Goal: Information Seeking & Learning: Learn about a topic

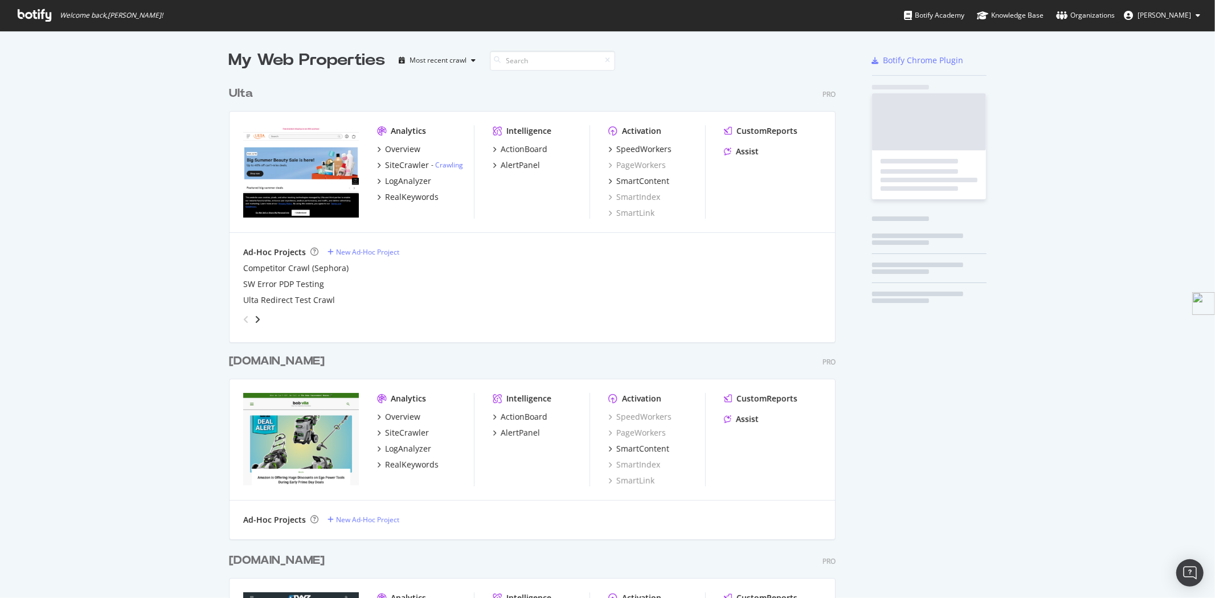
scroll to position [2331, 606]
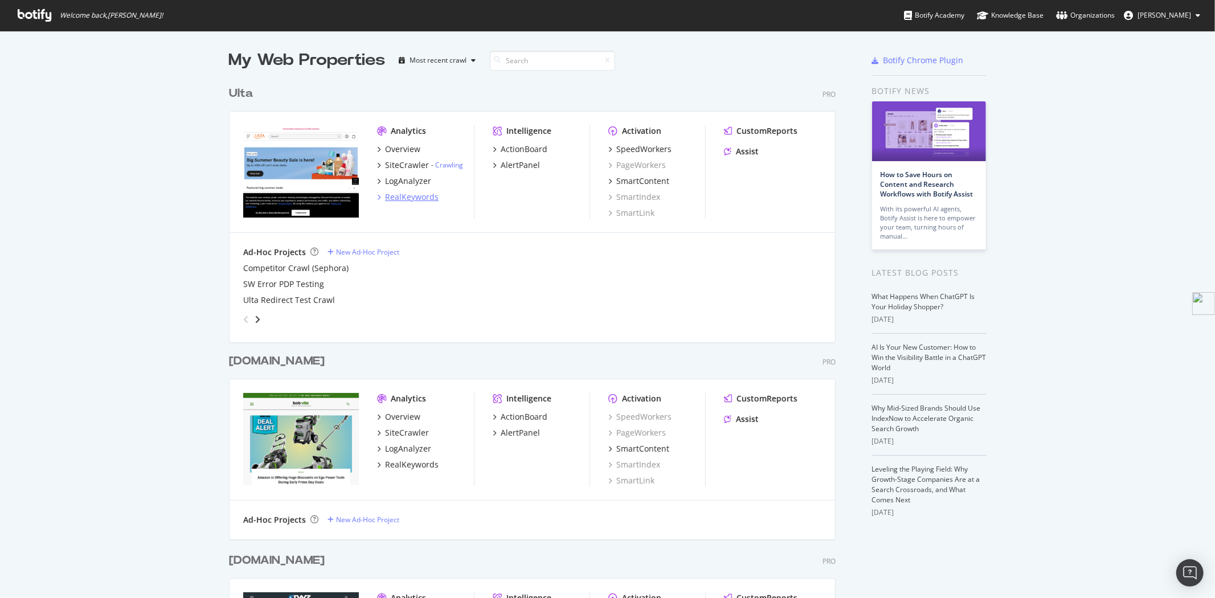
click at [412, 191] on div "RealKeywords" at bounding box center [412, 196] width 54 height 11
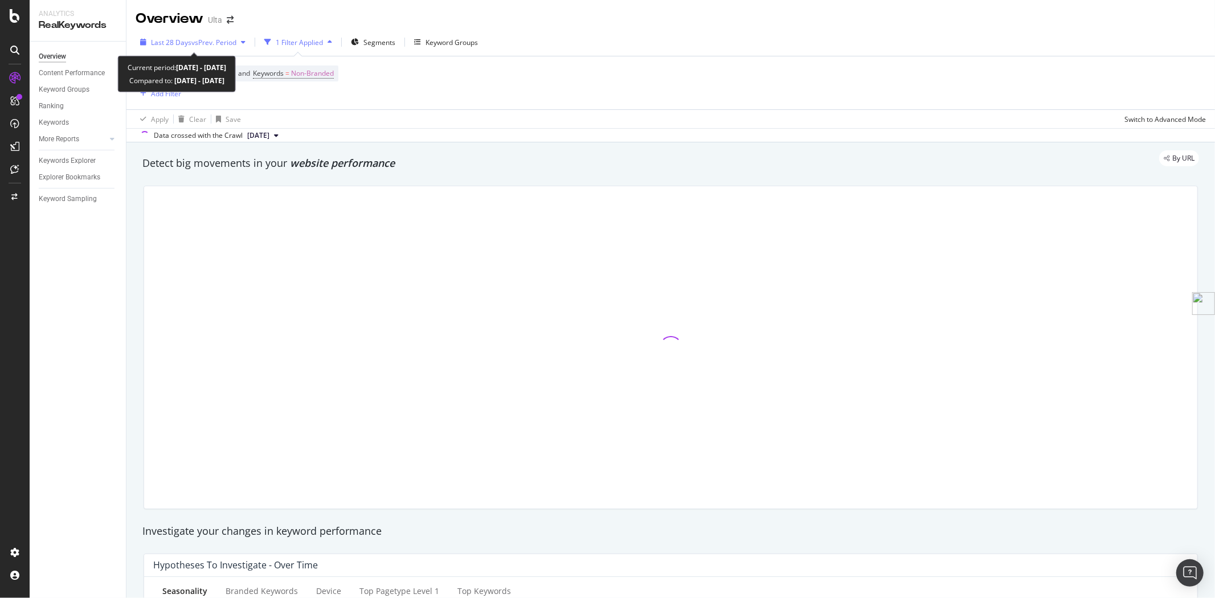
click at [188, 48] on div "Last 28 Days vs Prev. Period" at bounding box center [193, 42] width 114 height 17
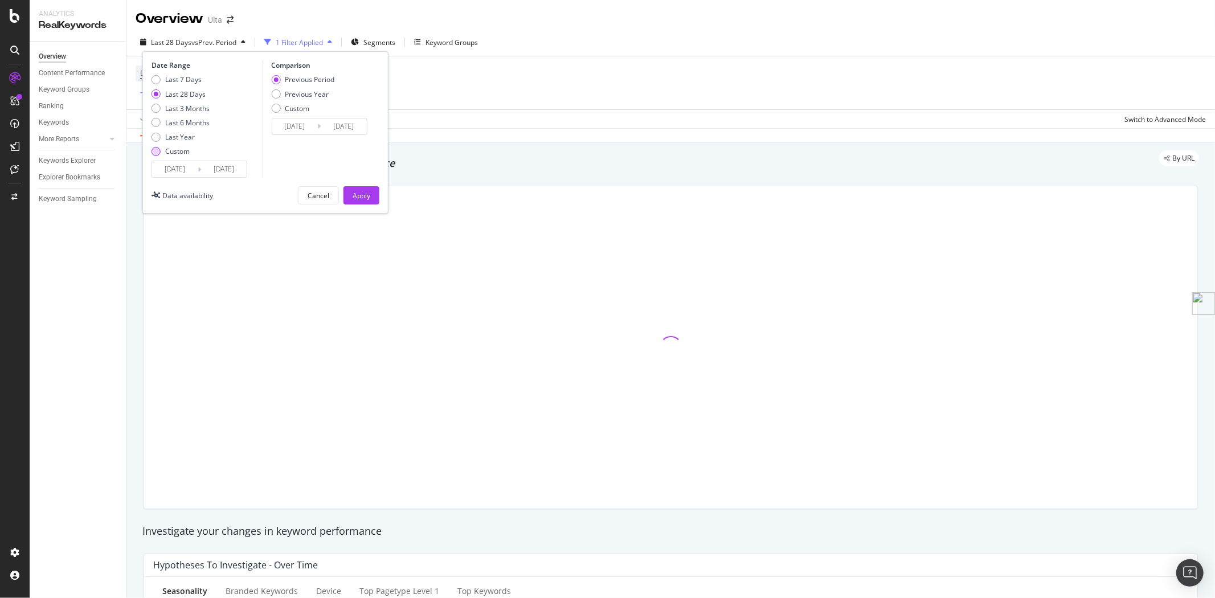
click at [179, 147] on div "Custom" at bounding box center [177, 151] width 24 height 10
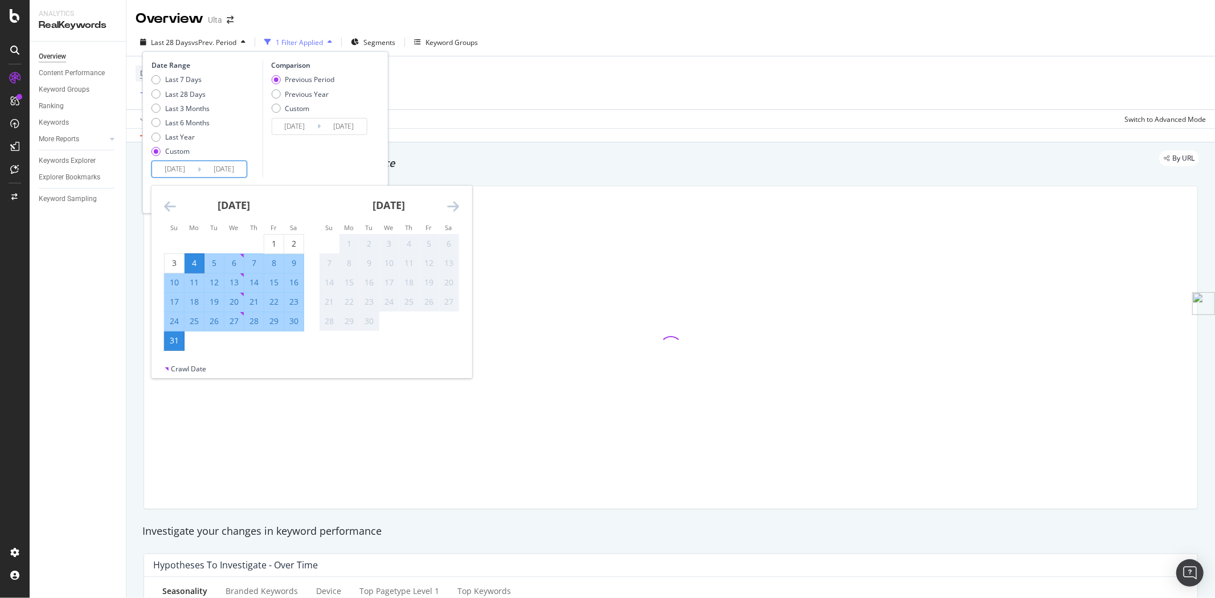
click at [197, 169] on input "[DATE]" at bounding box center [175, 169] width 46 height 16
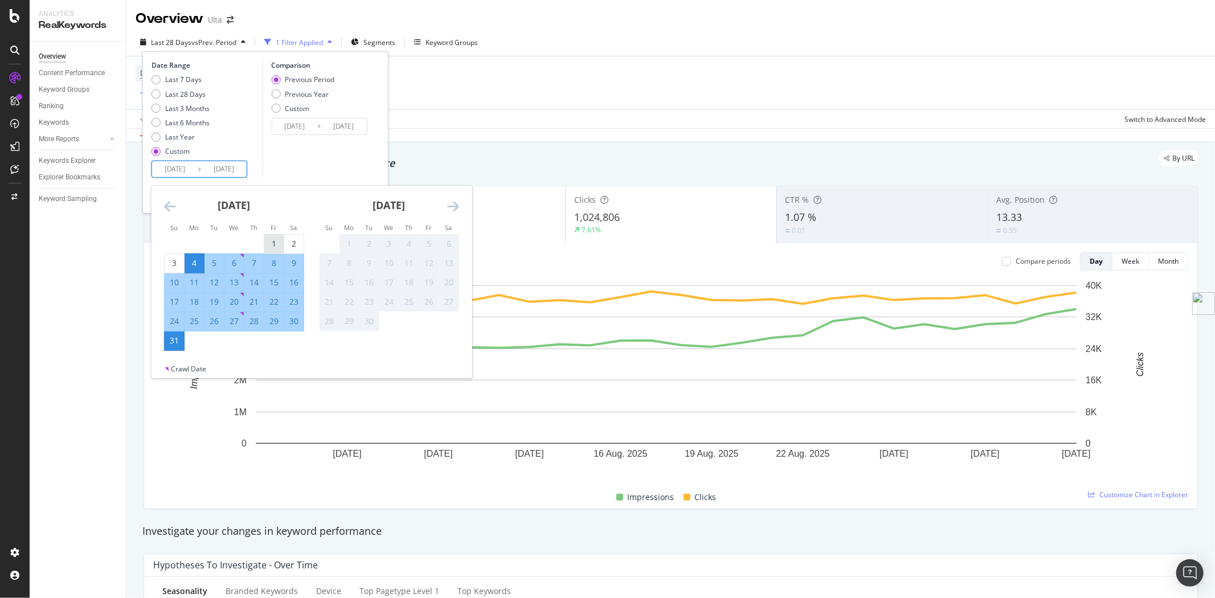
click at [279, 243] on div "1" at bounding box center [273, 243] width 19 height 11
type input "[DATE]"
click at [178, 338] on div "31" at bounding box center [174, 340] width 19 height 11
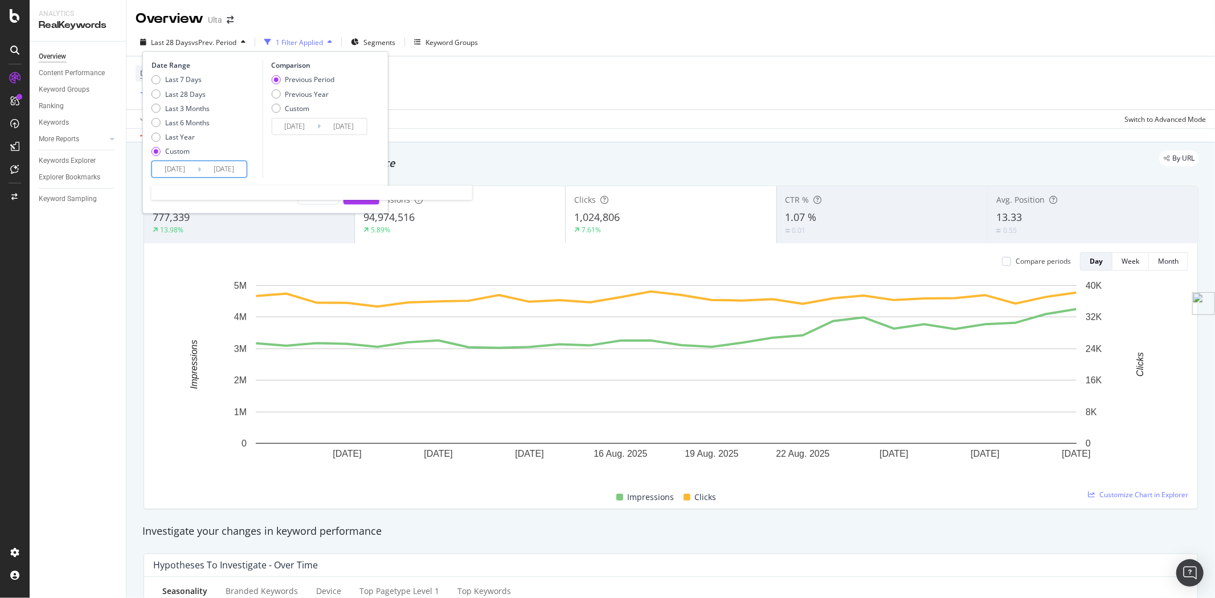
click at [243, 171] on input "[DATE]" at bounding box center [224, 169] width 46 height 16
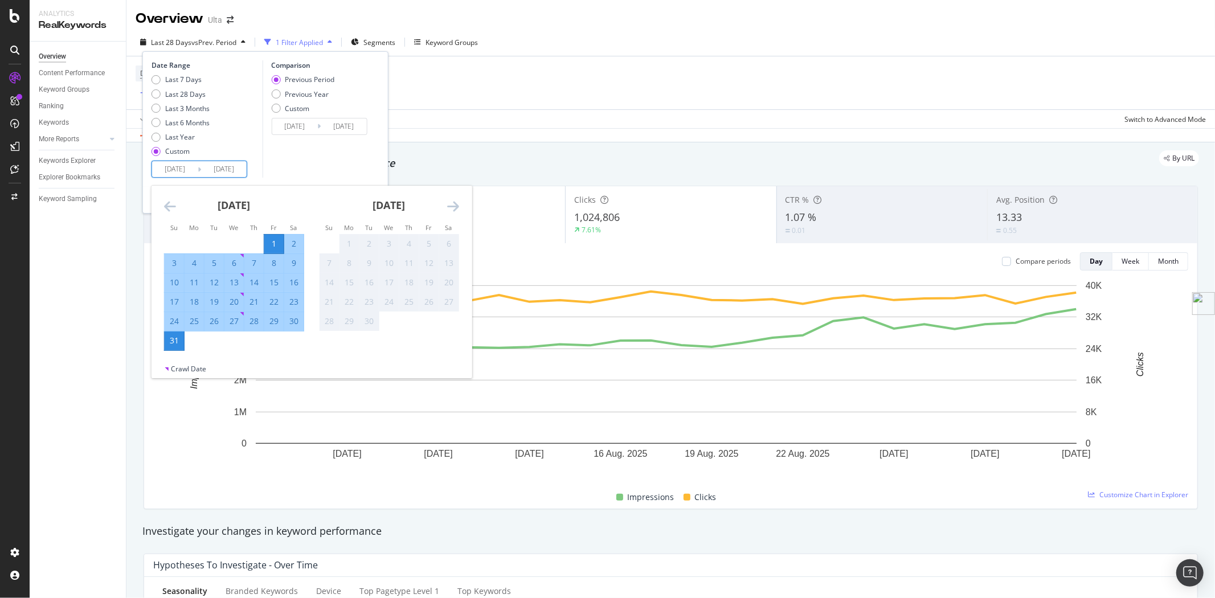
click at [171, 344] on div "31" at bounding box center [174, 340] width 19 height 11
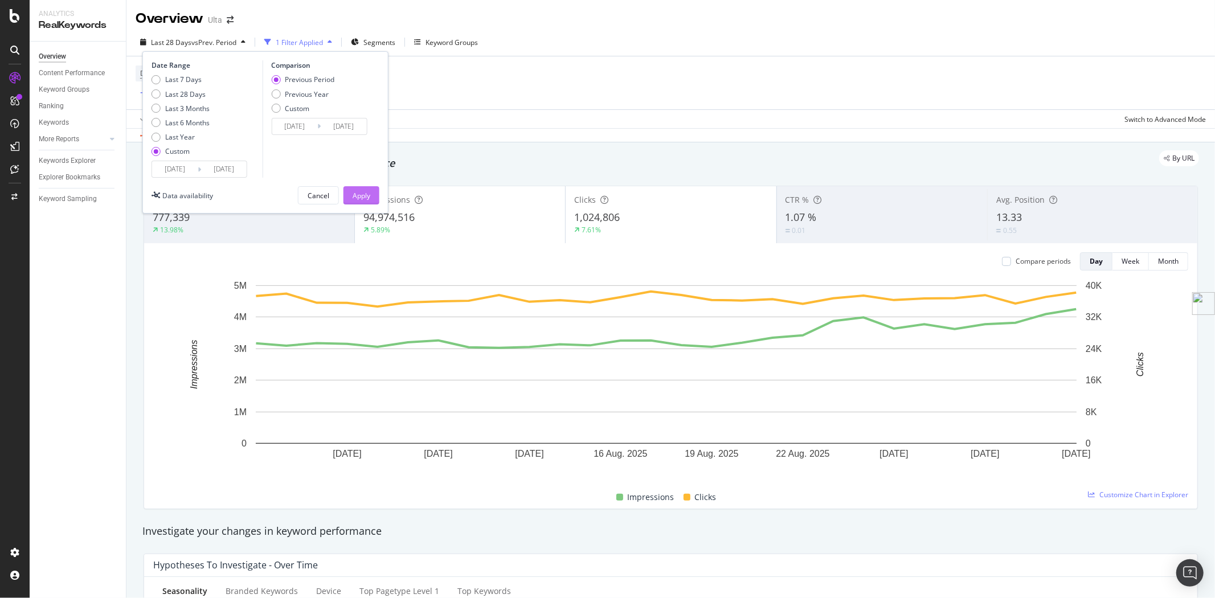
click at [376, 198] on button "Apply" at bounding box center [361, 195] width 36 height 18
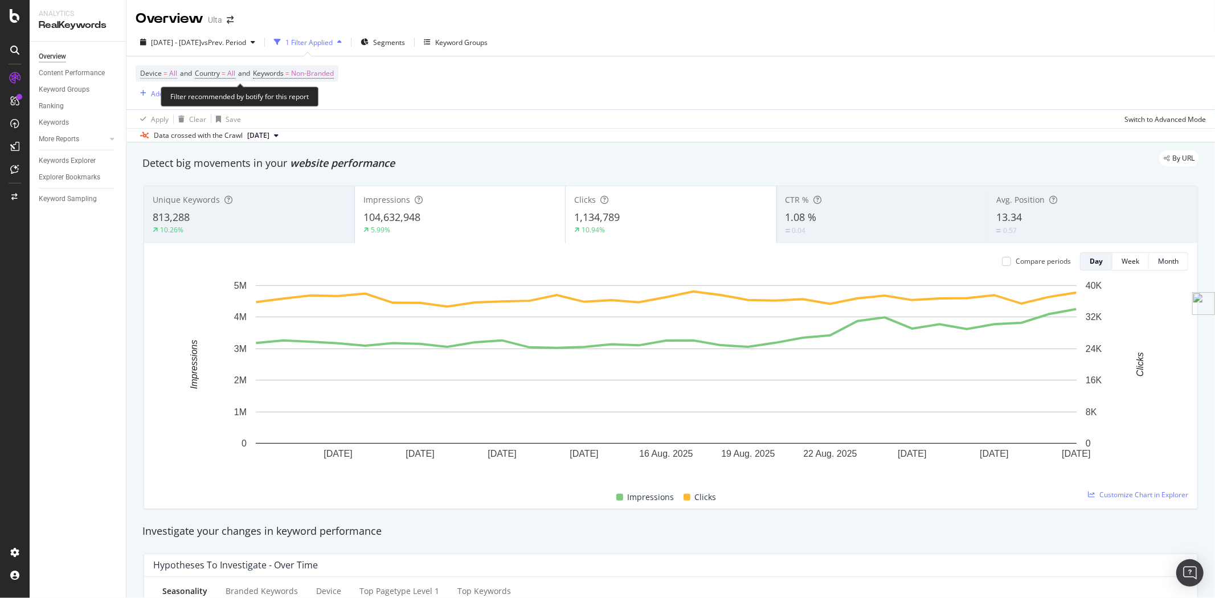
click at [165, 75] on span "=" at bounding box center [165, 73] width 4 height 10
click at [174, 92] on div "All Devices" at bounding box center [212, 101] width 125 height 18
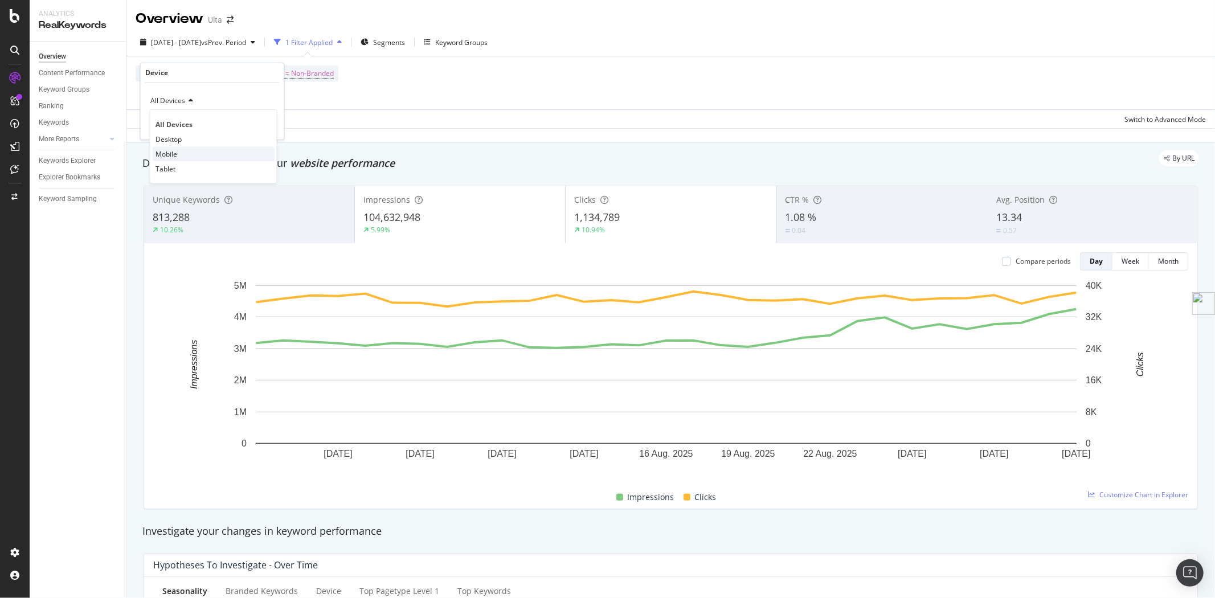
click at [182, 154] on div "Mobile" at bounding box center [214, 153] width 122 height 15
click at [271, 126] on div "Apply" at bounding box center [266, 125] width 18 height 10
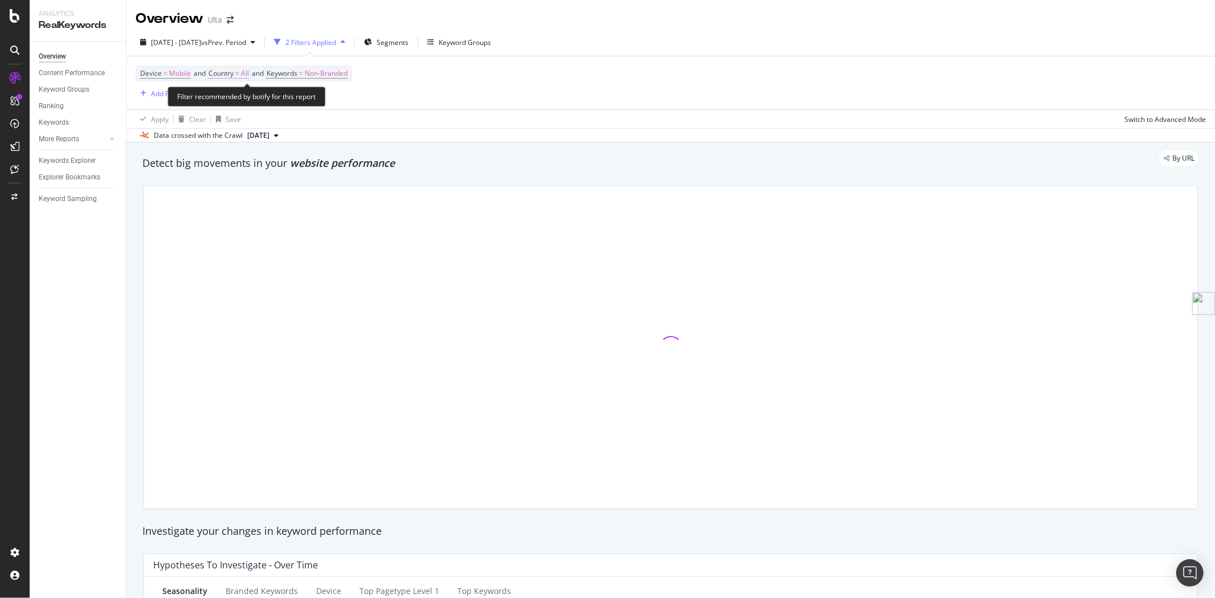
click at [239, 77] on span "=" at bounding box center [237, 73] width 4 height 10
click at [235, 98] on icon at bounding box center [234, 100] width 8 height 7
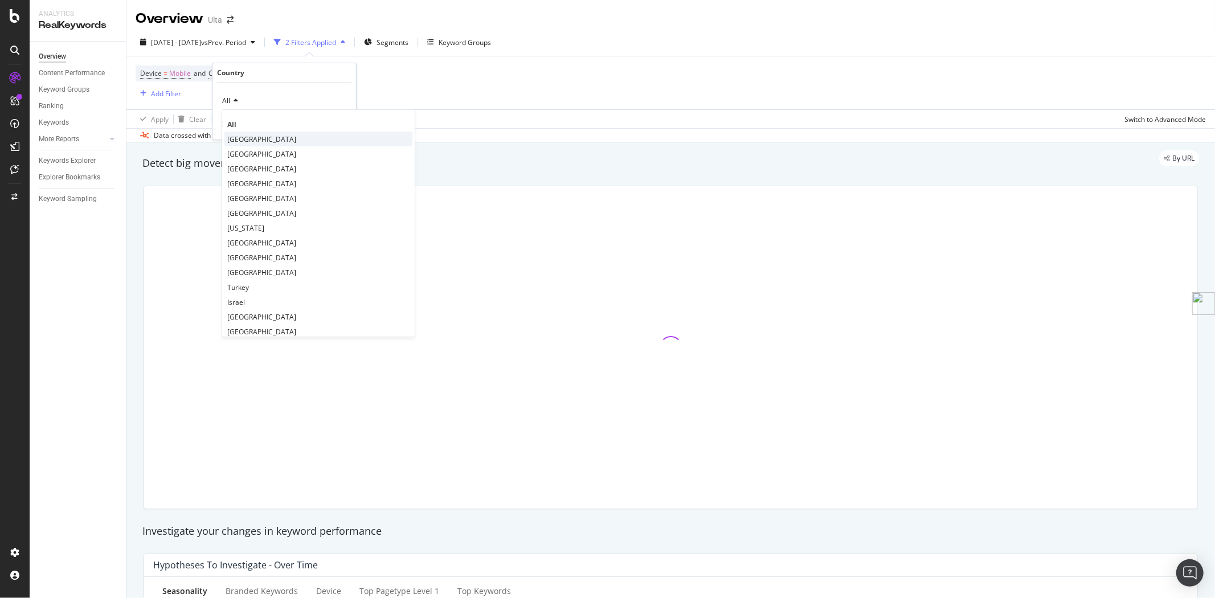
click at [244, 143] on span "[GEOGRAPHIC_DATA]" at bounding box center [261, 139] width 69 height 10
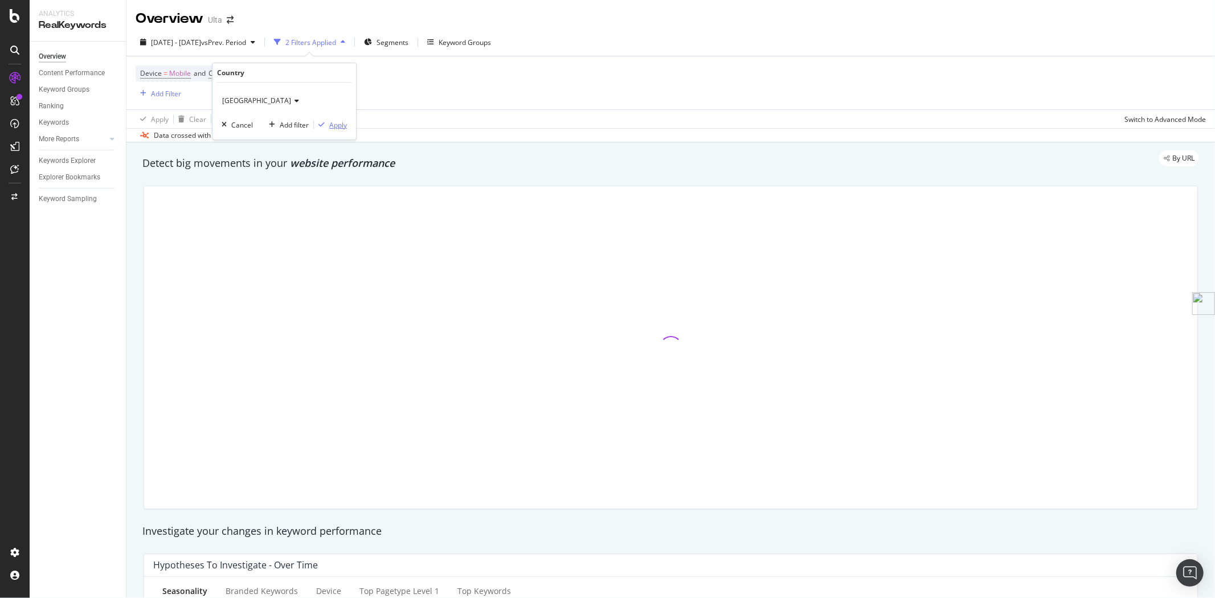
drag, startPoint x: 341, startPoint y: 122, endPoint x: 341, endPoint y: 99, distance: 23.4
click at [341, 123] on div "Apply" at bounding box center [338, 125] width 18 height 10
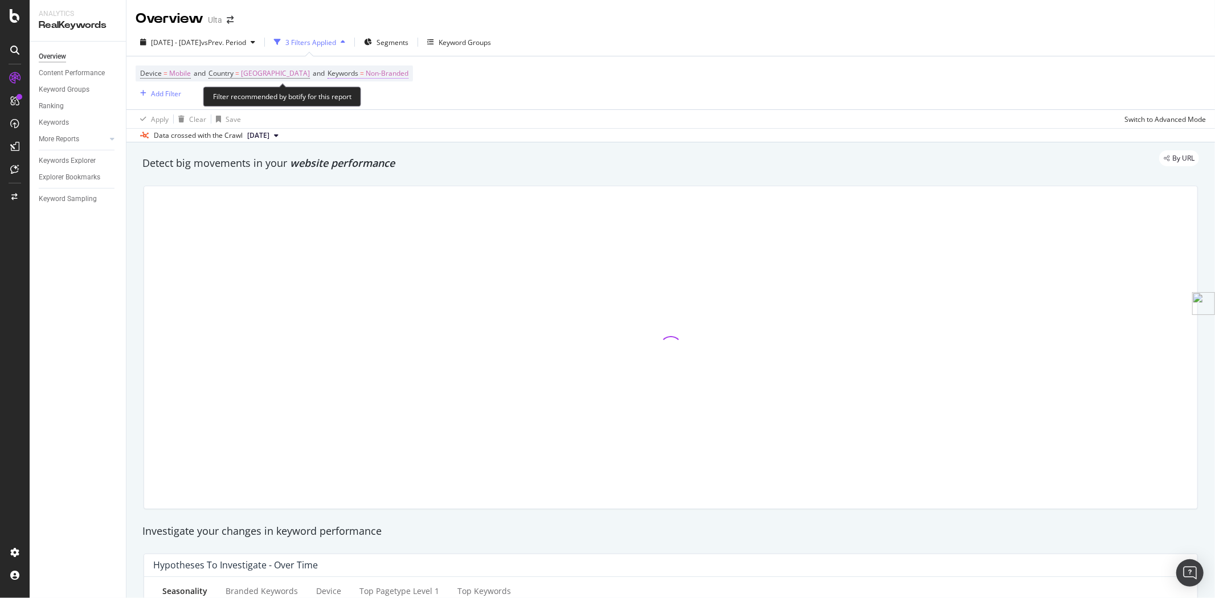
click at [391, 76] on span "Non-Branded" at bounding box center [387, 74] width 43 height 16
click at [394, 108] on div "Non-Branded" at bounding box center [385, 100] width 61 height 17
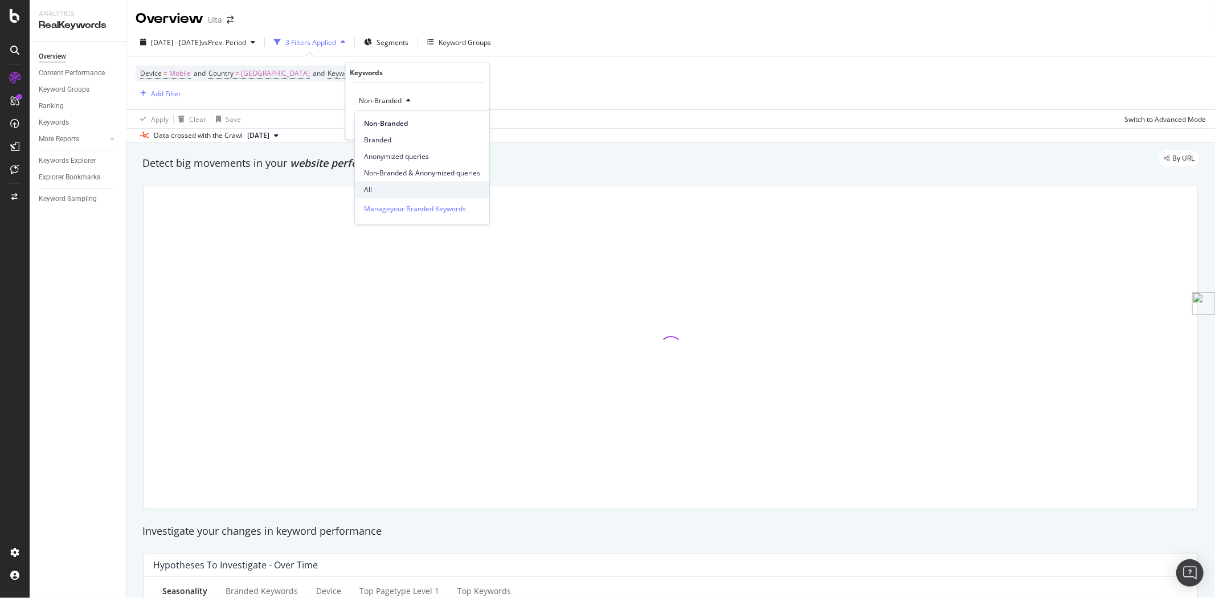
click at [386, 189] on span "All" at bounding box center [422, 190] width 116 height 10
click at [465, 129] on div "Apply" at bounding box center [472, 125] width 18 height 10
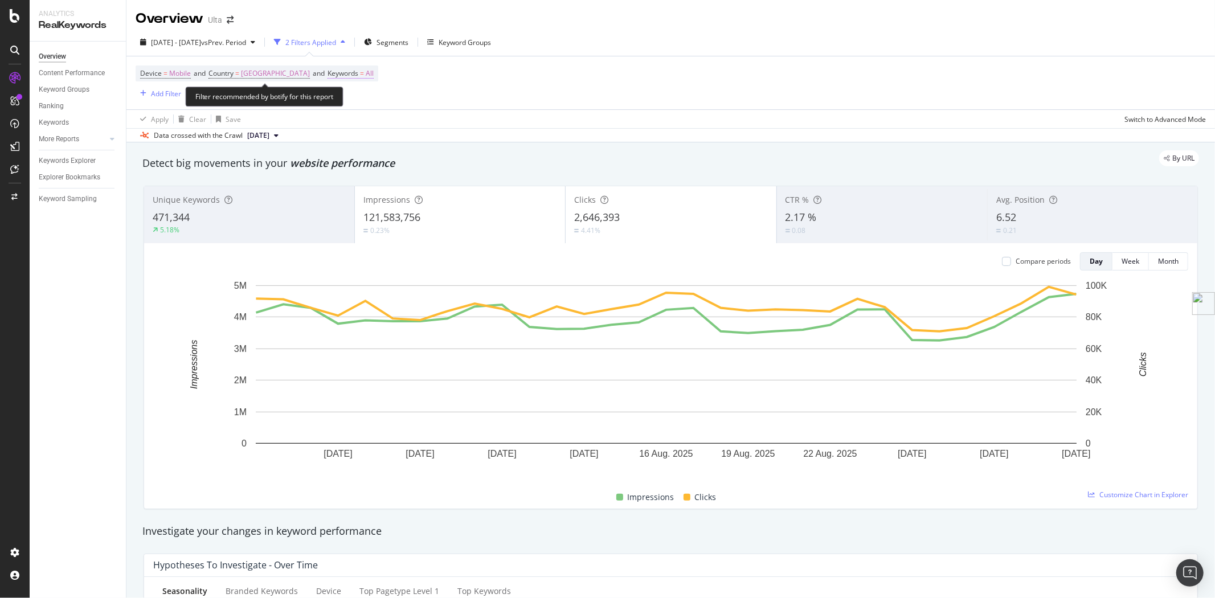
click at [364, 74] on span "=" at bounding box center [362, 73] width 4 height 10
click at [380, 105] on div "All" at bounding box center [417, 101] width 125 height 18
click at [362, 97] on span "All" at bounding box center [361, 101] width 13 height 10
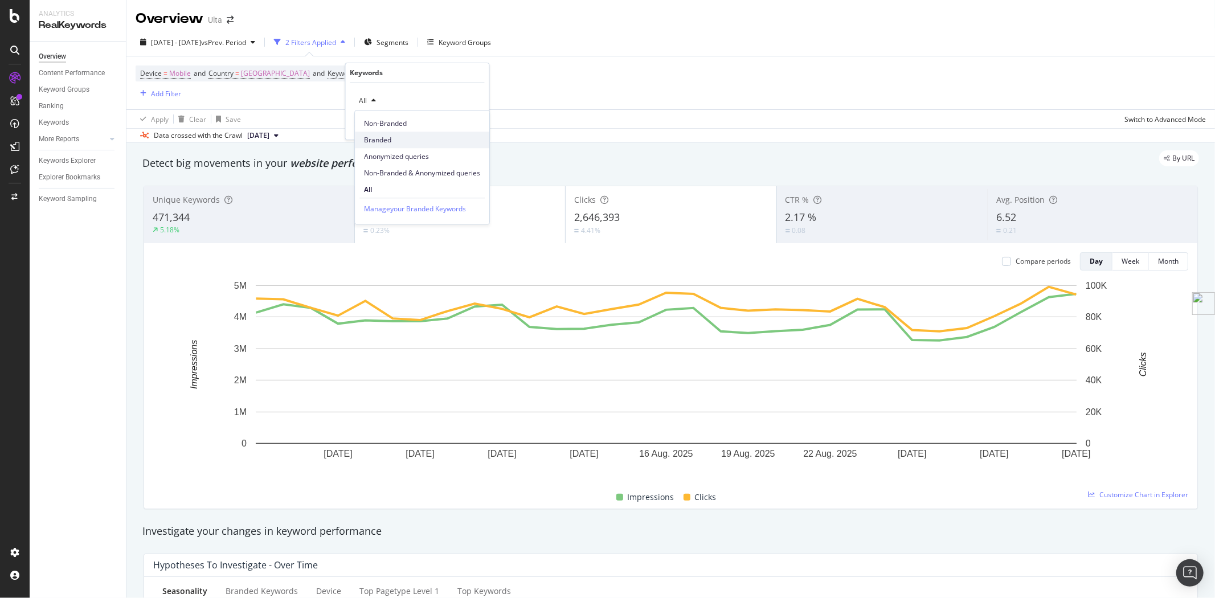
click at [380, 141] on span "Branded" at bounding box center [422, 140] width 116 height 10
click at [473, 128] on div "Apply" at bounding box center [472, 125] width 18 height 10
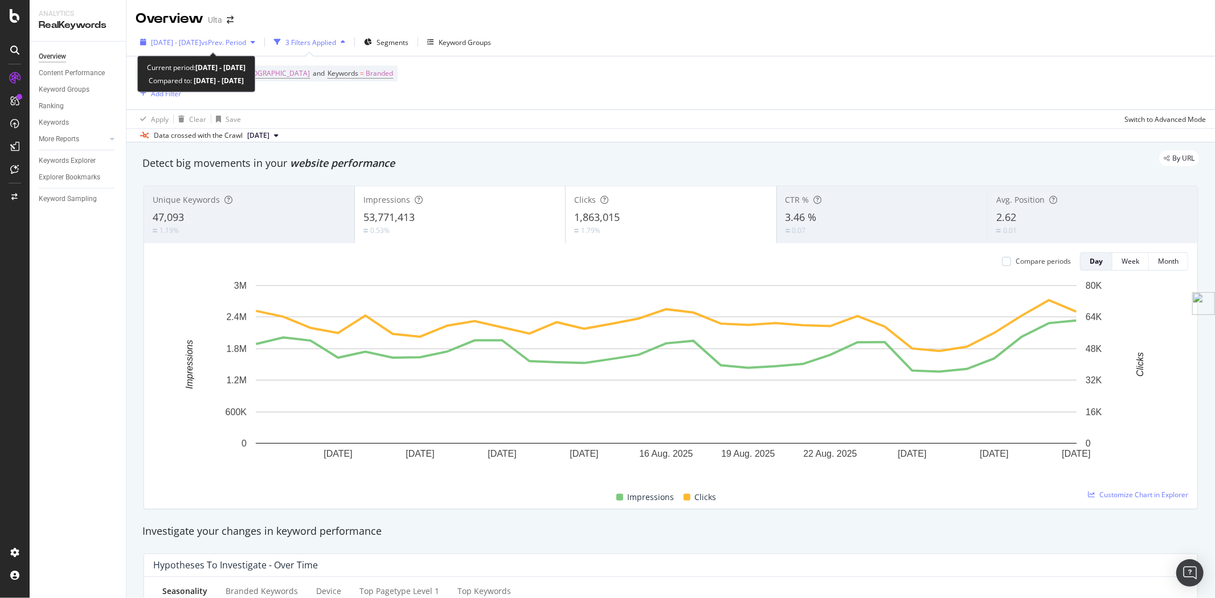
click at [197, 46] on span "[DATE] - [DATE]" at bounding box center [176, 43] width 50 height 10
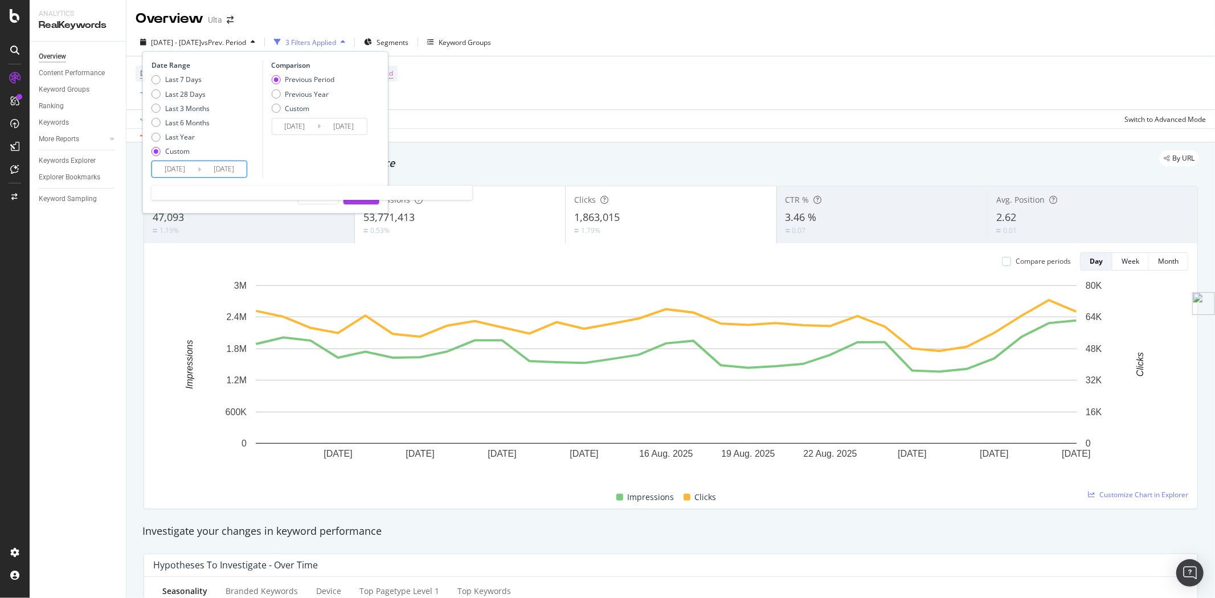
click at [191, 170] on input "[DATE]" at bounding box center [175, 169] width 46 height 16
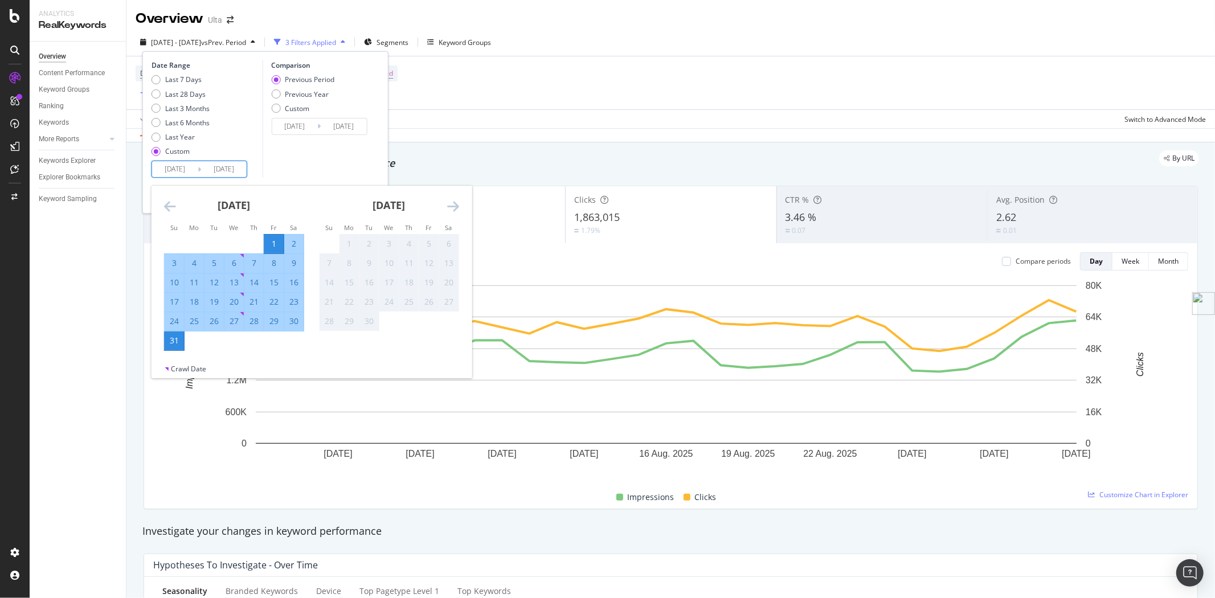
click at [169, 202] on icon "Move backward to switch to the previous month." at bounding box center [170, 206] width 12 height 14
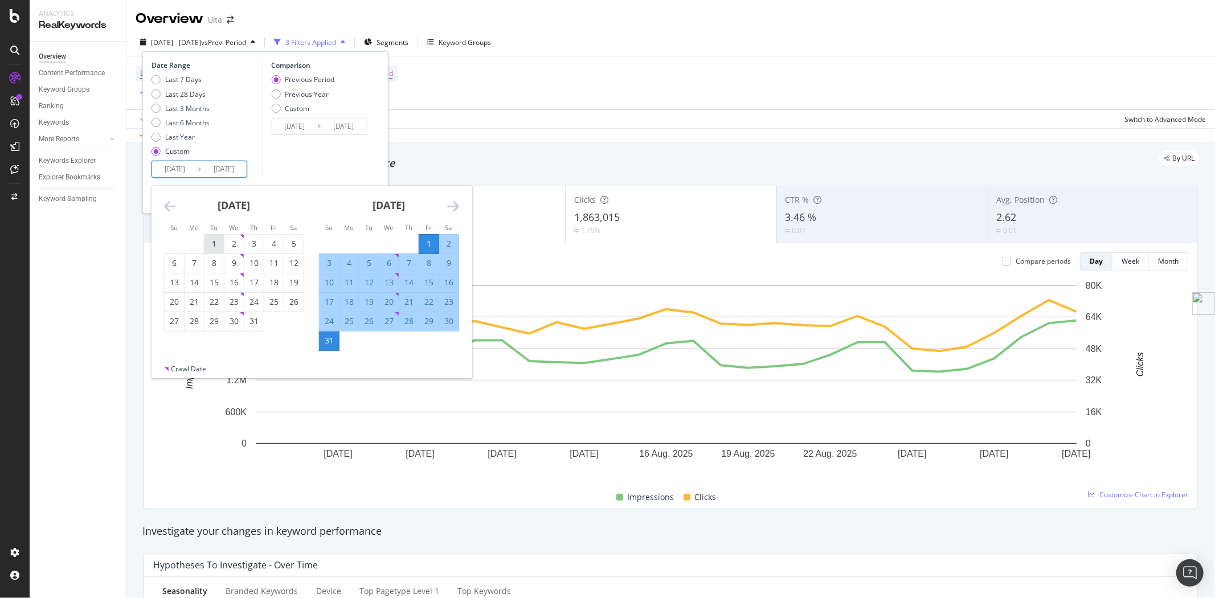
click at [210, 238] on div "1" at bounding box center [213, 243] width 19 height 11
type input "[DATE]"
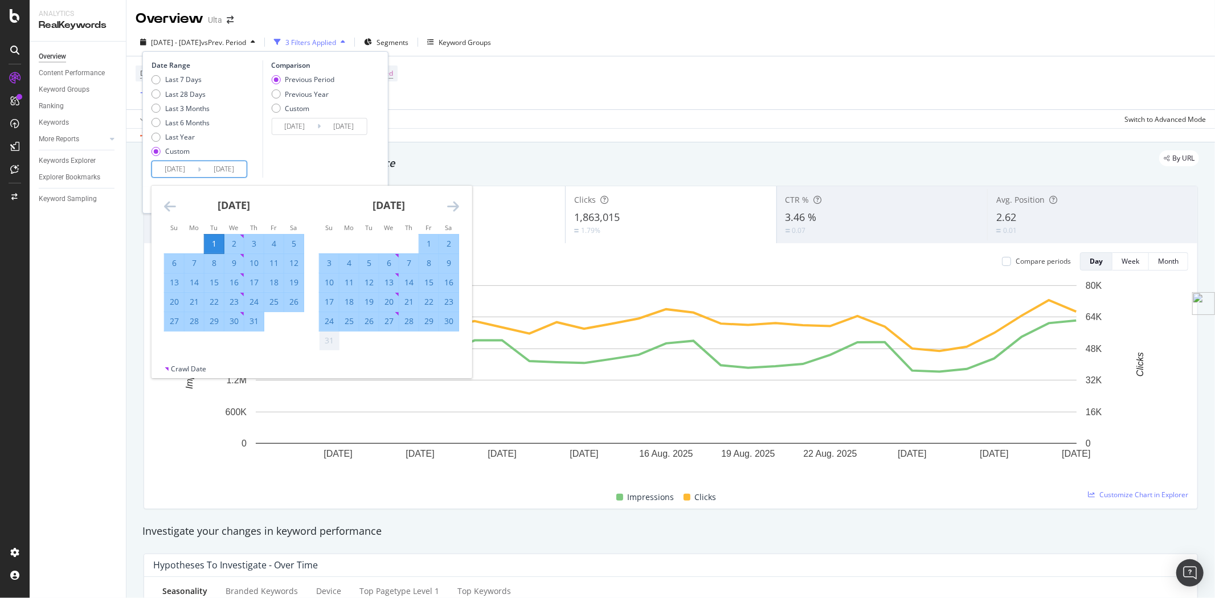
click at [251, 325] on div "31" at bounding box center [253, 321] width 19 height 11
type input "[DATE]"
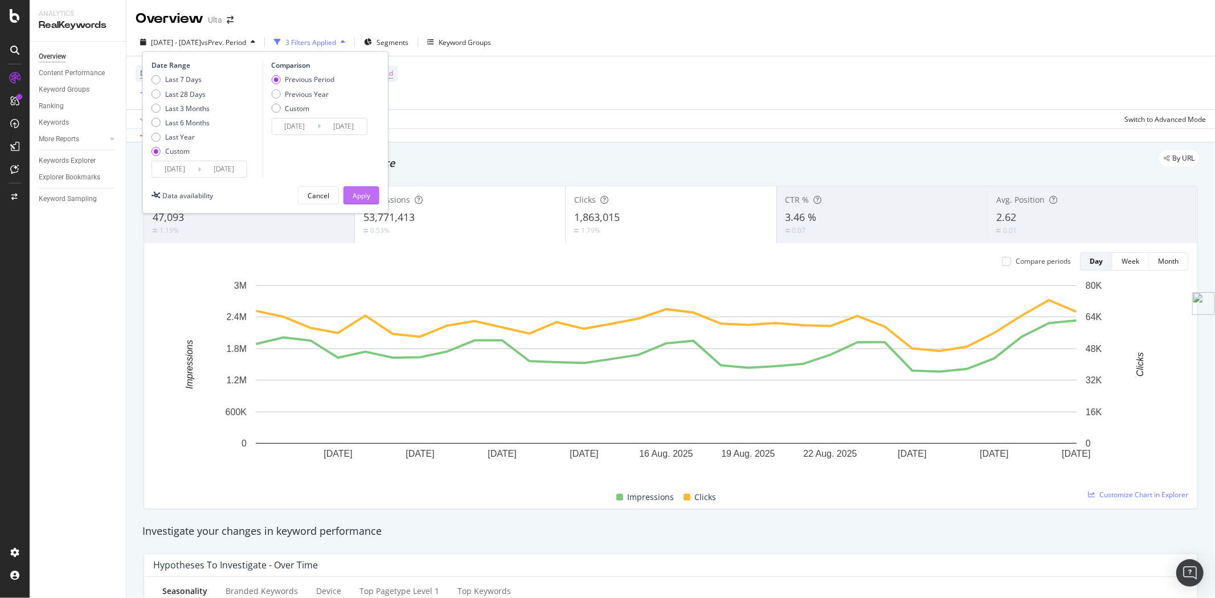
click at [355, 198] on div "Apply" at bounding box center [362, 196] width 18 height 10
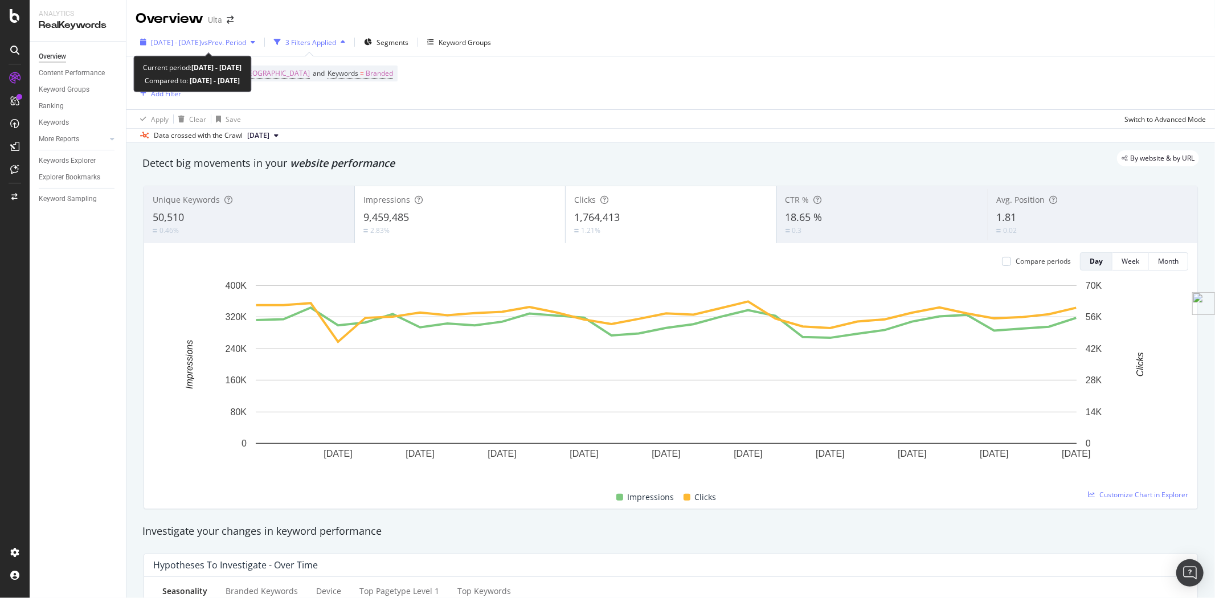
click at [189, 42] on span "[DATE] - [DATE]" at bounding box center [176, 43] width 50 height 10
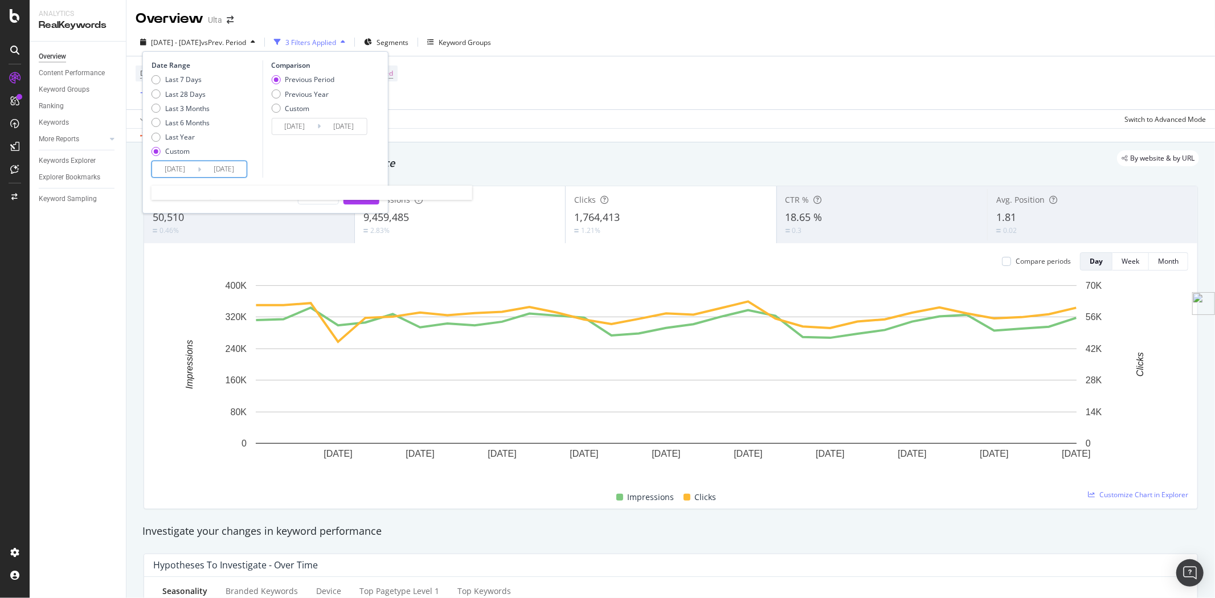
click at [194, 167] on input "[DATE]" at bounding box center [175, 169] width 46 height 16
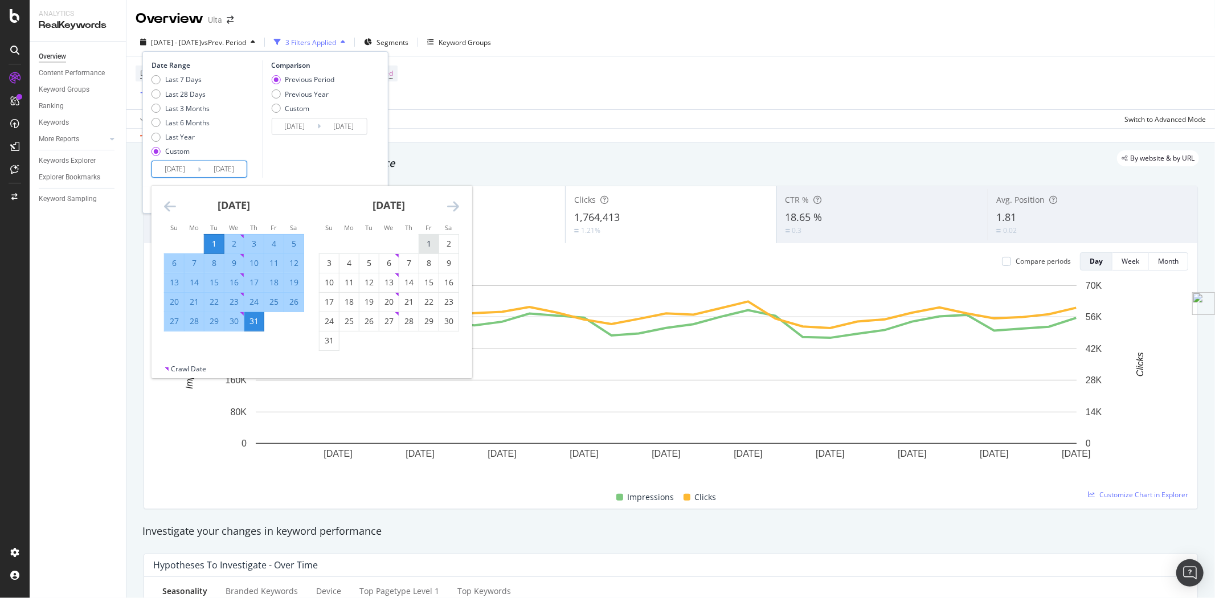
click at [433, 241] on div "1" at bounding box center [428, 243] width 19 height 11
type input "[DATE]"
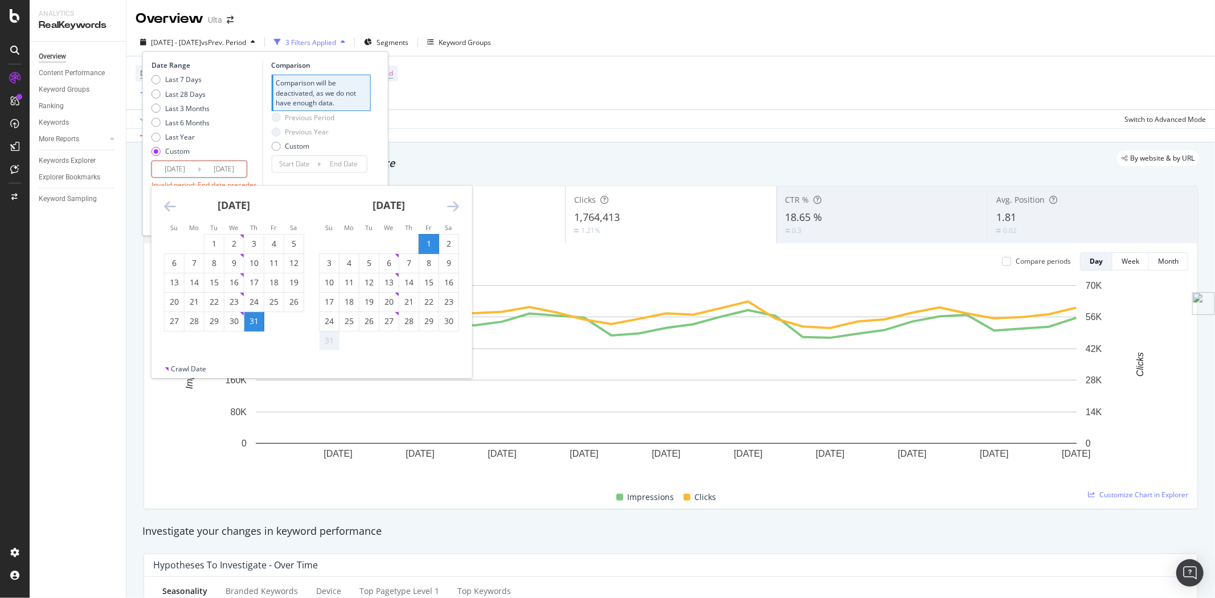
click at [329, 345] on div "31" at bounding box center [329, 340] width 19 height 11
type input "[DATE]"
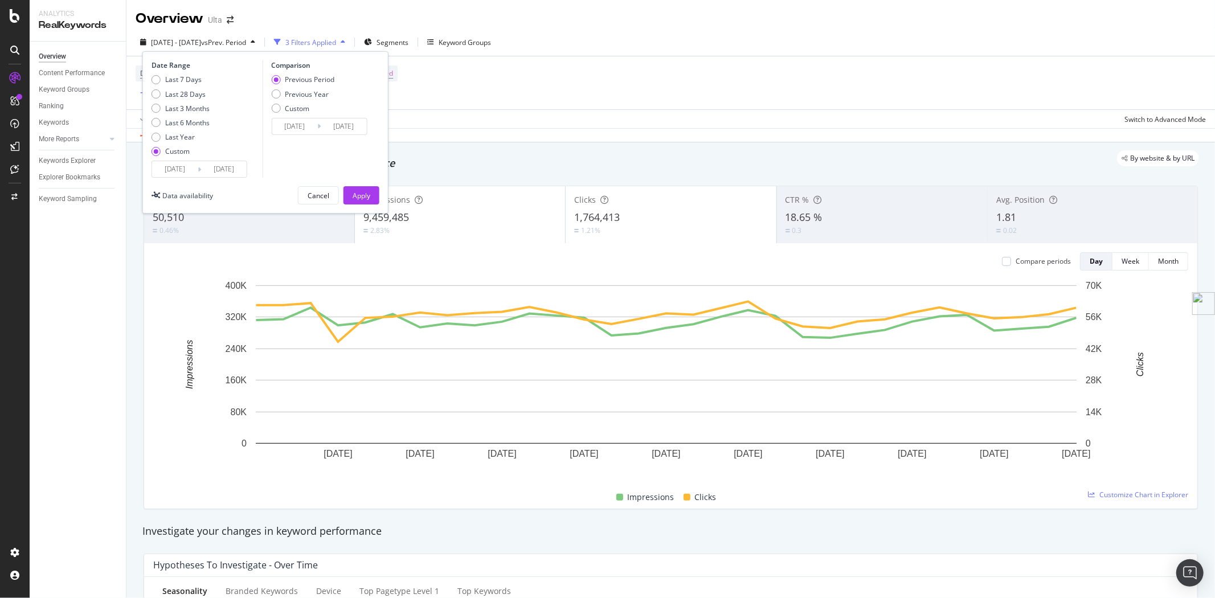
click at [242, 169] on input "[DATE]" at bounding box center [224, 169] width 46 height 16
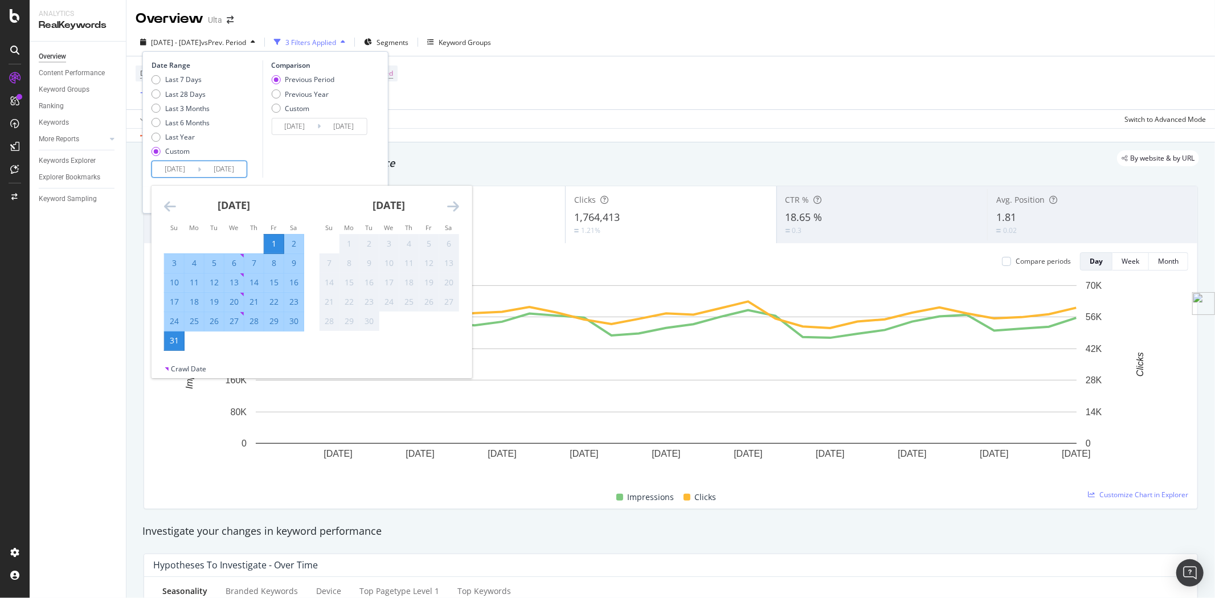
click at [172, 346] on div "31" at bounding box center [174, 341] width 19 height 19
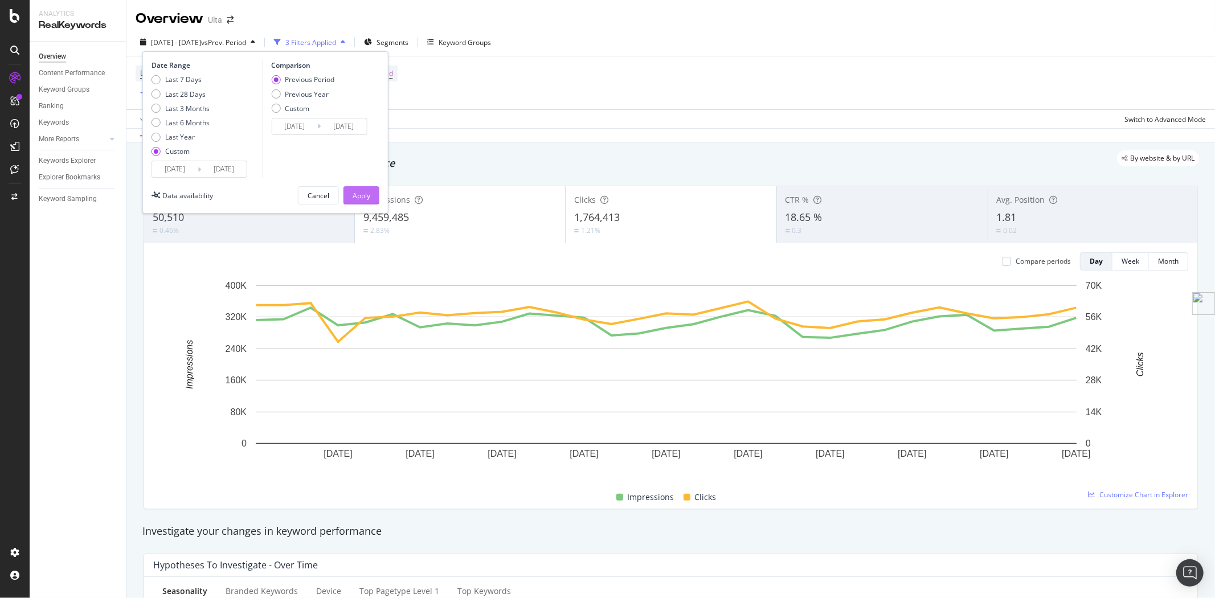
click at [362, 197] on div "Apply" at bounding box center [362, 196] width 18 height 10
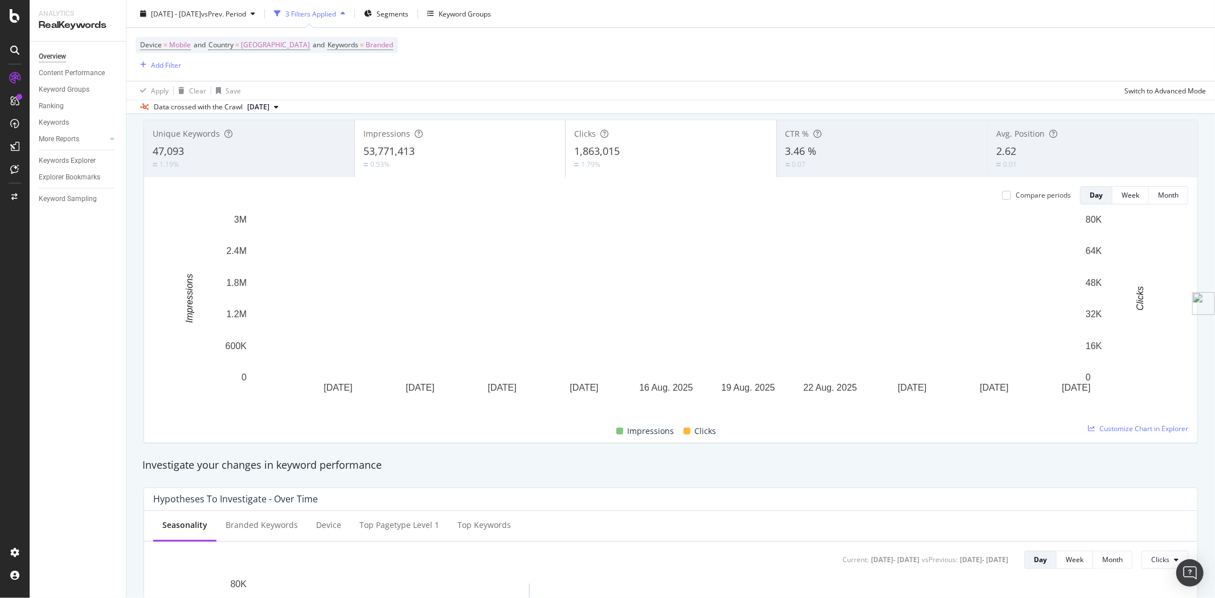
scroll to position [63, 0]
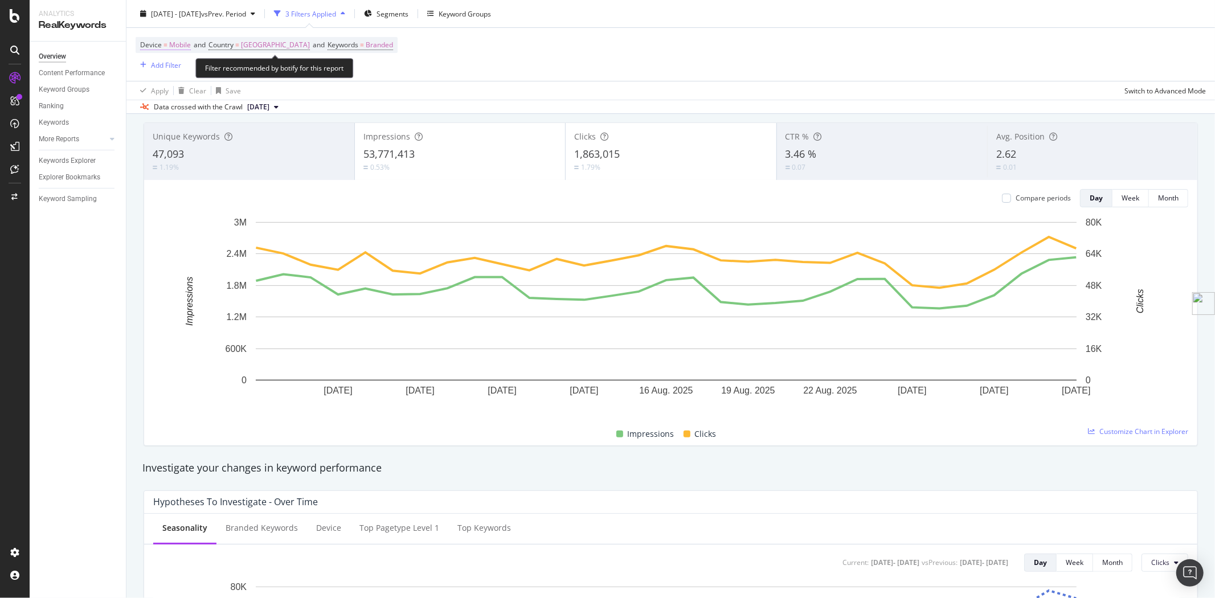
click at [152, 48] on span "Device" at bounding box center [151, 45] width 22 height 10
click at [177, 75] on div "Mobile" at bounding box center [212, 72] width 125 height 18
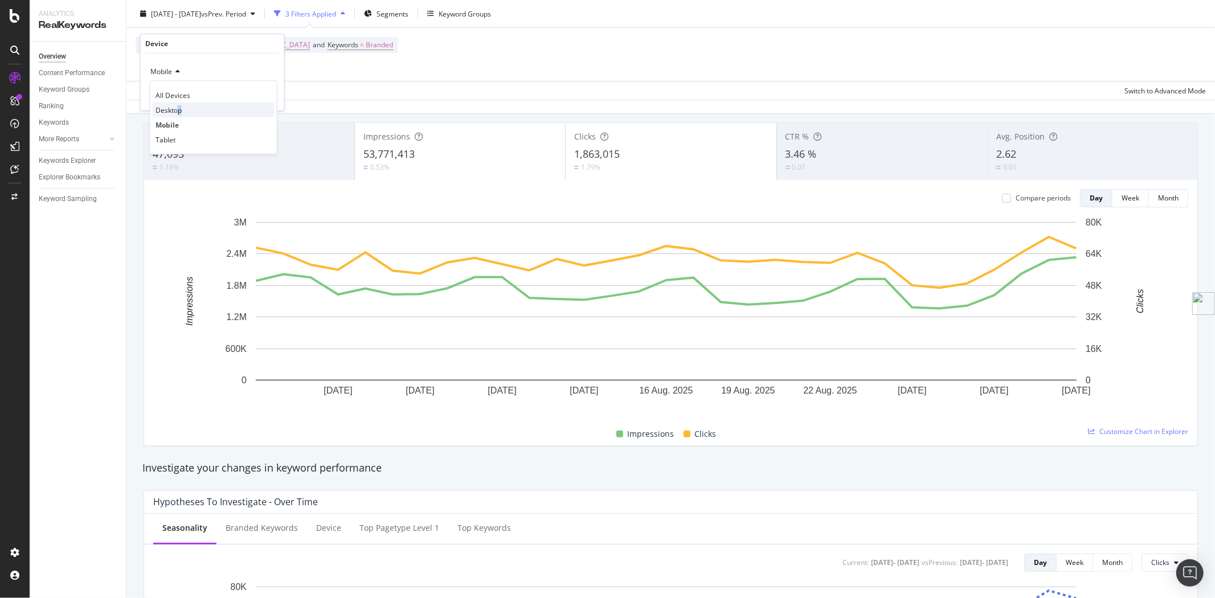
click at [179, 109] on span "Desktop" at bounding box center [168, 110] width 26 height 10
click at [273, 101] on div "Add filter Apply" at bounding box center [234, 95] width 83 height 11
click at [269, 95] on div "Apply" at bounding box center [266, 96] width 18 height 10
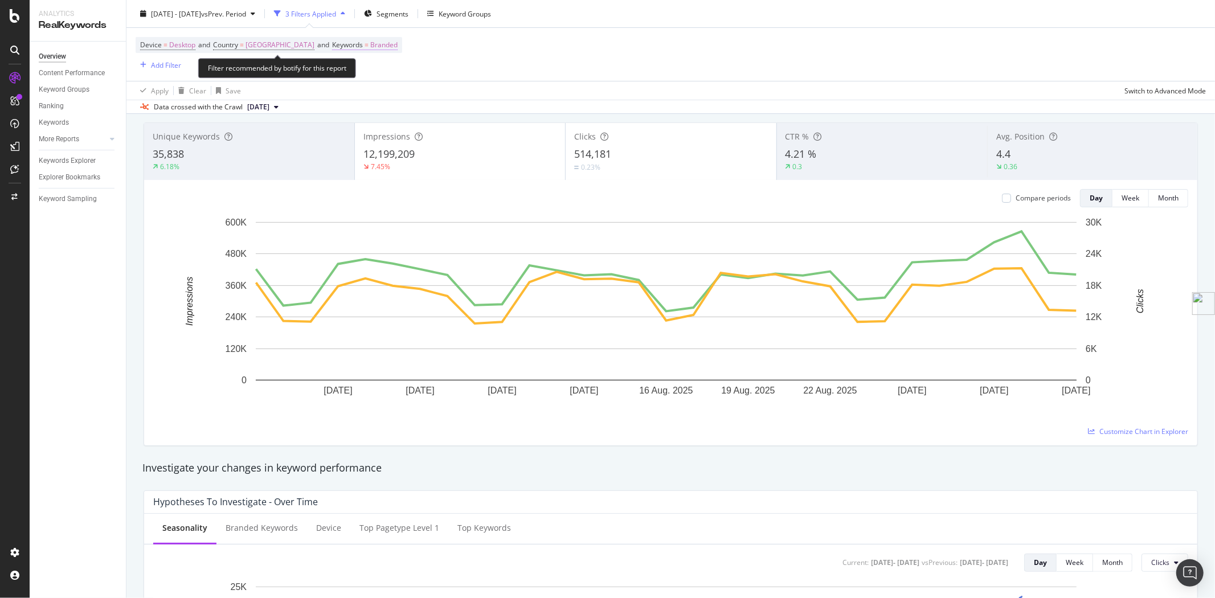
click at [363, 46] on span "Keywords" at bounding box center [347, 45] width 31 height 10
click at [398, 73] on icon "button" at bounding box center [397, 71] width 5 height 7
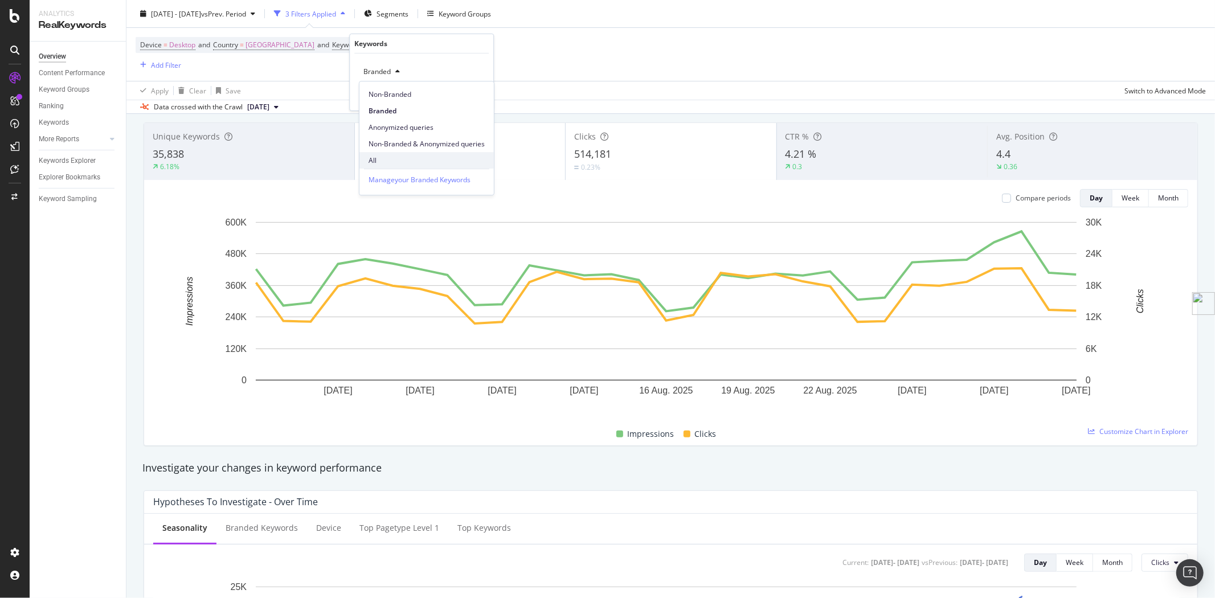
click at [392, 153] on div "All" at bounding box center [426, 160] width 134 height 17
click at [471, 98] on div "Apply" at bounding box center [475, 96] width 18 height 10
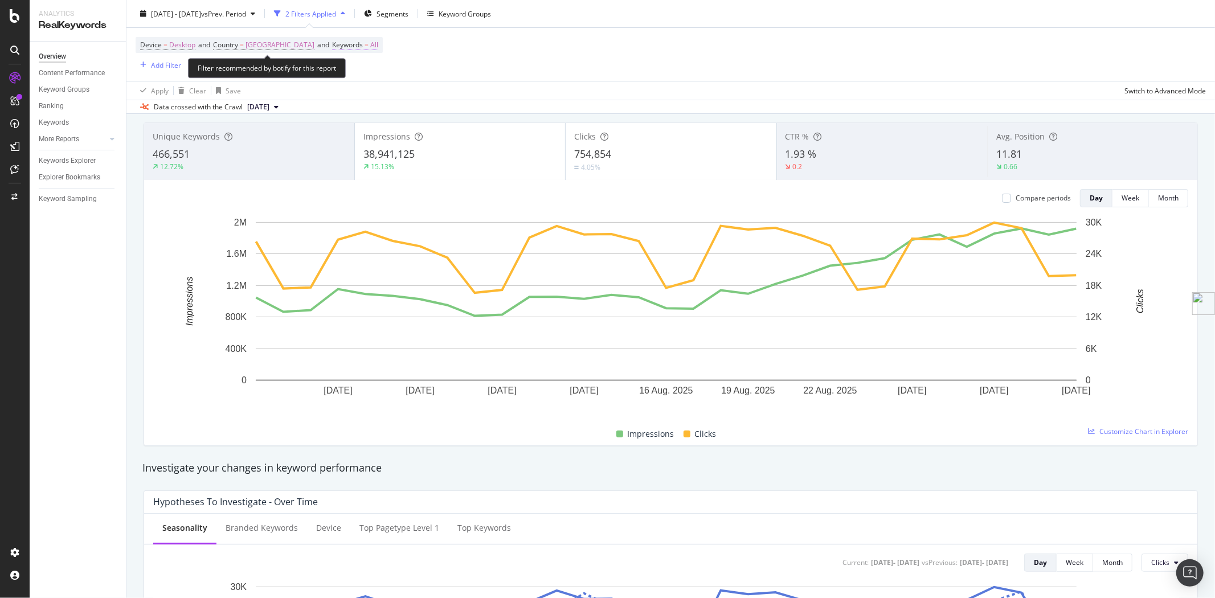
click at [363, 43] on span "Keywords" at bounding box center [347, 45] width 31 height 10
click at [366, 69] on span "All" at bounding box center [365, 72] width 13 height 10
click at [383, 114] on span "Branded" at bounding box center [427, 111] width 116 height 10
click at [467, 95] on div "Apply" at bounding box center [475, 96] width 18 height 10
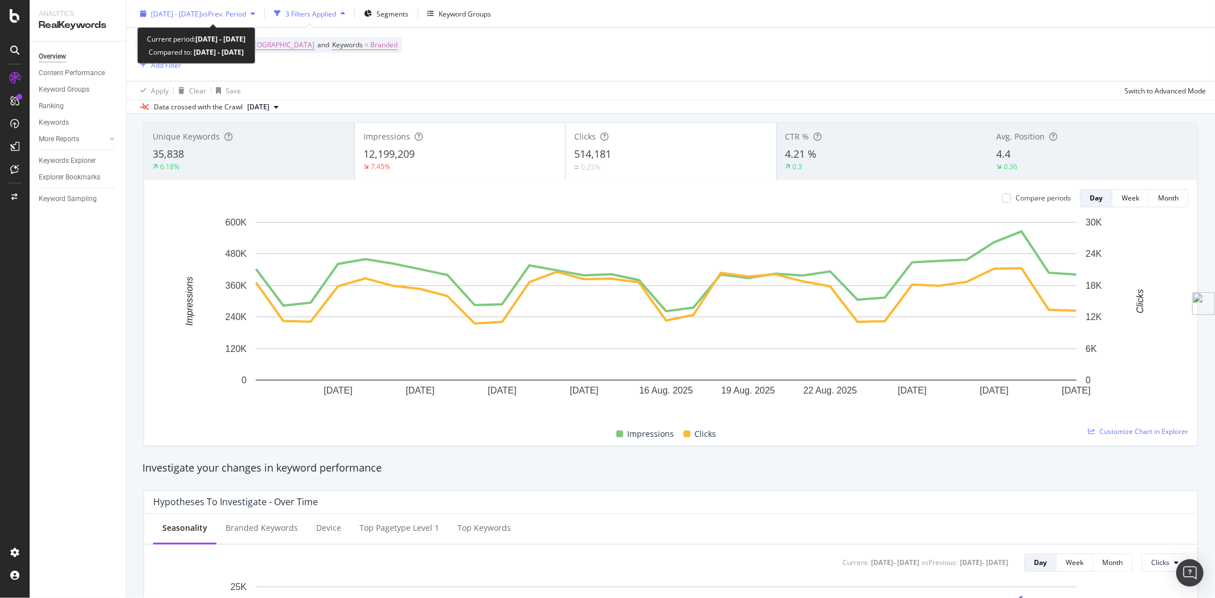
click at [237, 18] on span "vs Prev. Period" at bounding box center [223, 14] width 45 height 10
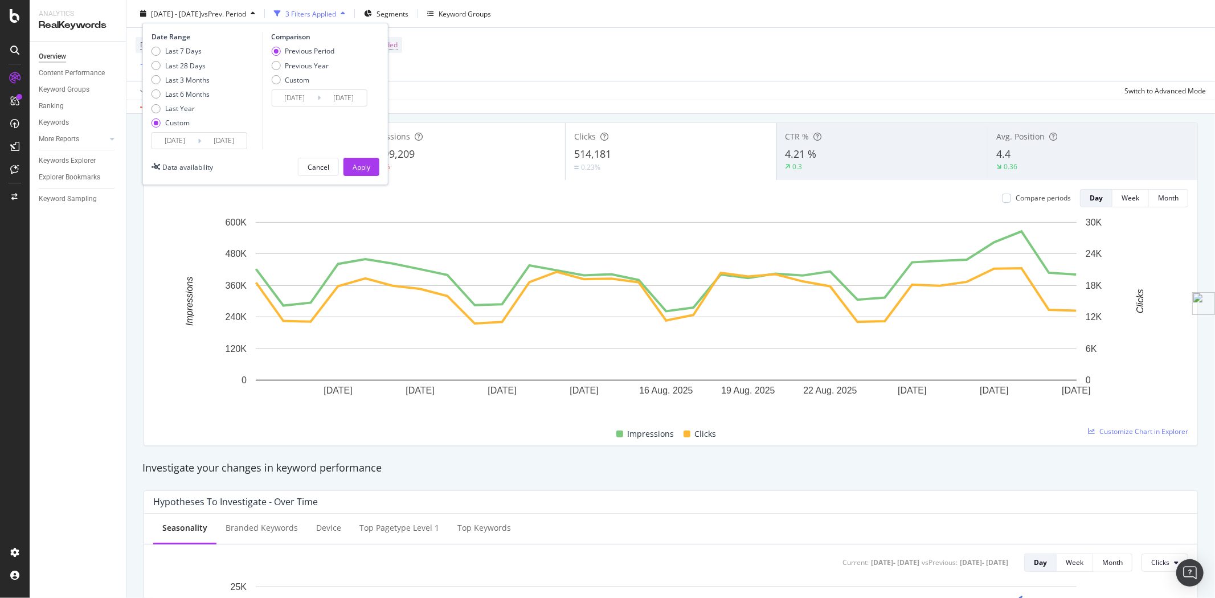
click at [191, 141] on input "[DATE]" at bounding box center [175, 141] width 46 height 16
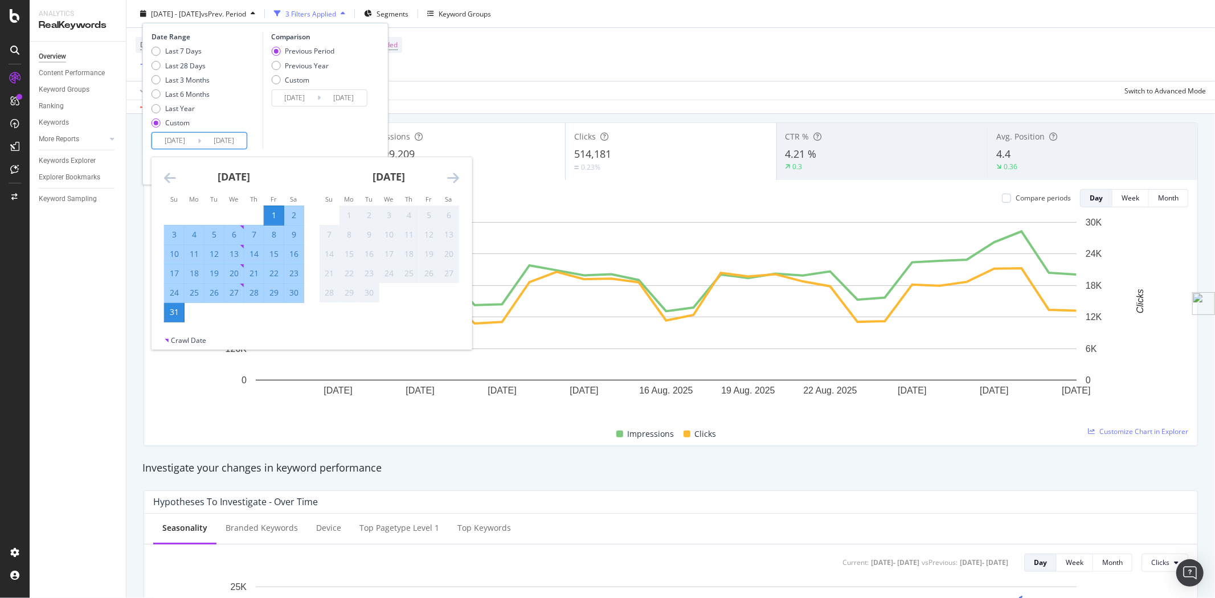
click at [164, 175] on icon "Move backward to switch to the previous month." at bounding box center [170, 178] width 12 height 14
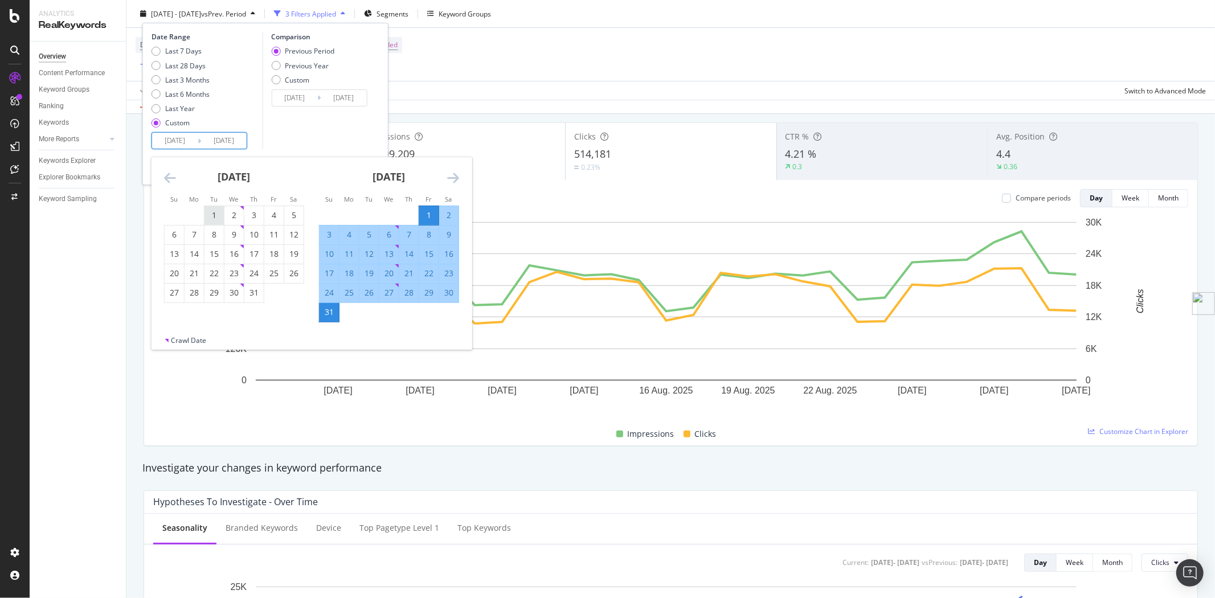
click at [212, 215] on div "1" at bounding box center [213, 215] width 19 height 11
type input "[DATE]"
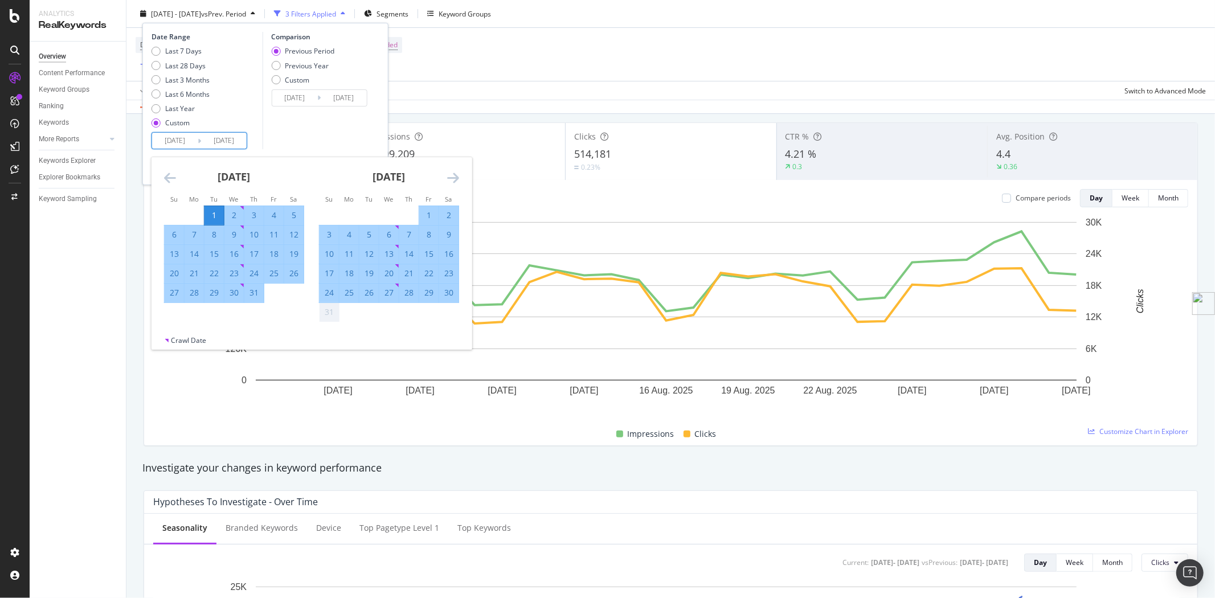
click at [256, 292] on div "31" at bounding box center [253, 292] width 19 height 11
type input "[DATE]"
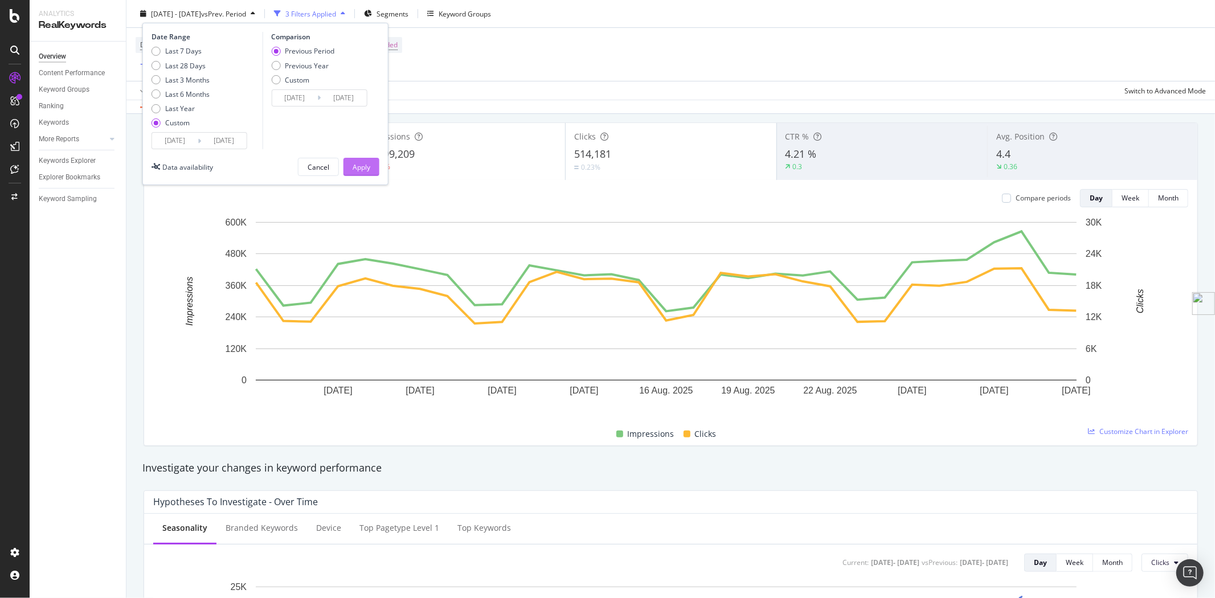
click at [363, 171] on div "Apply" at bounding box center [362, 167] width 18 height 10
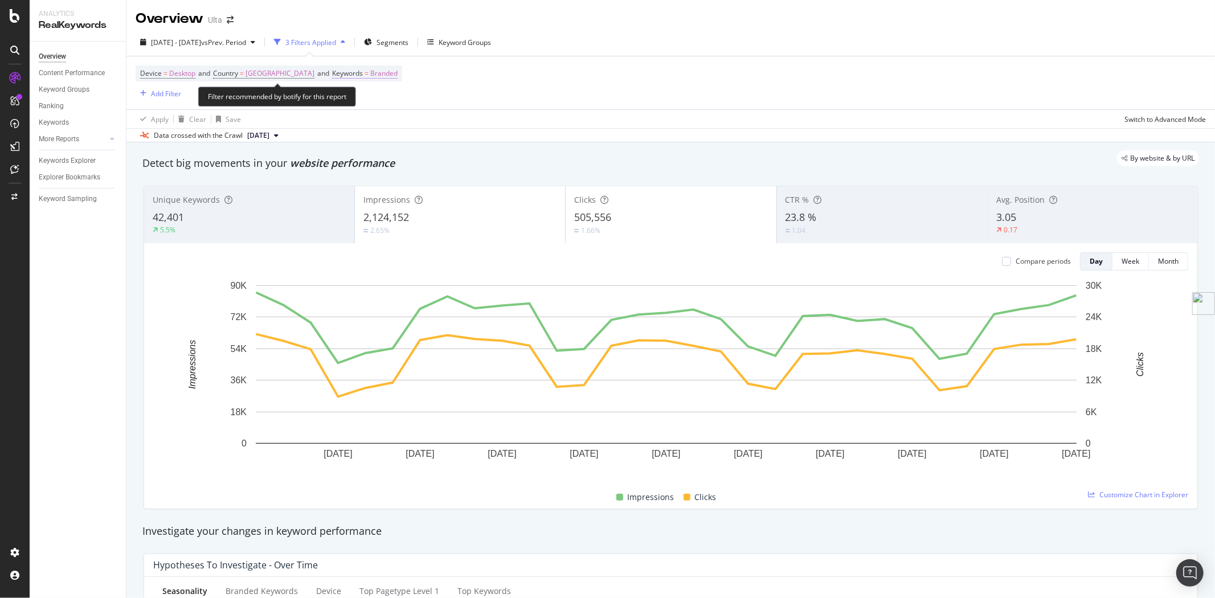
click at [386, 71] on span "Keywords = Branded" at bounding box center [365, 73] width 66 height 10
click at [387, 97] on span "Branded" at bounding box center [375, 101] width 32 height 10
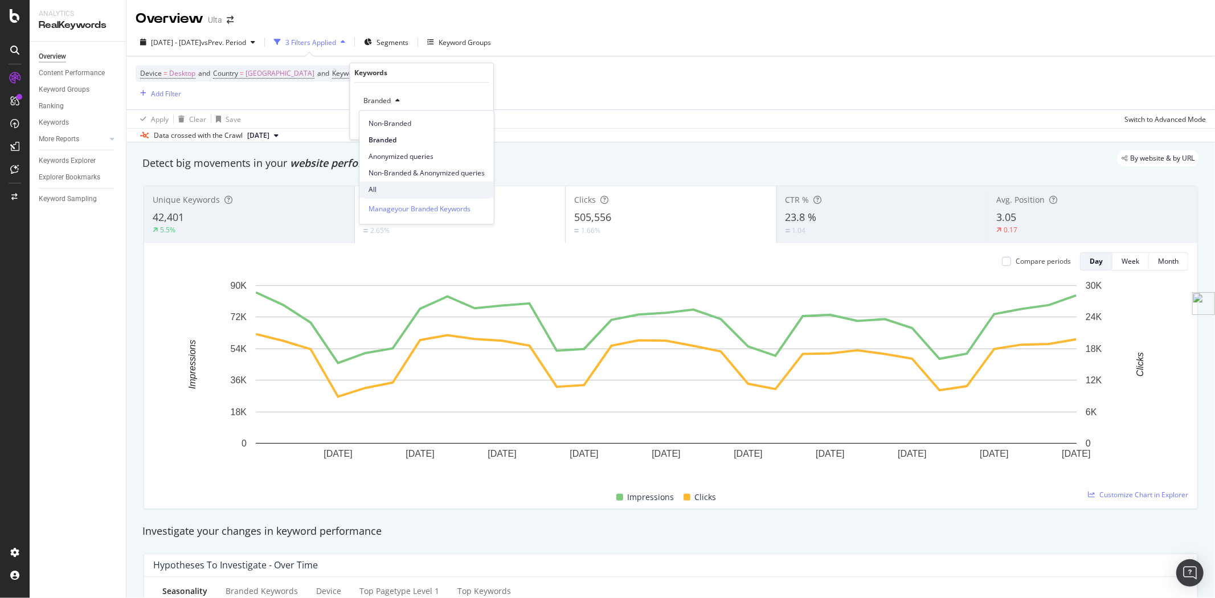
click at [399, 195] on div "All" at bounding box center [426, 189] width 134 height 17
drag, startPoint x: 482, startPoint y: 124, endPoint x: 207, endPoint y: 75, distance: 279.4
click at [482, 125] on div "Apply" at bounding box center [475, 125] width 18 height 10
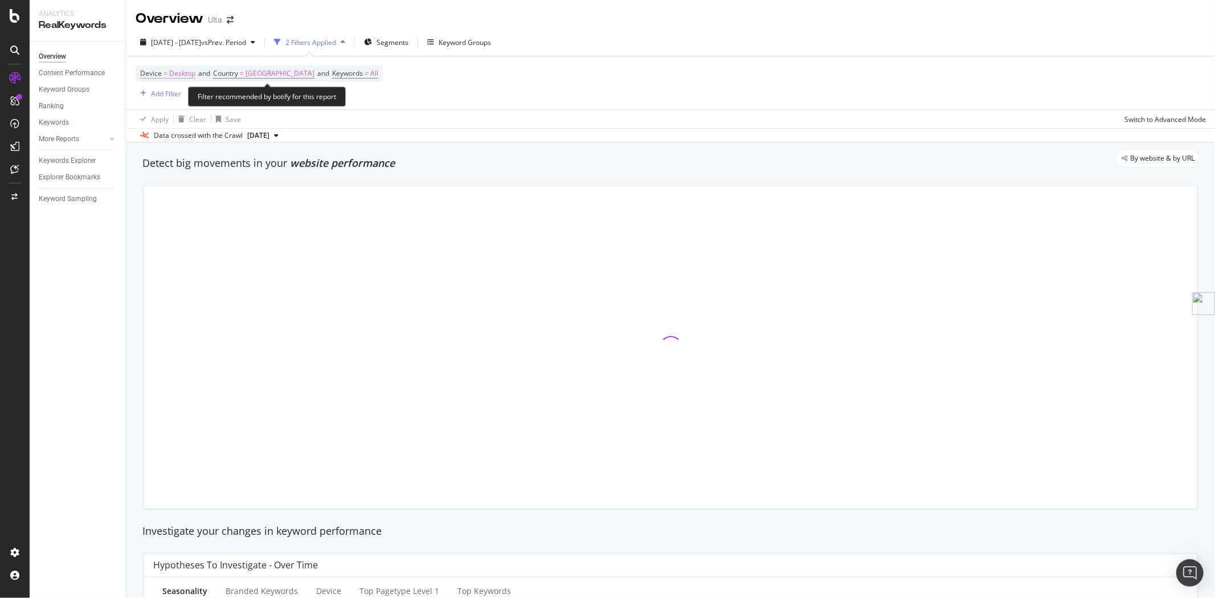
click at [171, 74] on span "Desktop" at bounding box center [182, 74] width 26 height 16
click at [172, 100] on span "Desktop" at bounding box center [163, 101] width 26 height 10
click at [173, 104] on span "Desktop" at bounding box center [163, 101] width 26 height 10
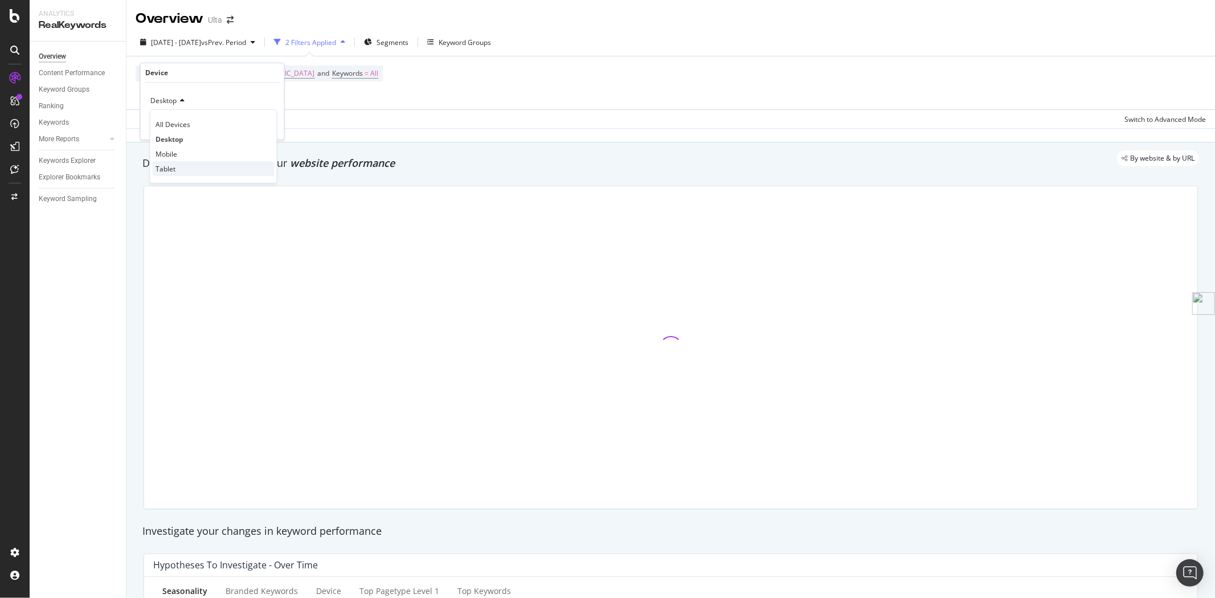
click at [179, 167] on div "Tablet" at bounding box center [214, 168] width 122 height 15
click at [256, 126] on div "button" at bounding box center [249, 124] width 15 height 7
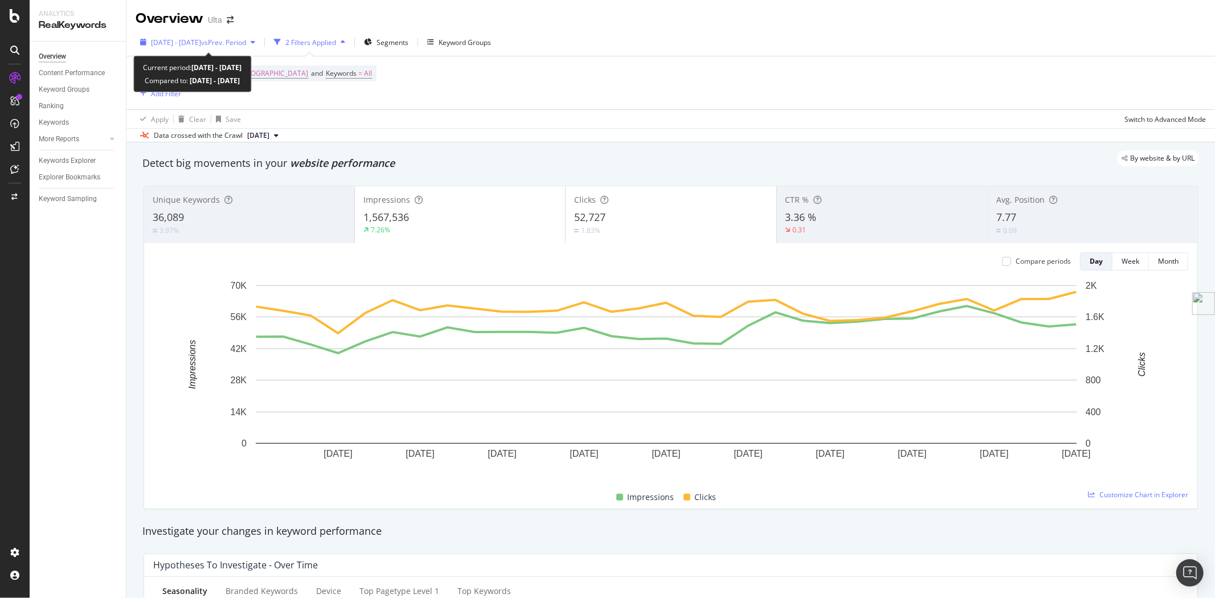
click at [201, 38] on span "[DATE] - [DATE]" at bounding box center [176, 43] width 50 height 10
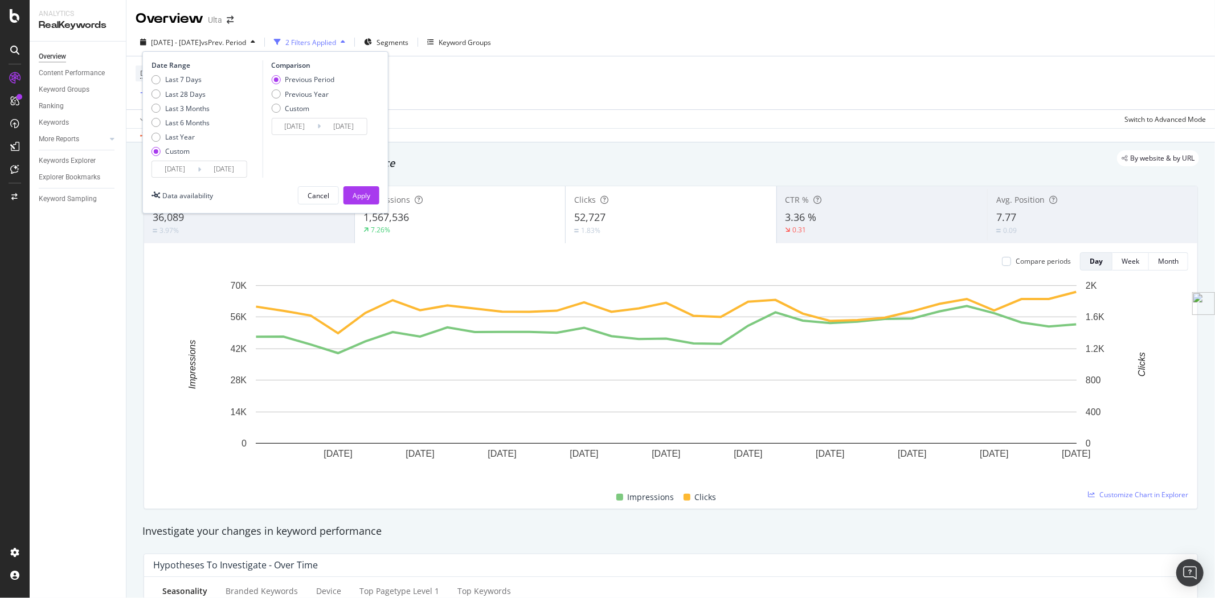
click at [191, 167] on input "[DATE]" at bounding box center [175, 169] width 46 height 16
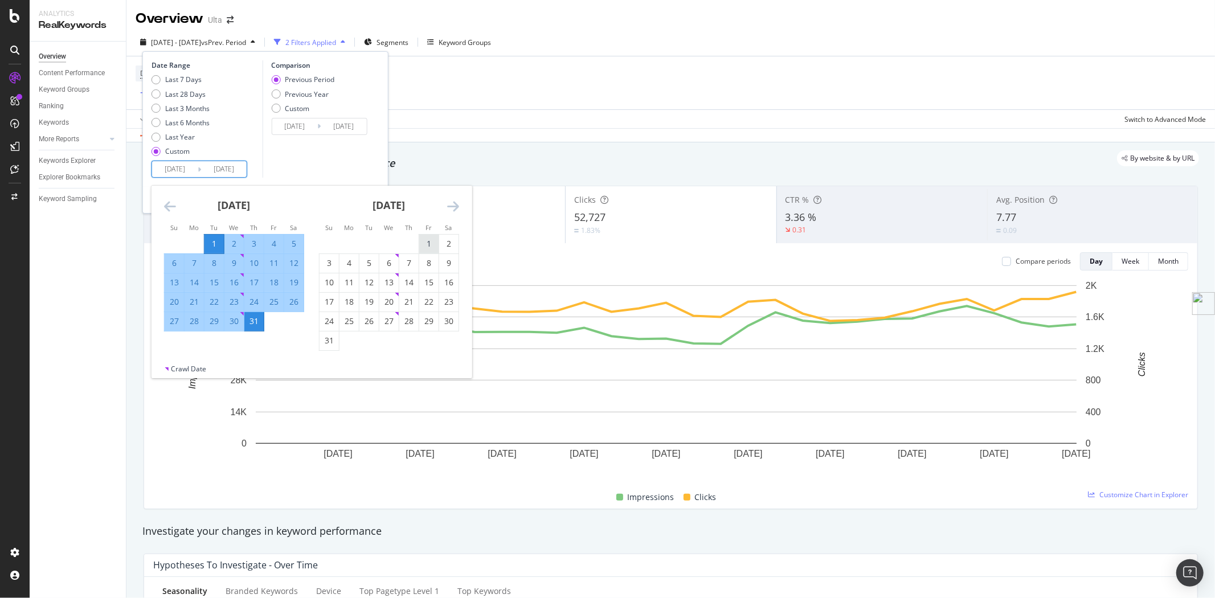
click at [431, 240] on div "1" at bounding box center [428, 243] width 19 height 11
type input "[DATE]"
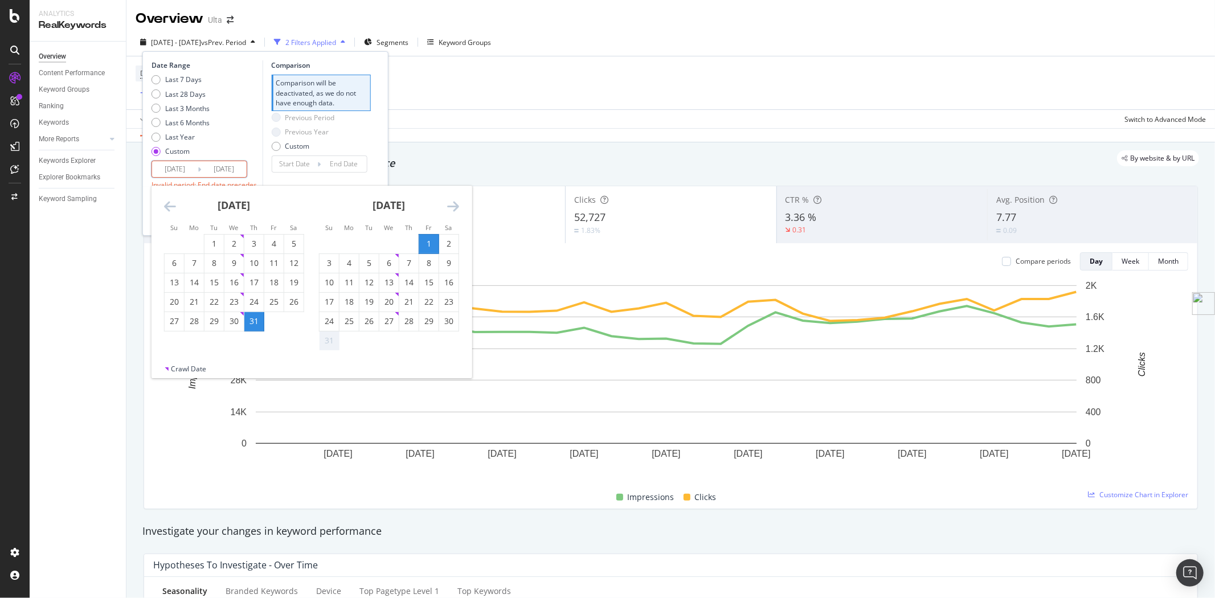
click at [332, 338] on div "31" at bounding box center [329, 340] width 19 height 11
type input "[DATE]"
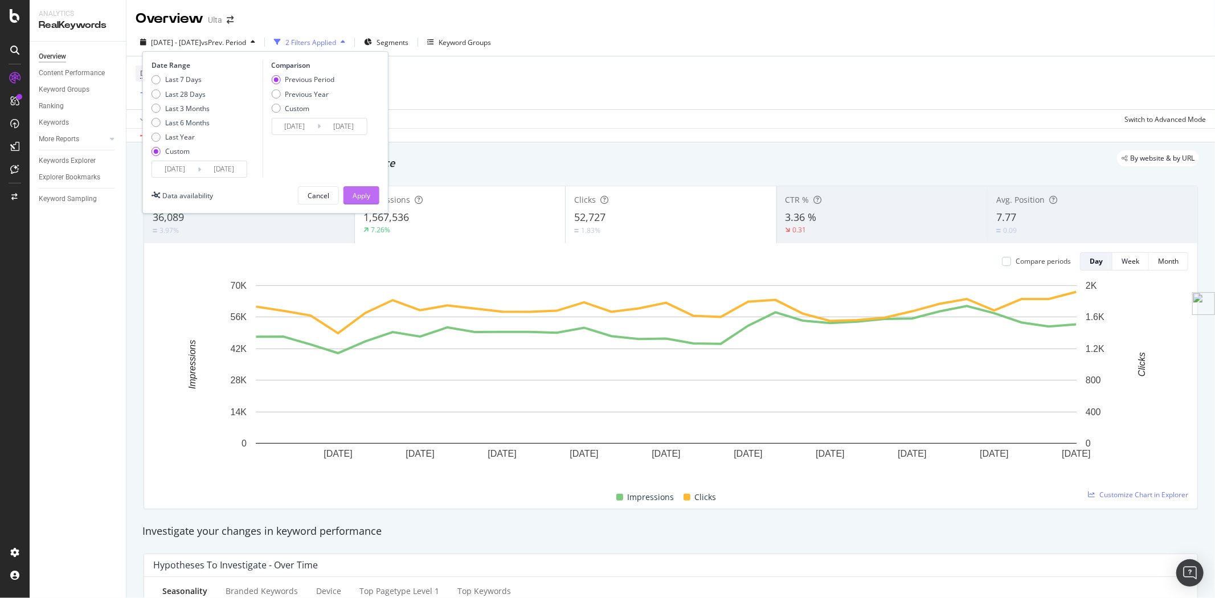
click at [366, 192] on div "Apply" at bounding box center [362, 196] width 18 height 10
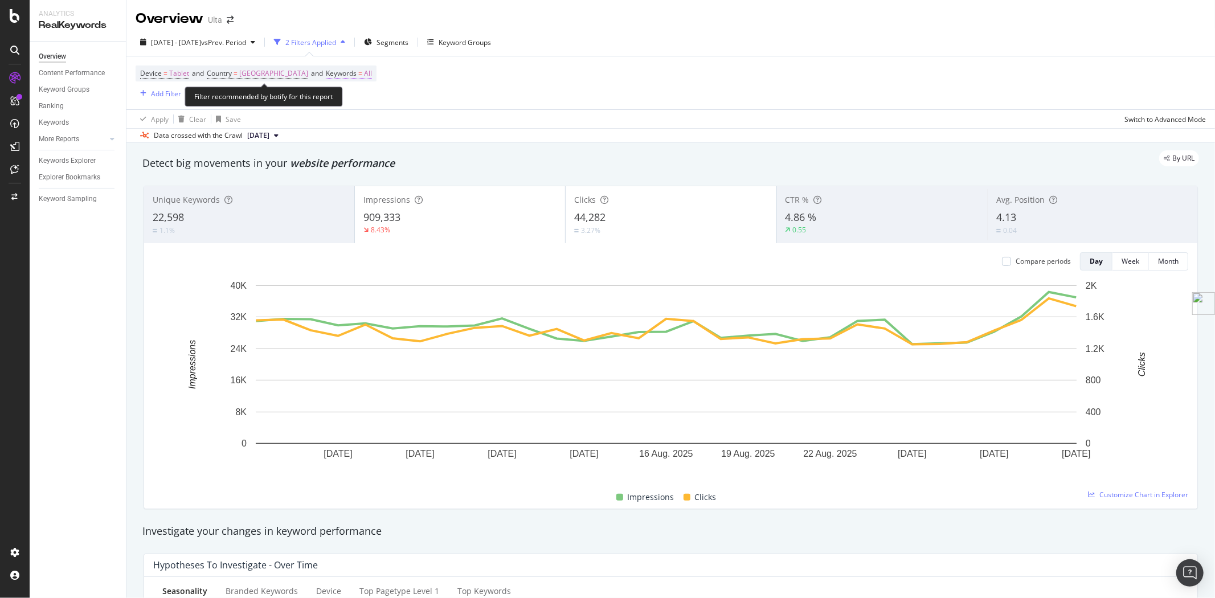
click at [362, 77] on span "=" at bounding box center [360, 73] width 4 height 10
click at [372, 104] on icon "button" at bounding box center [371, 100] width 5 height 7
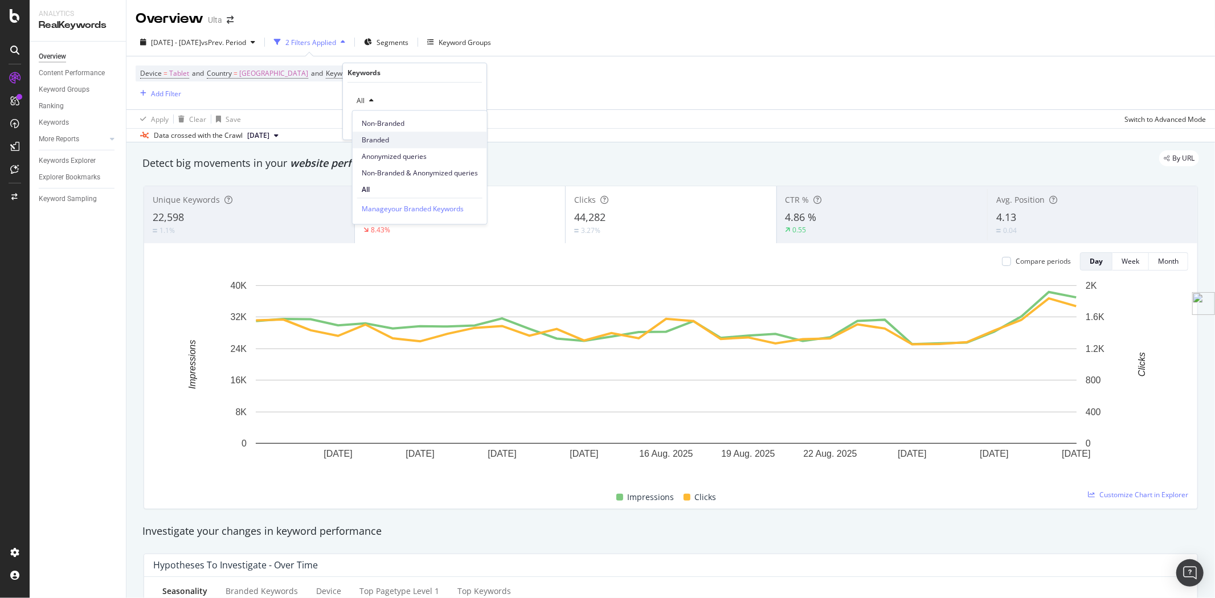
click at [393, 136] on span "Branded" at bounding box center [420, 140] width 116 height 10
click at [472, 124] on div "Apply" at bounding box center [469, 125] width 18 height 10
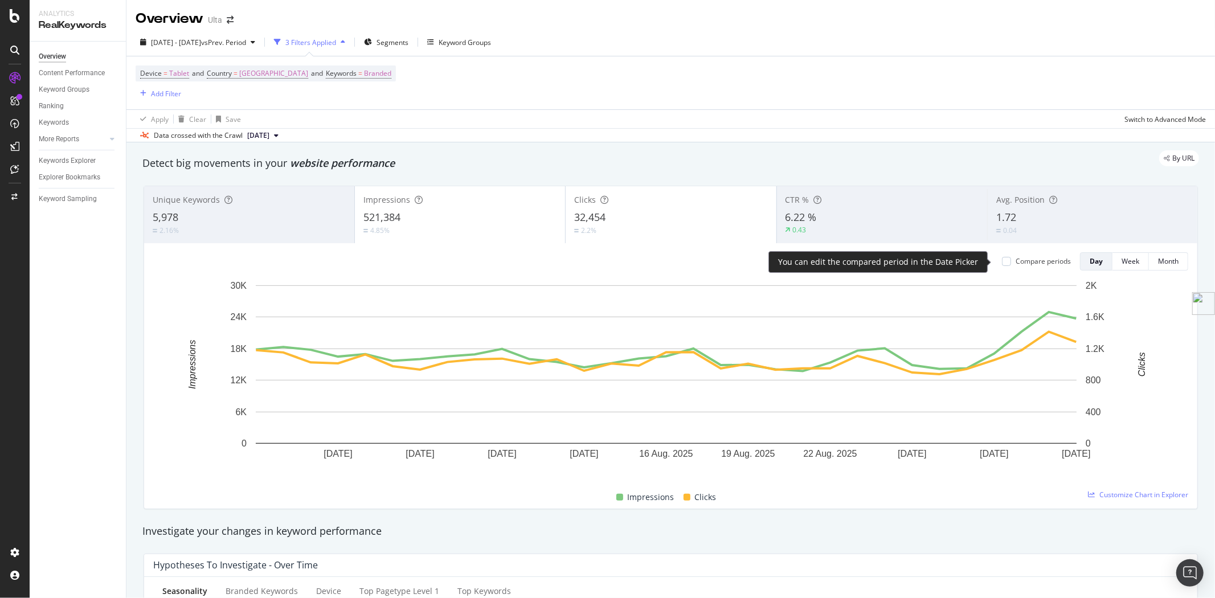
click at [1038, 261] on div "Compare periods" at bounding box center [1043, 261] width 55 height 10
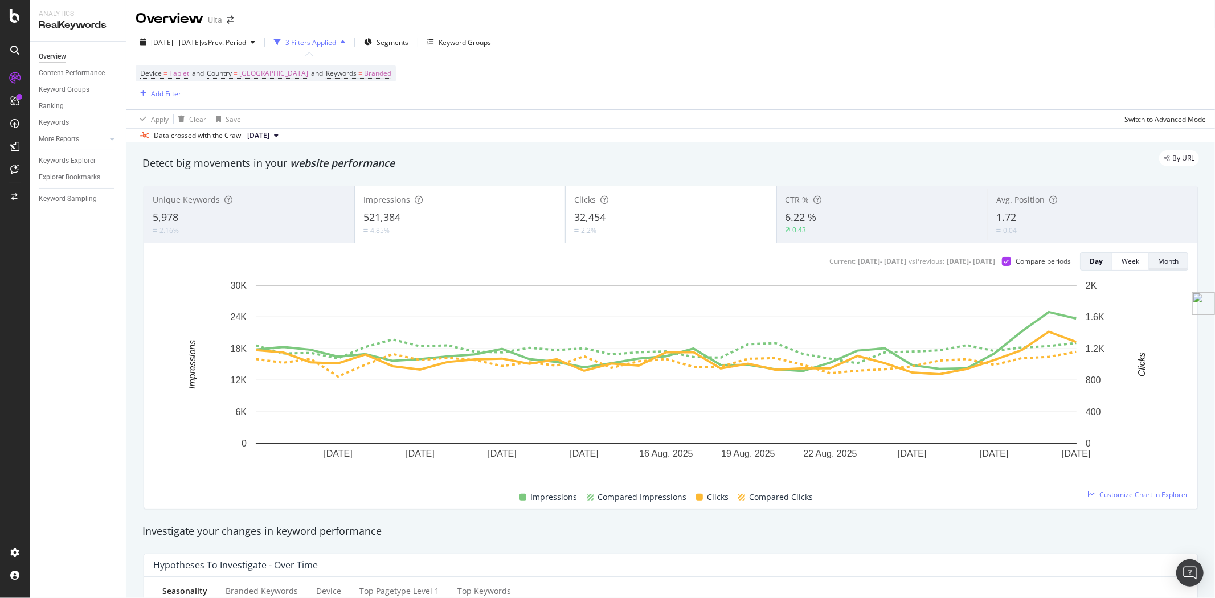
click at [1168, 269] on div "Month" at bounding box center [1168, 261] width 21 height 16
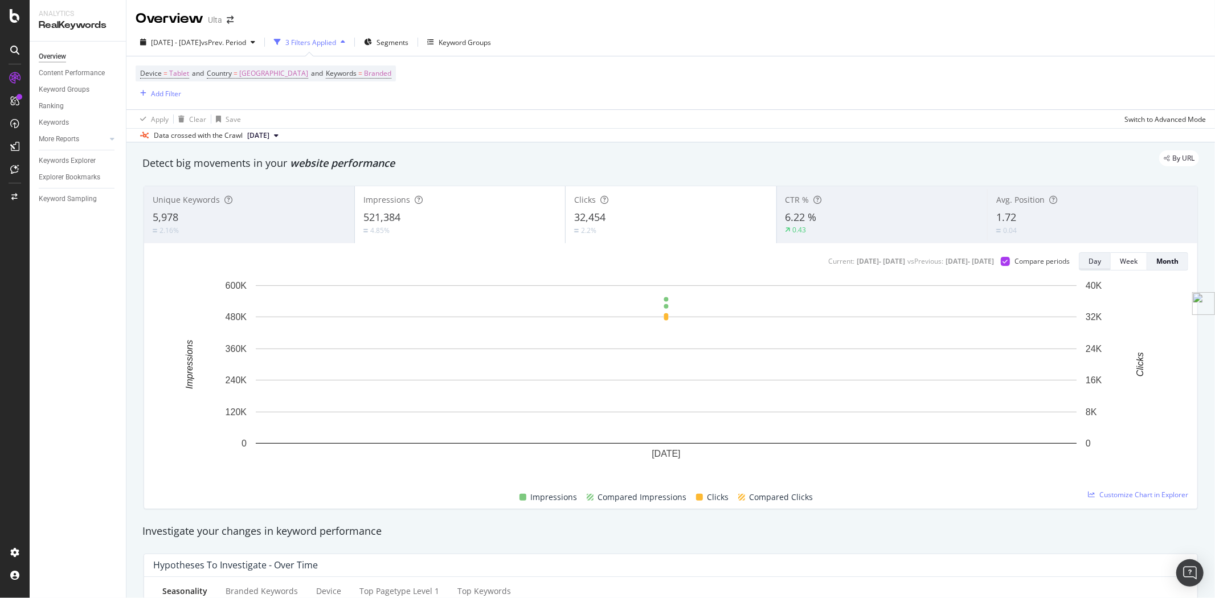
click at [1088, 259] on div "Day" at bounding box center [1094, 261] width 13 height 10
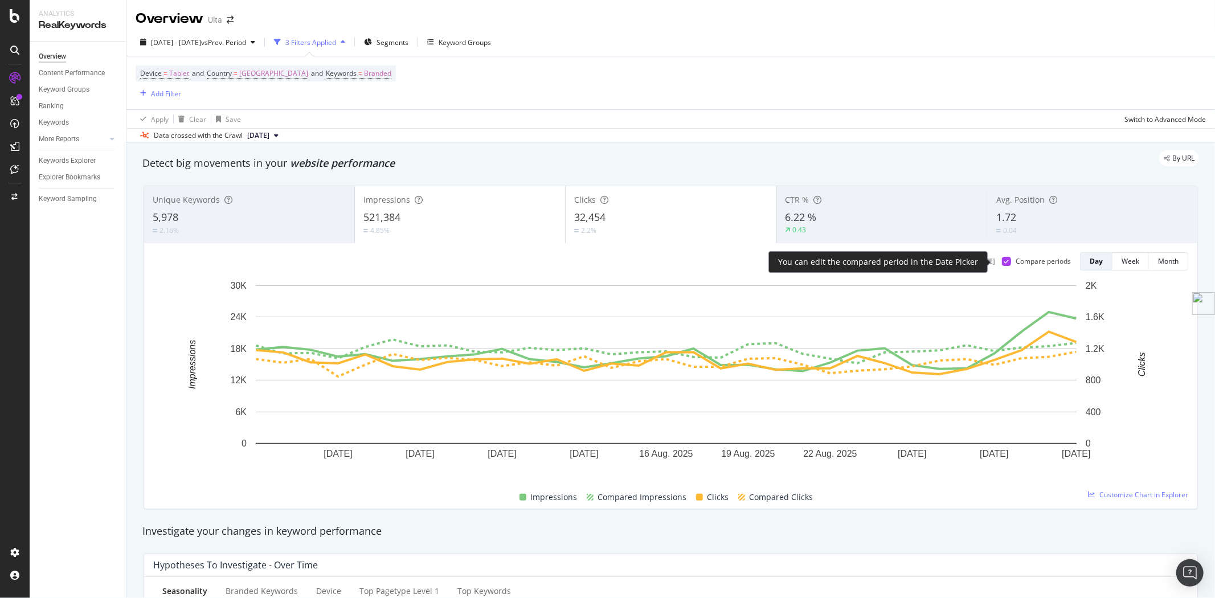
click at [1004, 262] on icon at bounding box center [1006, 262] width 5 height 6
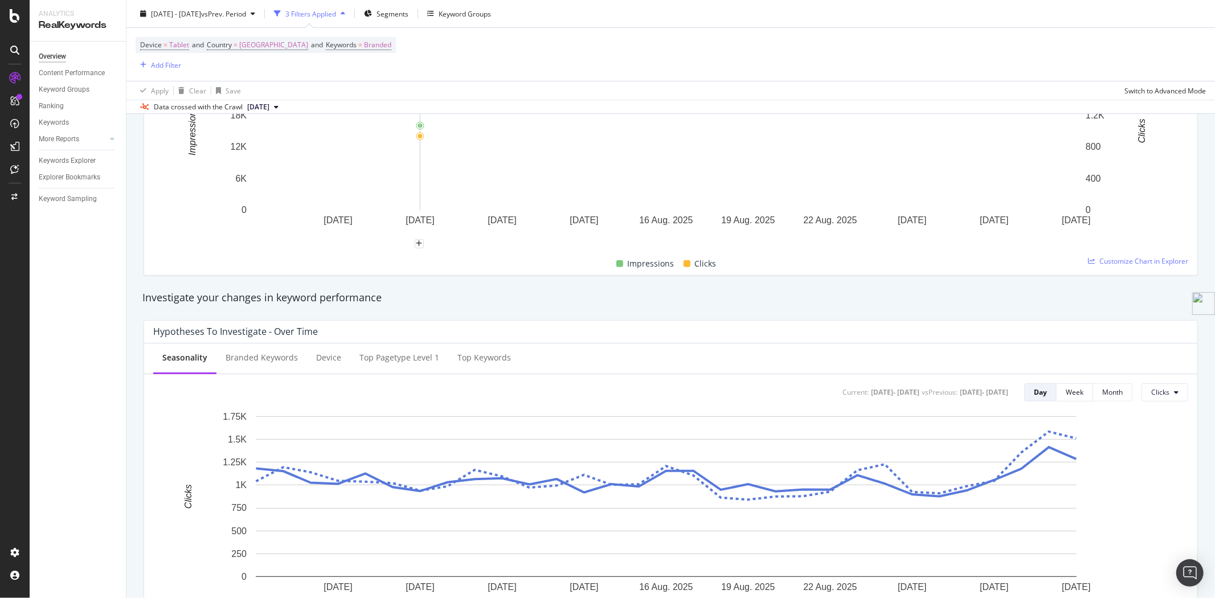
scroll to position [126, 0]
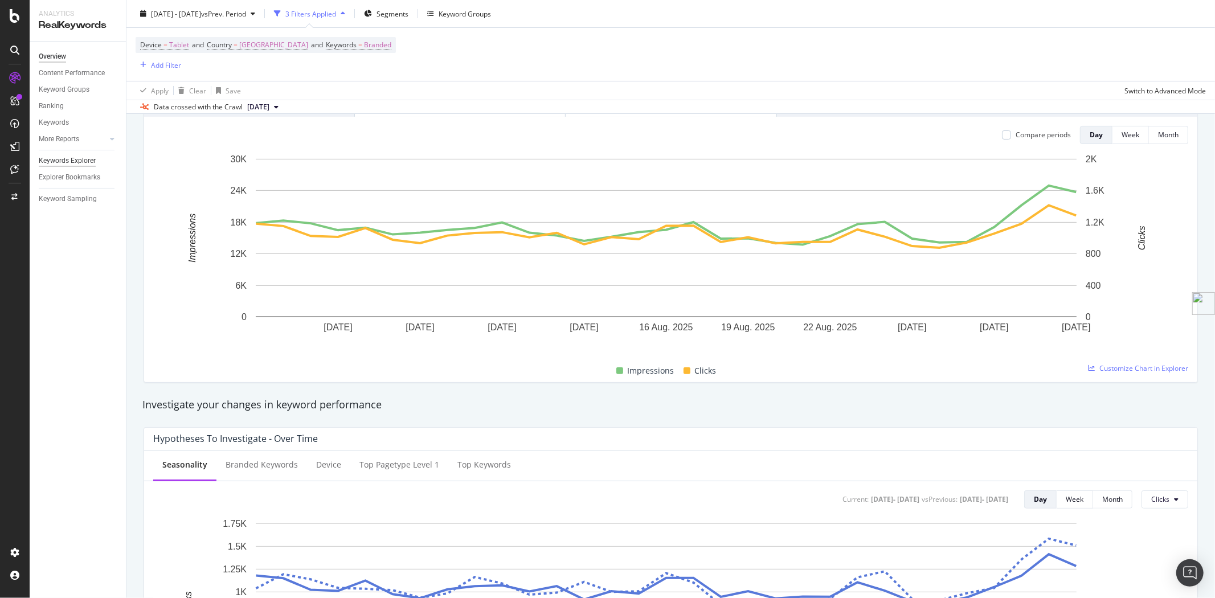
click at [78, 161] on div "Keywords Explorer" at bounding box center [67, 161] width 57 height 12
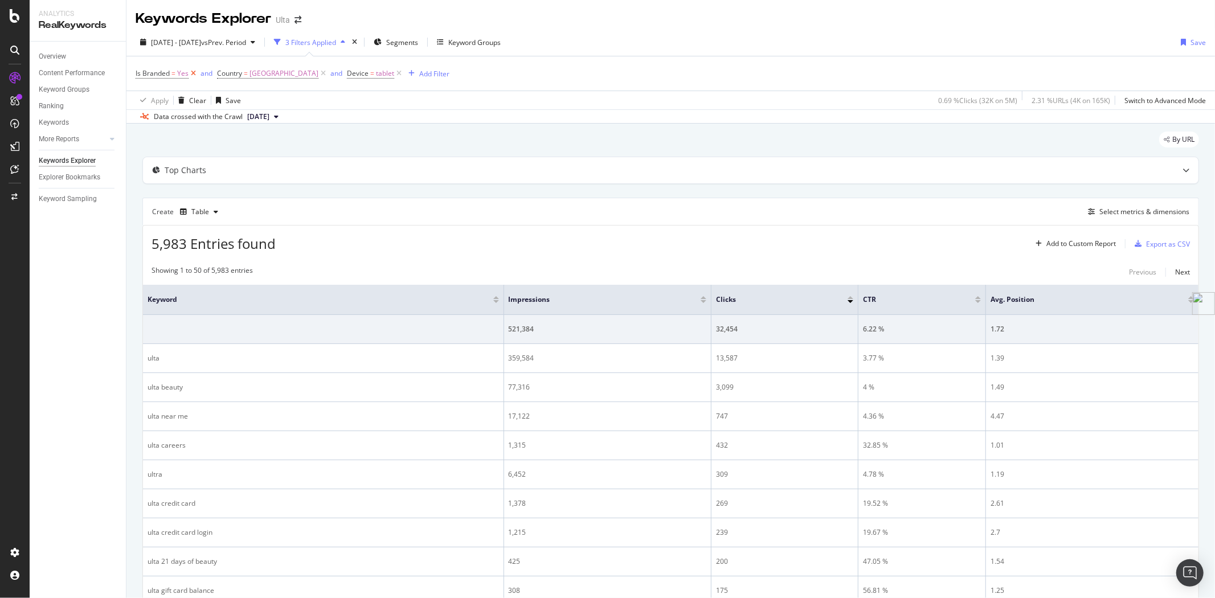
click at [194, 73] on icon at bounding box center [194, 73] width 10 height 11
click at [366, 78] on div "Add Filter" at bounding box center [353, 74] width 30 height 10
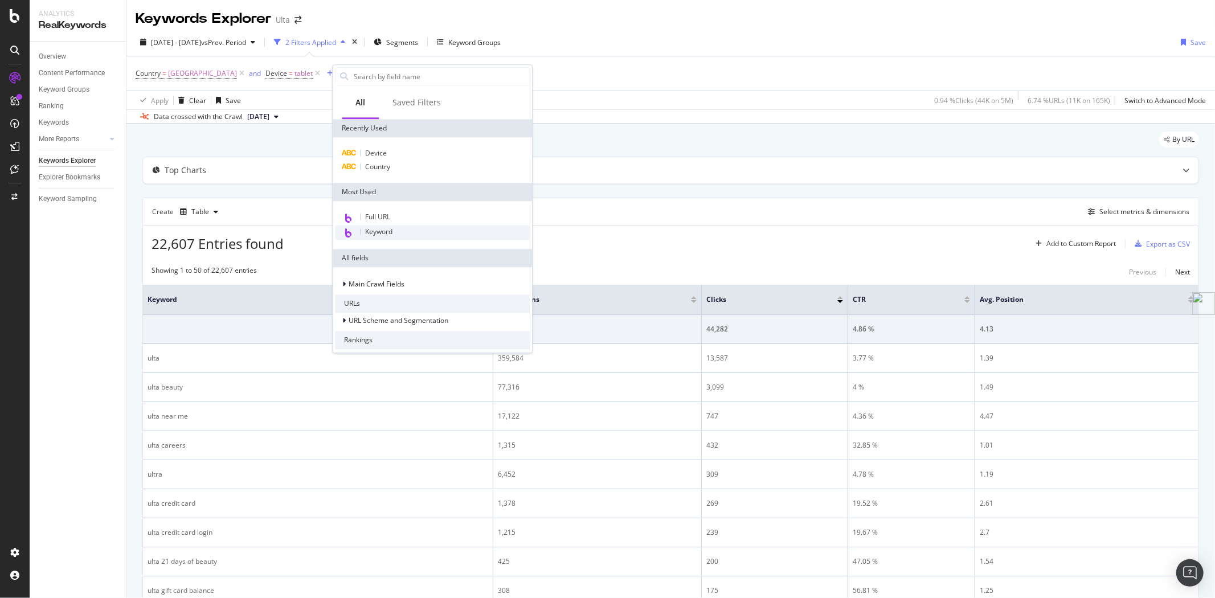
click at [405, 237] on div "Keyword" at bounding box center [432, 232] width 195 height 15
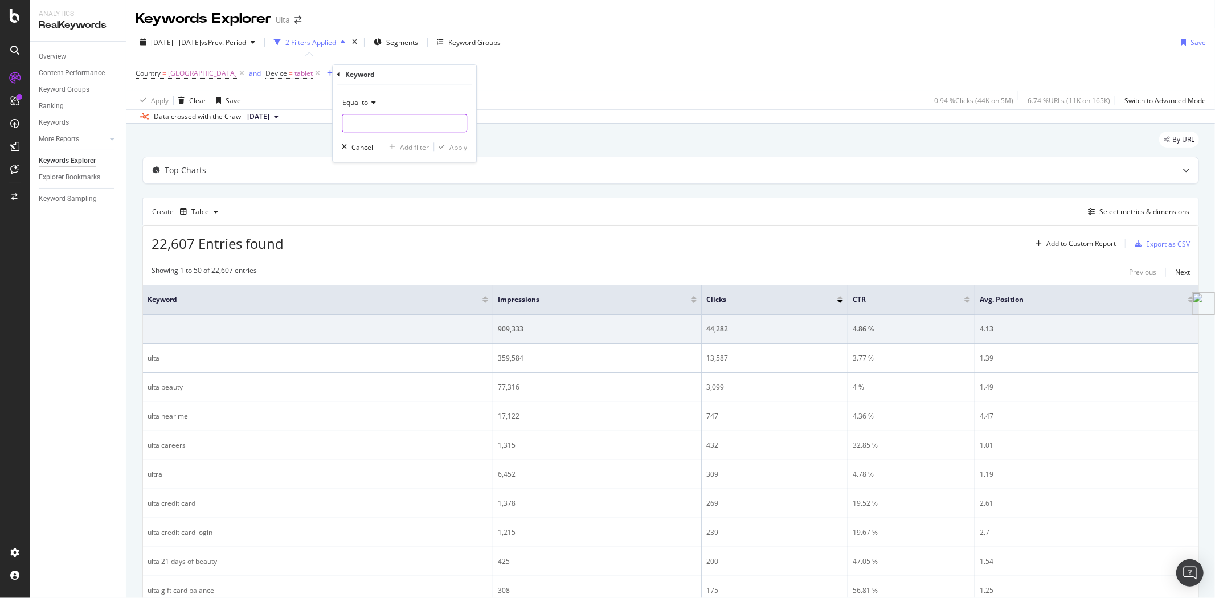
click at [388, 120] on input "text" at bounding box center [404, 123] width 124 height 18
click at [367, 103] on span "Equal to" at bounding box center [355, 102] width 26 height 10
click at [555, 117] on div "Data crossed with the Crawl [DATE]" at bounding box center [670, 116] width 1088 height 14
click at [438, 75] on icon at bounding box center [433, 73] width 10 height 11
click at [498, 42] on div "Keyword Groups" at bounding box center [474, 43] width 52 height 10
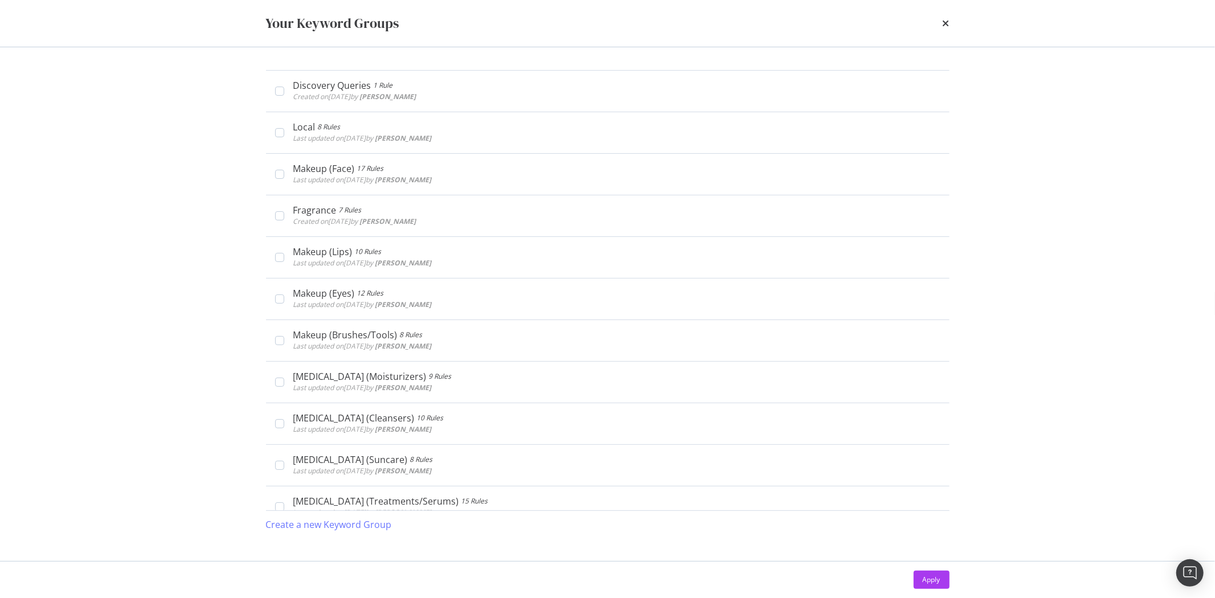
click at [940, 19] on div "Your Keyword Groups" at bounding box center [608, 23] width 684 height 19
click at [943, 21] on icon "times" at bounding box center [946, 23] width 7 height 9
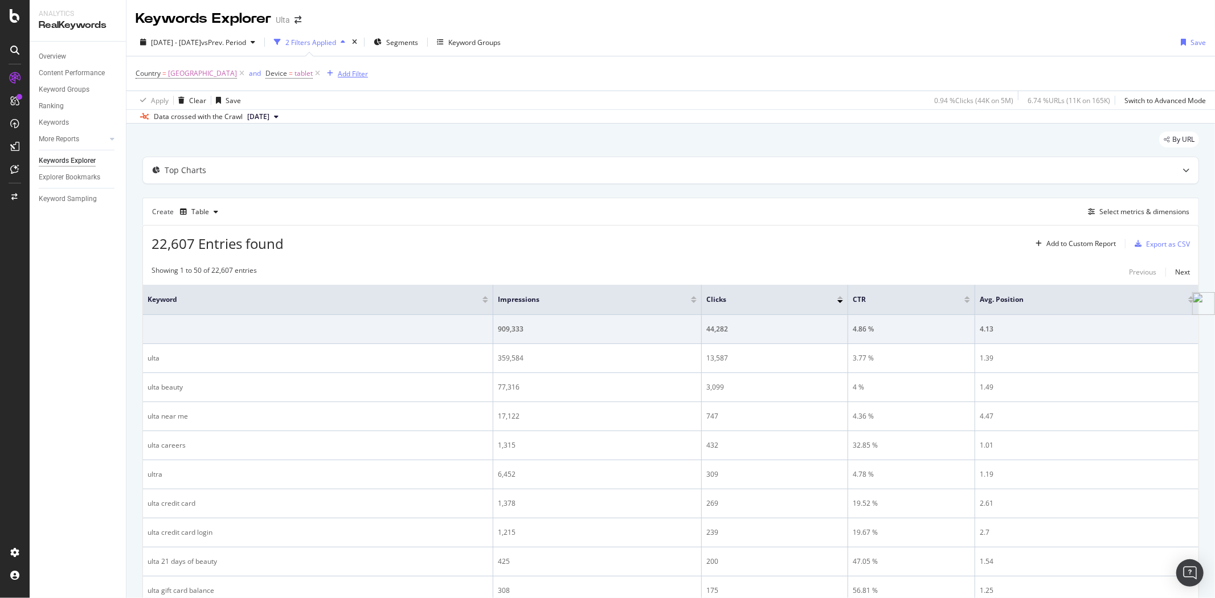
click at [368, 72] on div "Add Filter" at bounding box center [353, 74] width 30 height 10
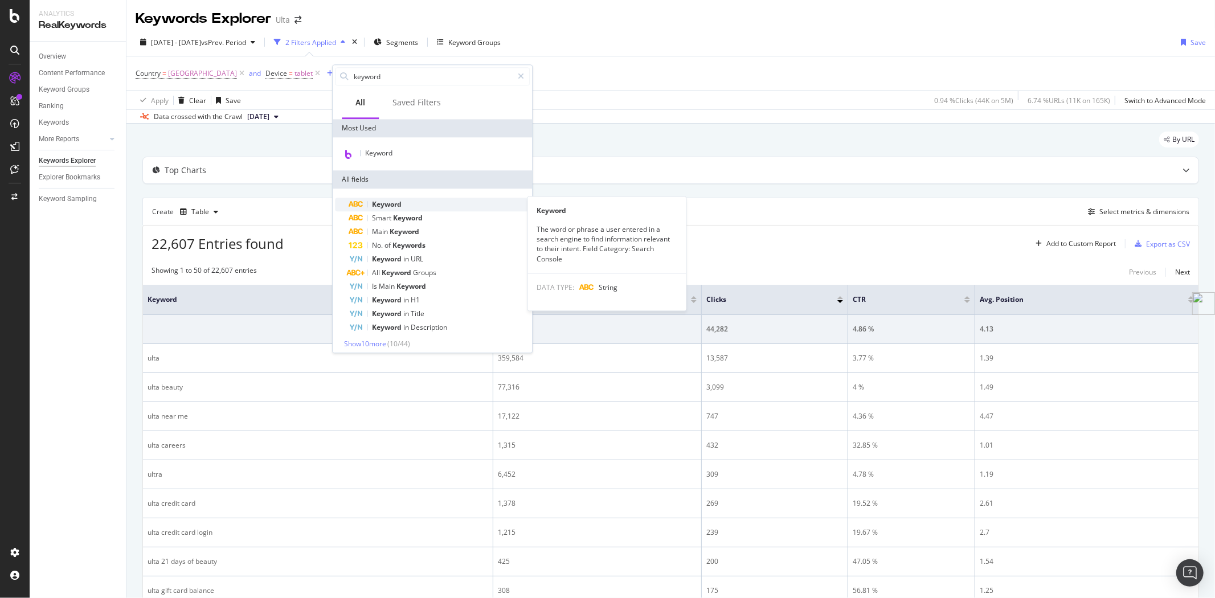
scroll to position [4, 0]
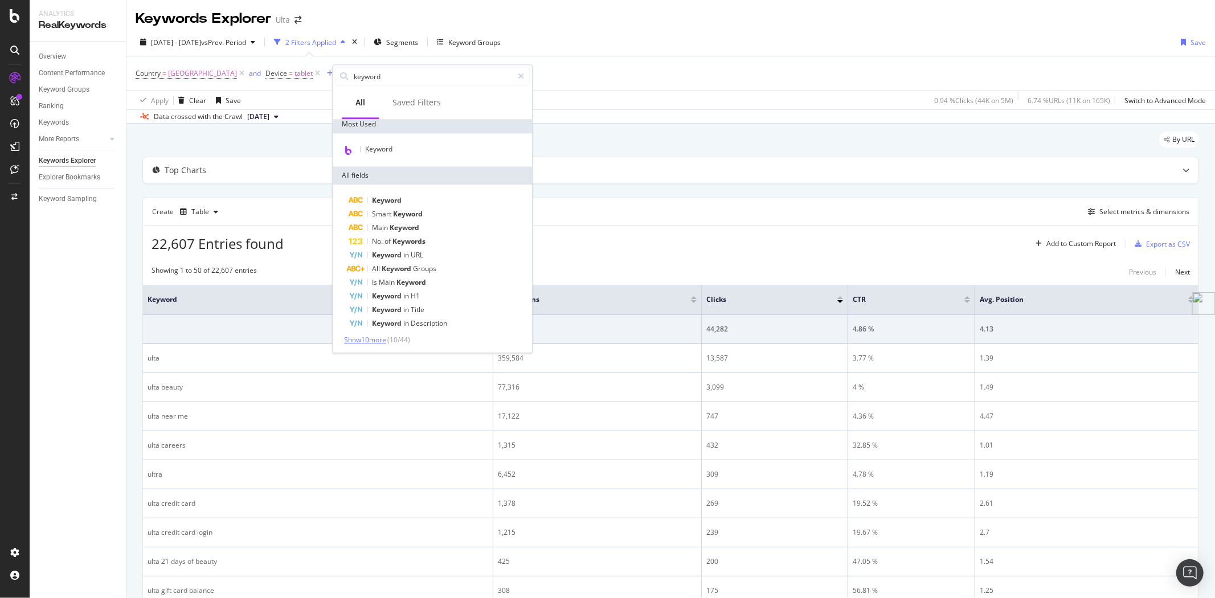
type input "keyword"
click at [367, 339] on span "Show 10 more" at bounding box center [365, 340] width 42 height 10
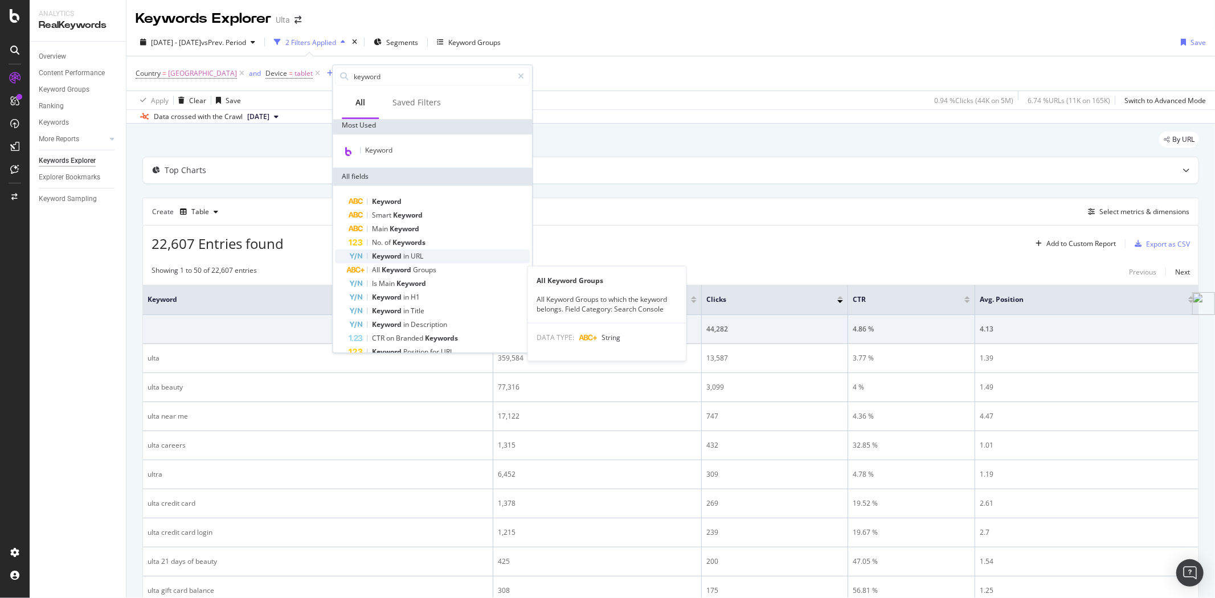
scroll to position [0, 0]
click at [425, 106] on div "Saved Filters" at bounding box center [416, 102] width 48 height 11
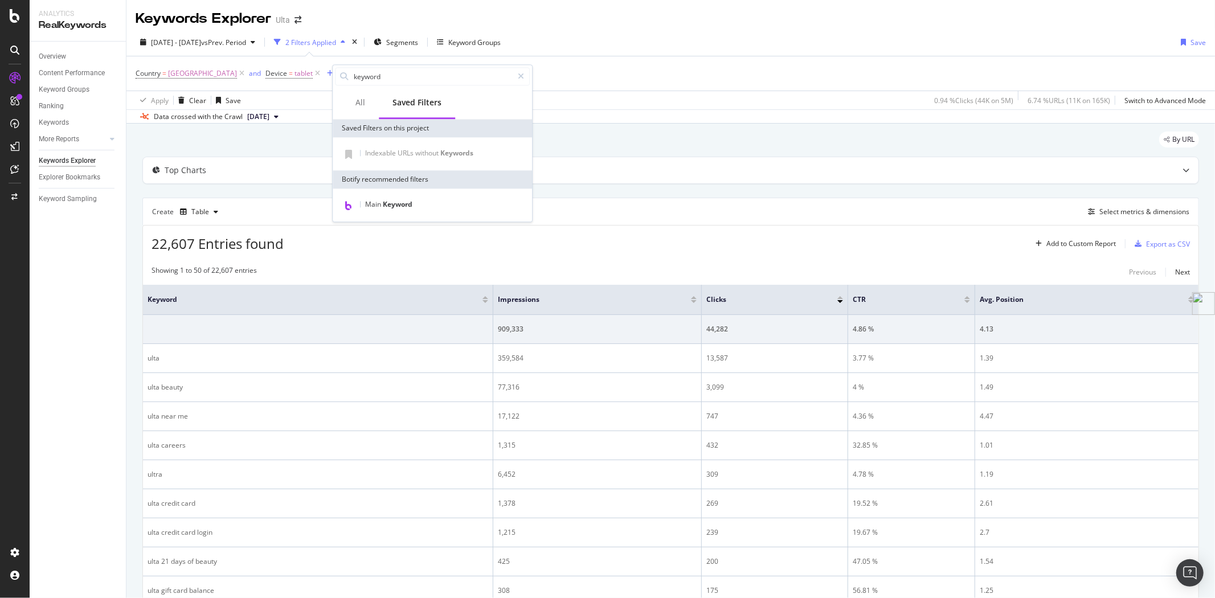
click at [686, 80] on div "Country = [GEOGRAPHIC_DATA] and Device = tablet Add Filter" at bounding box center [671, 73] width 1070 height 34
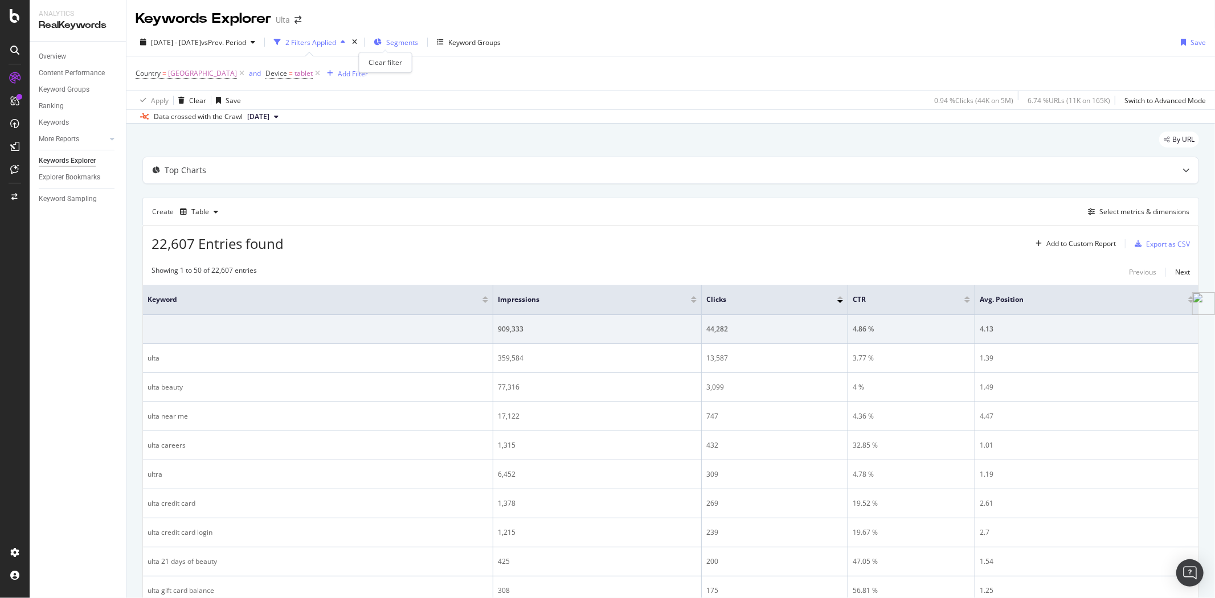
click at [357, 40] on icon "times" at bounding box center [354, 42] width 5 height 7
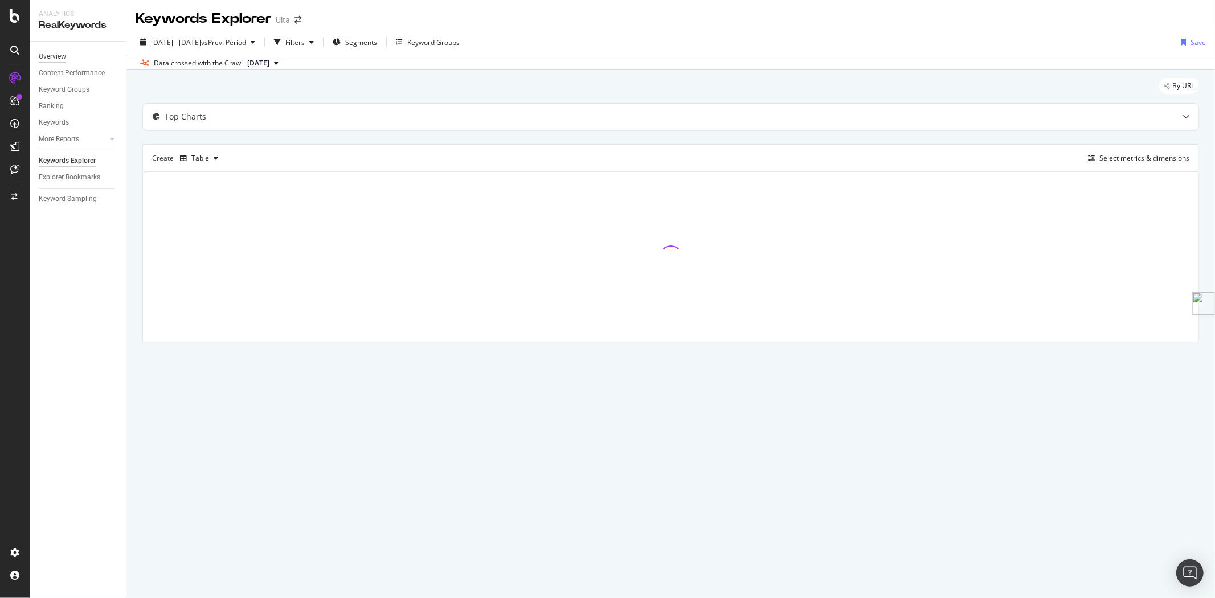
click at [54, 55] on div "Overview" at bounding box center [52, 57] width 27 height 12
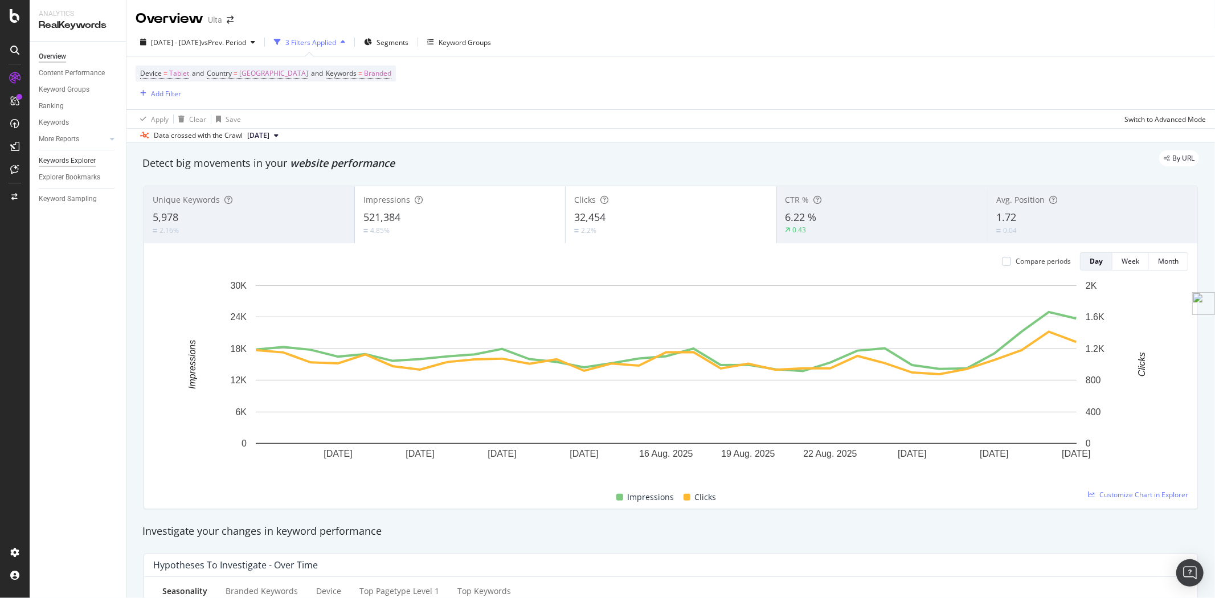
click at [71, 159] on div "Keywords Explorer" at bounding box center [67, 161] width 57 height 12
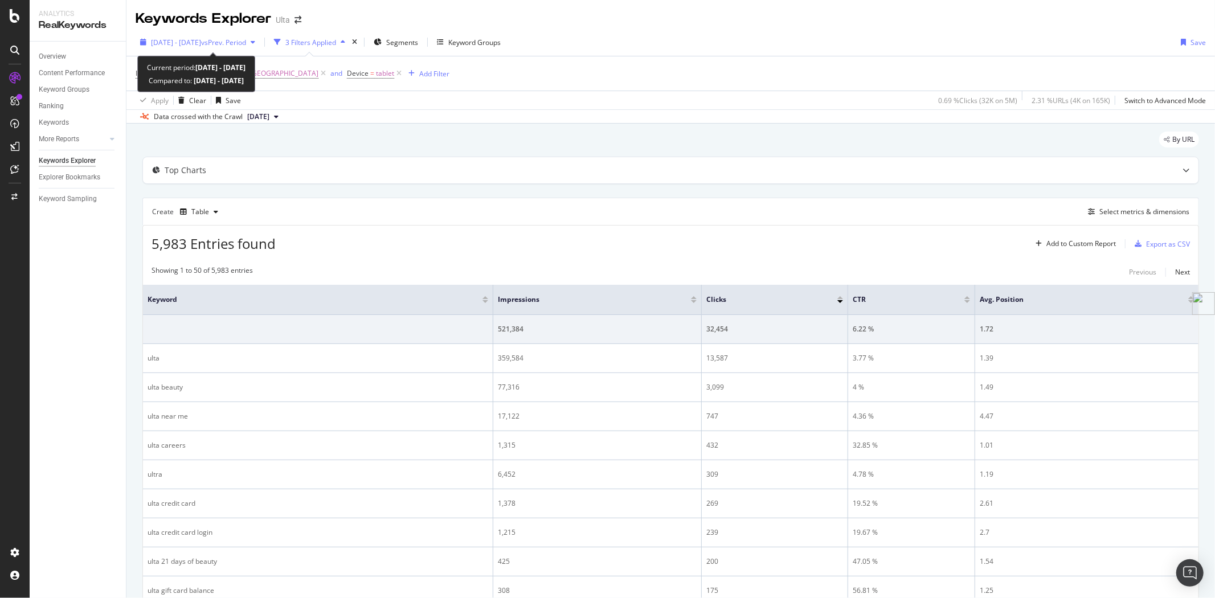
click at [246, 40] on span "vs Prev. Period" at bounding box center [223, 43] width 45 height 10
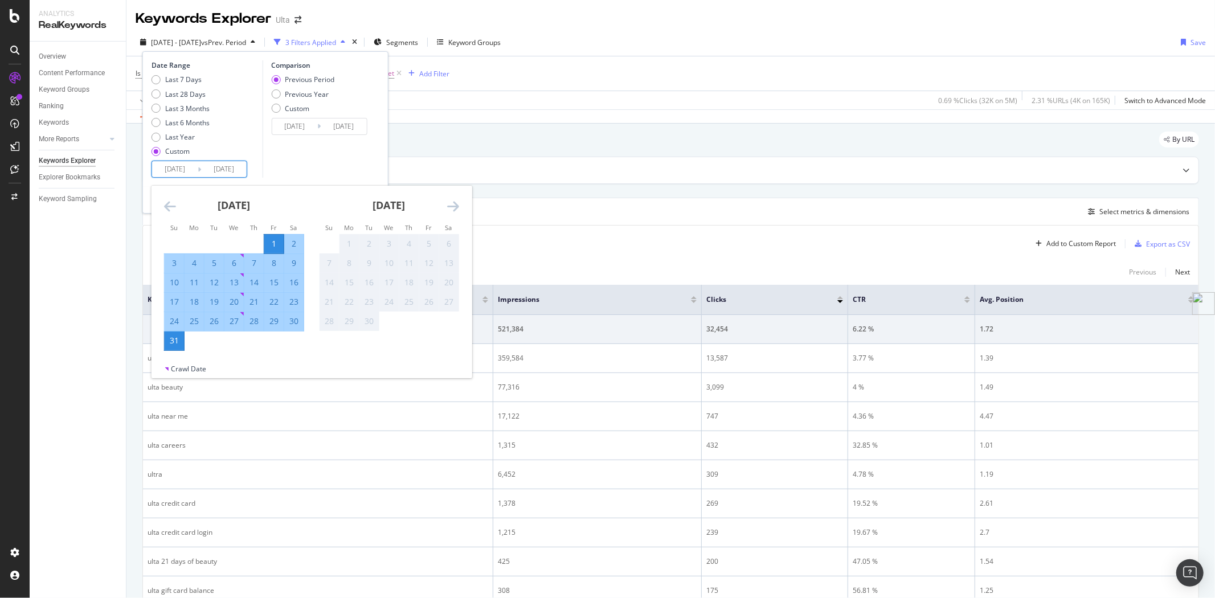
click at [195, 170] on input "[DATE]" at bounding box center [175, 169] width 46 height 16
click at [168, 208] on icon "Move backward to switch to the previous month." at bounding box center [170, 206] width 12 height 14
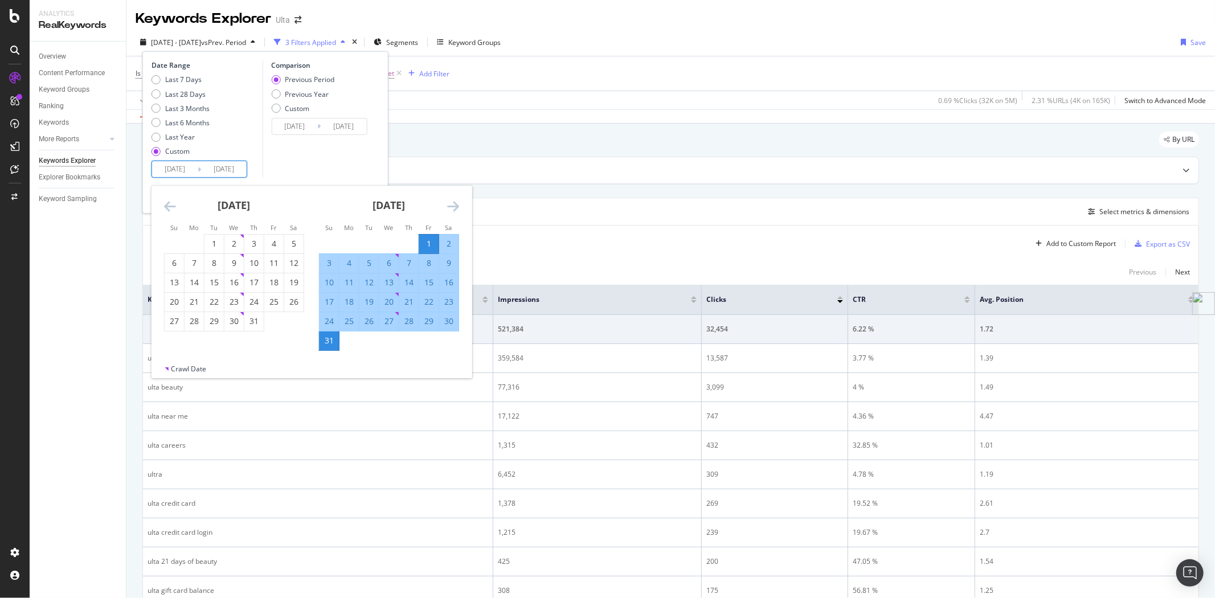
click at [168, 208] on icon "Move backward to switch to the previous month." at bounding box center [170, 206] width 12 height 14
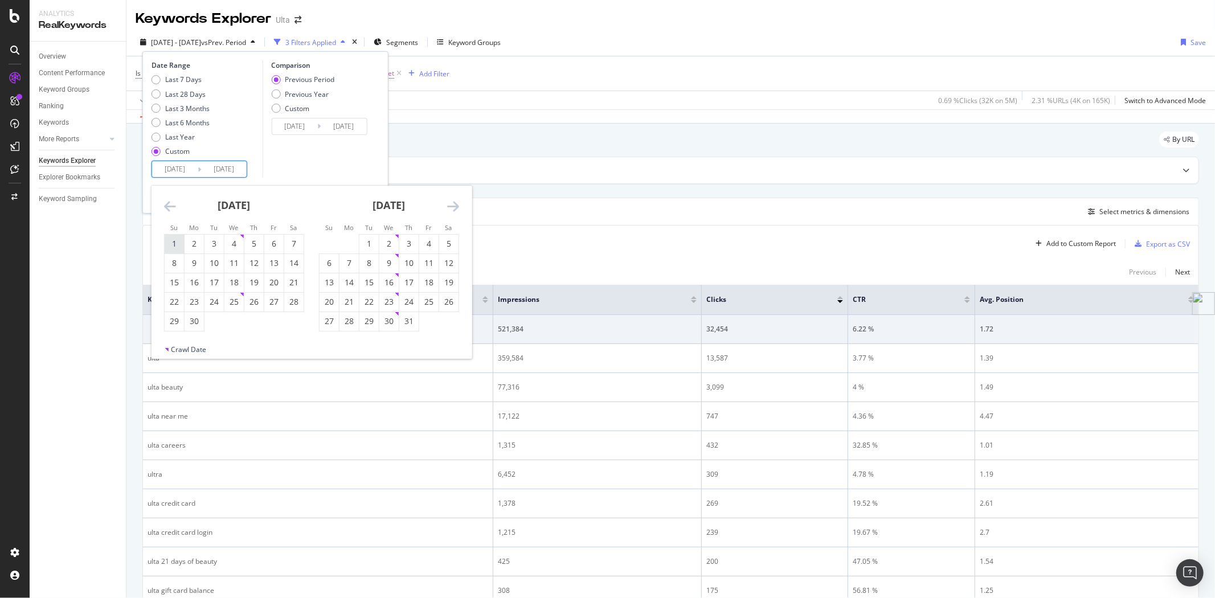
click at [177, 240] on div "1" at bounding box center [174, 243] width 19 height 11
type input "[DATE]"
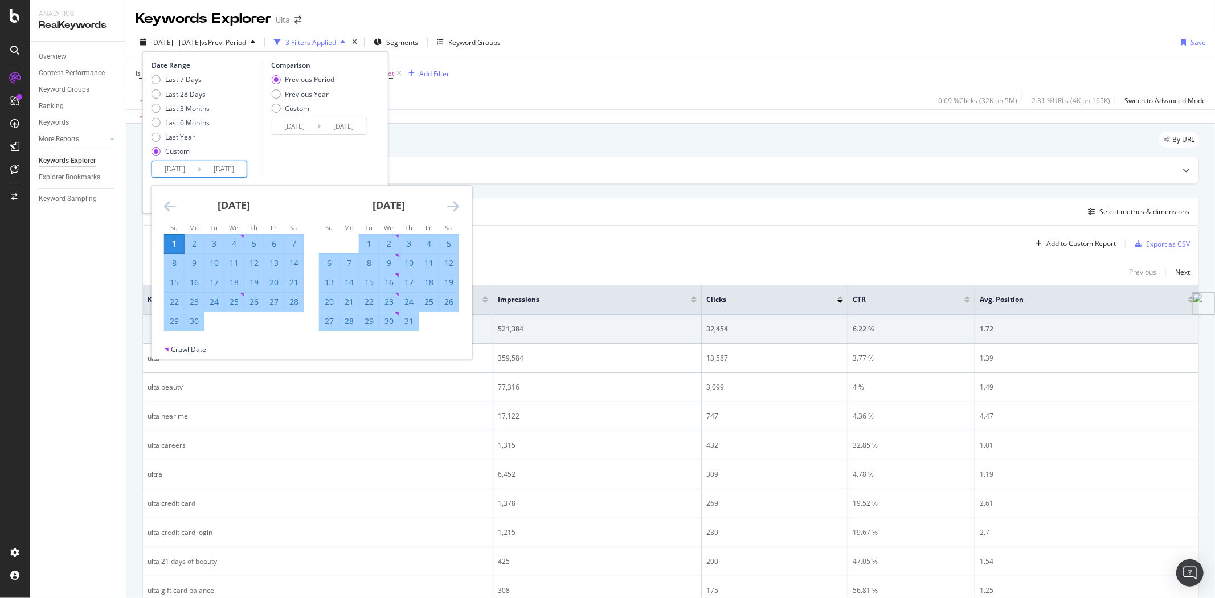
click at [198, 316] on div "30" at bounding box center [194, 321] width 19 height 11
type input "[DATE]"
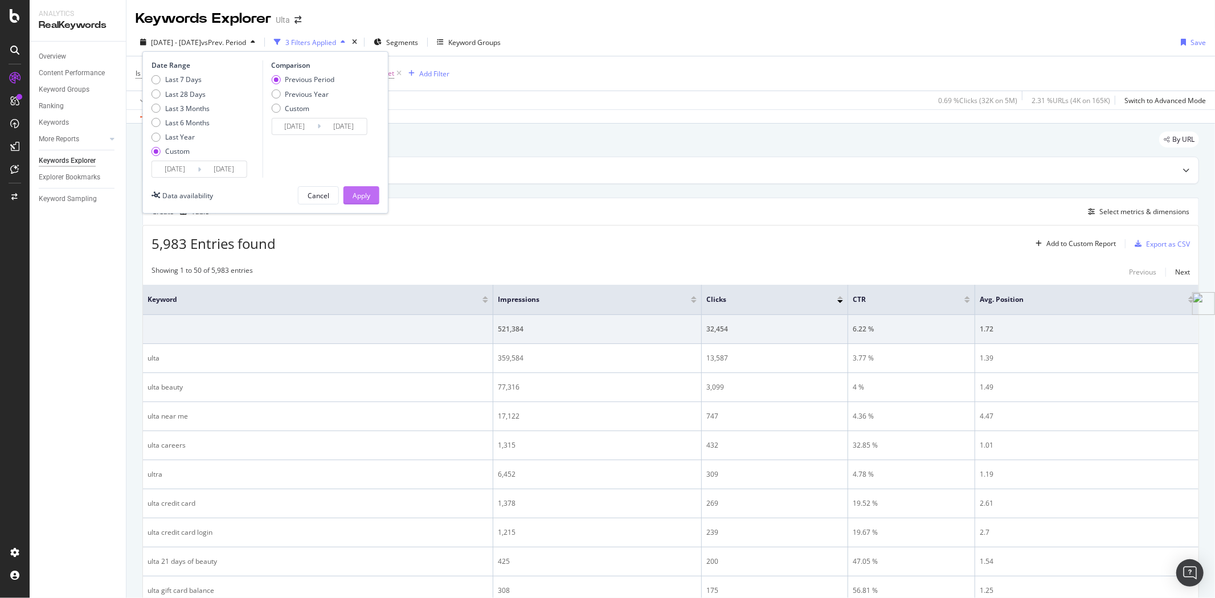
click at [372, 191] on button "Apply" at bounding box center [361, 195] width 36 height 18
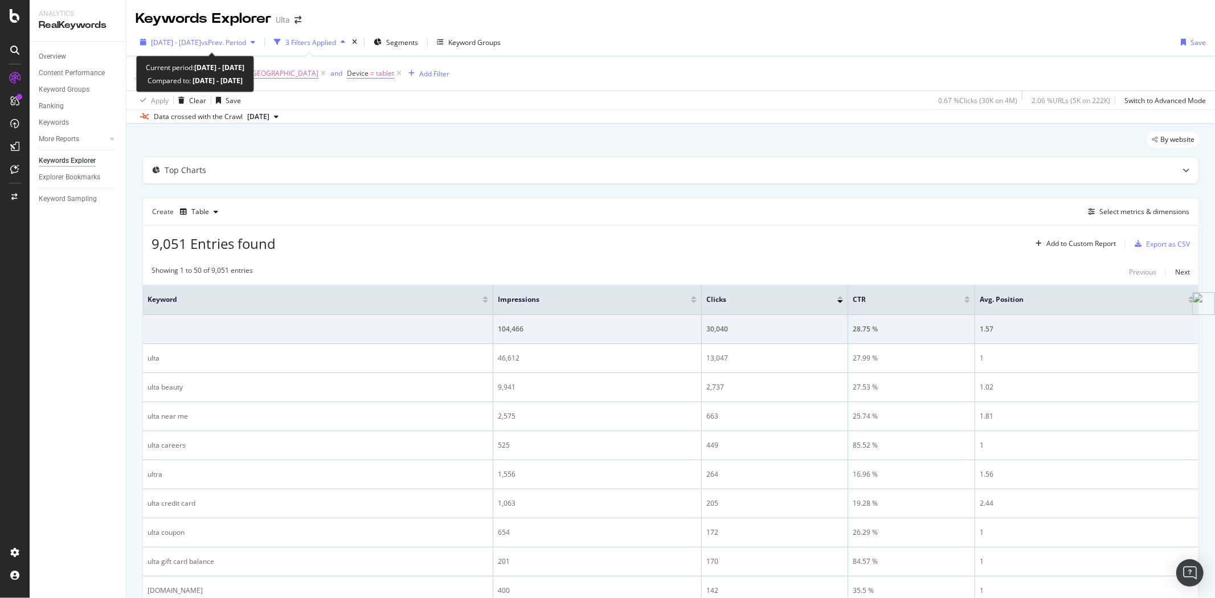
click at [190, 41] on span "[DATE] - [DATE]" at bounding box center [176, 43] width 50 height 10
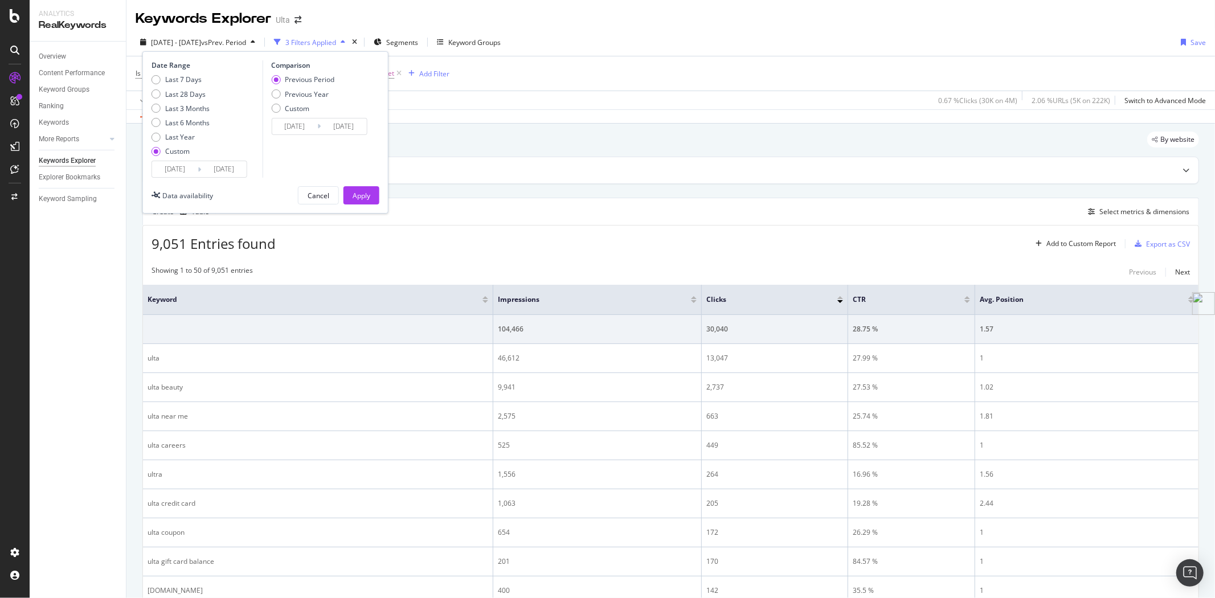
click at [198, 167] on div "[DATE] Navigate forward to interact with the calendar and select a date. Press …" at bounding box center [200, 169] width 96 height 17
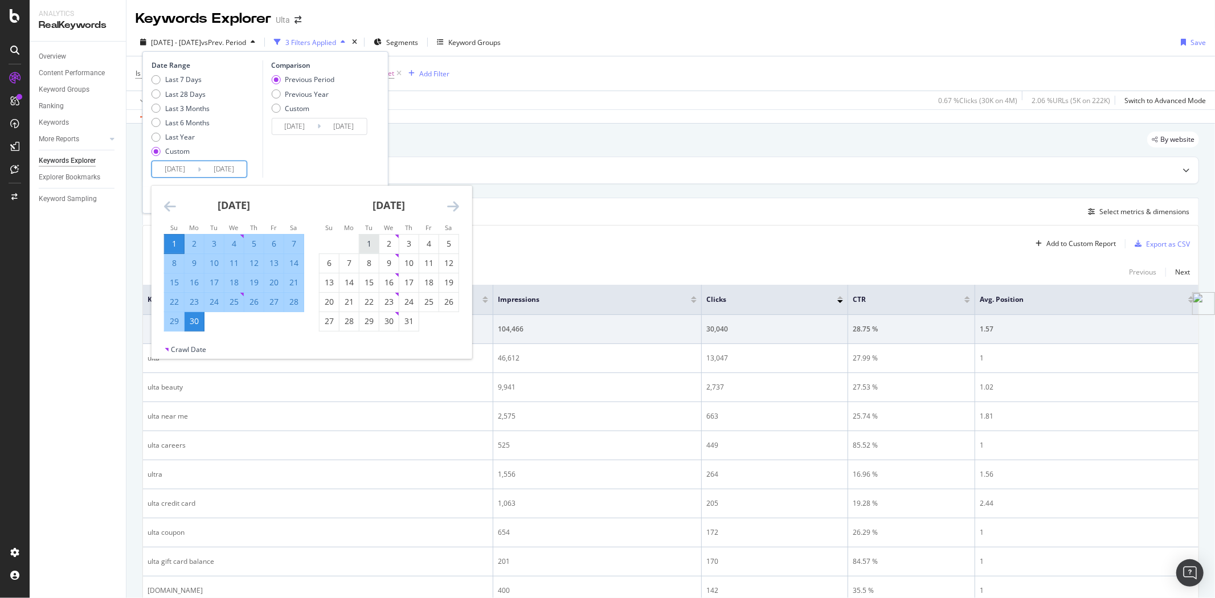
click at [368, 238] on div "1" at bounding box center [368, 243] width 19 height 11
type input "[DATE]"
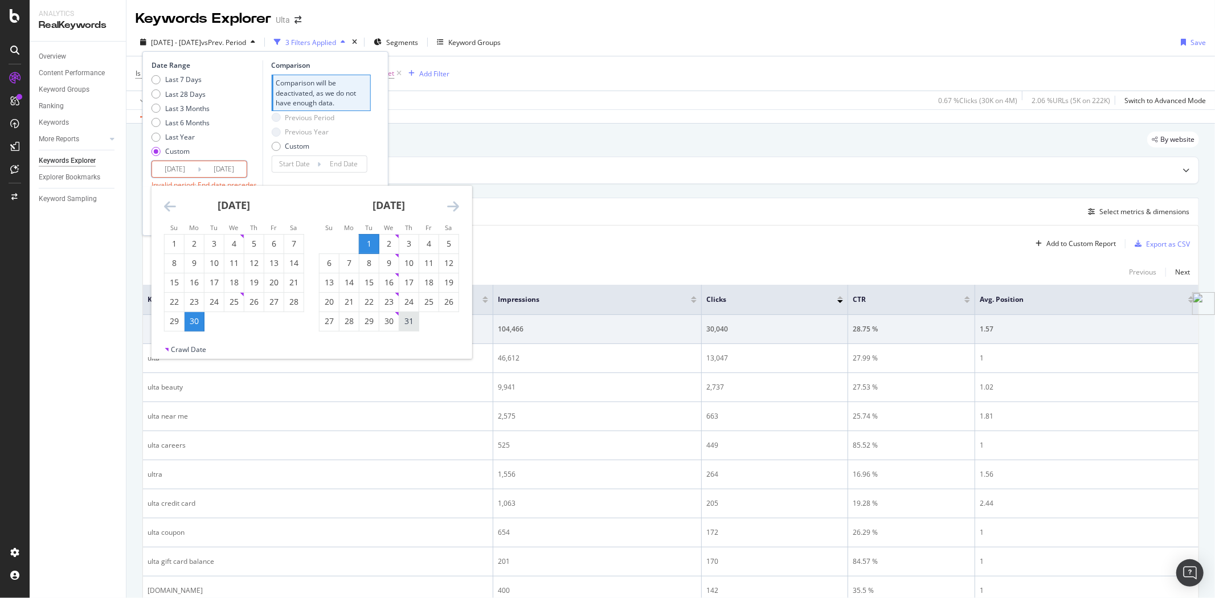
click at [411, 321] on div "31" at bounding box center [408, 321] width 19 height 11
type input "[DATE]"
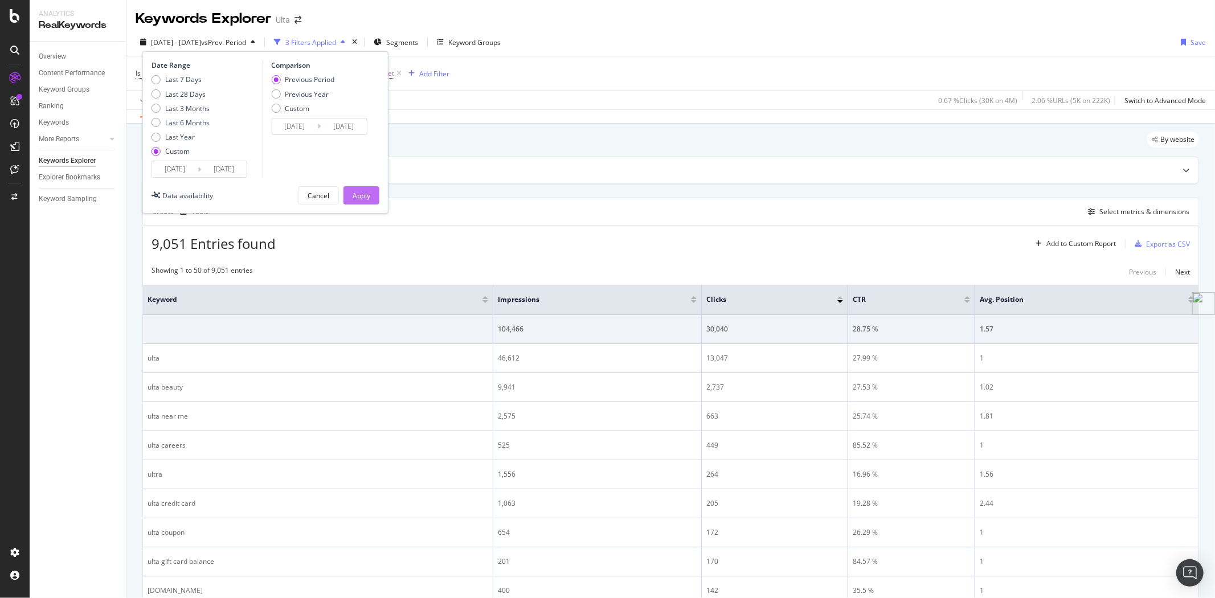
click at [361, 191] on div "Apply" at bounding box center [362, 196] width 18 height 10
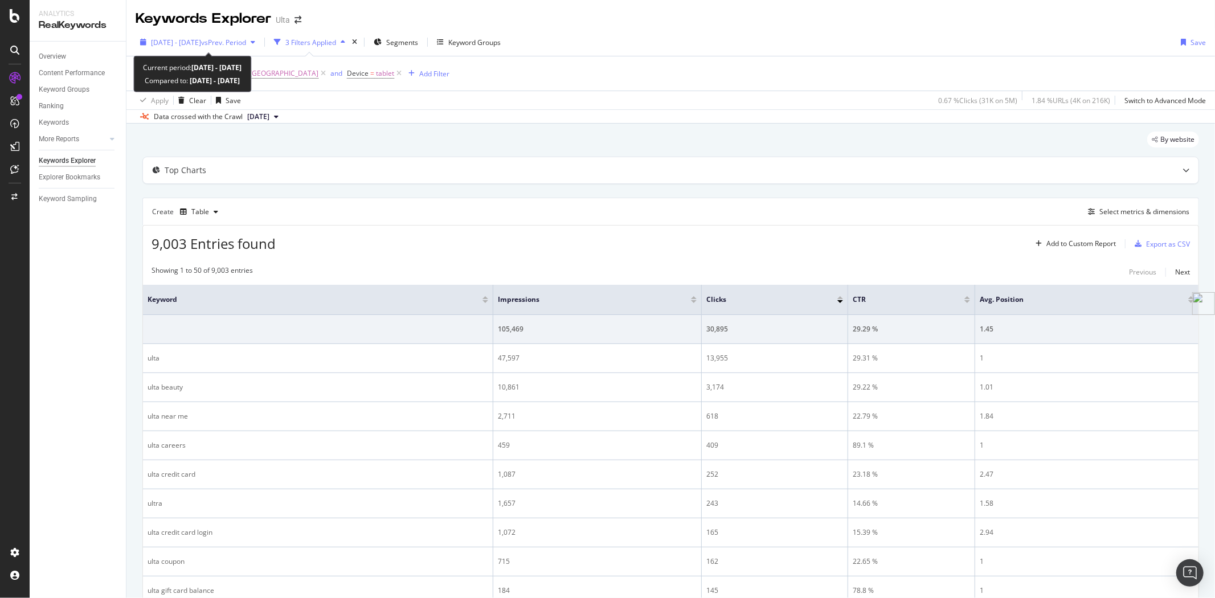
click at [183, 39] on span "[DATE] - [DATE]" at bounding box center [176, 43] width 50 height 10
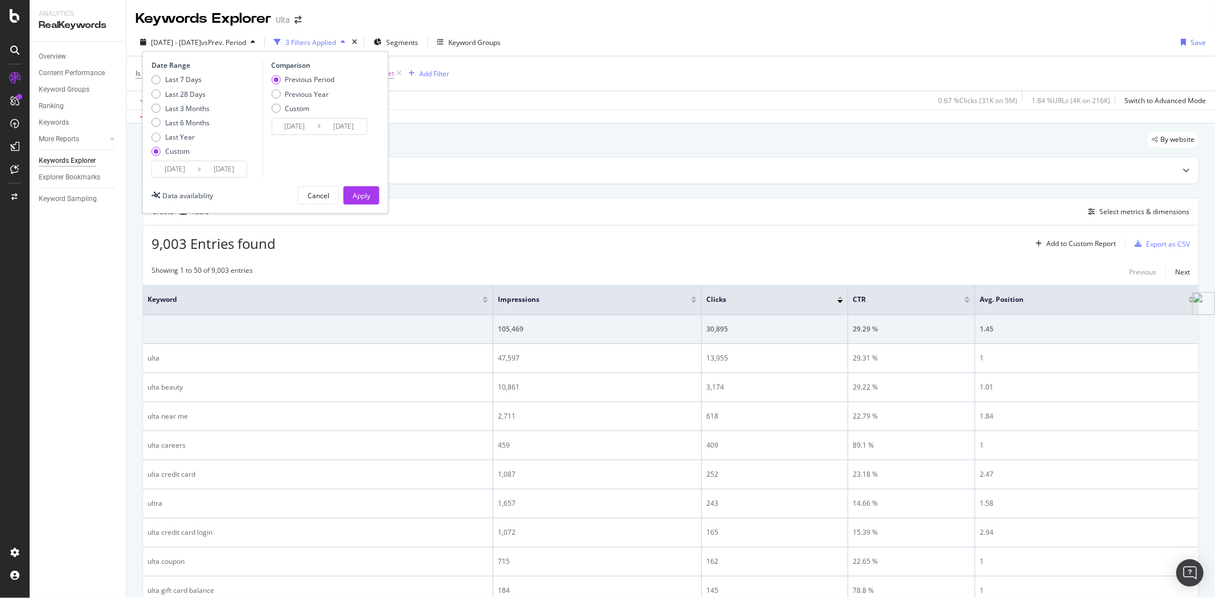
click at [194, 163] on input "[DATE]" at bounding box center [175, 169] width 46 height 16
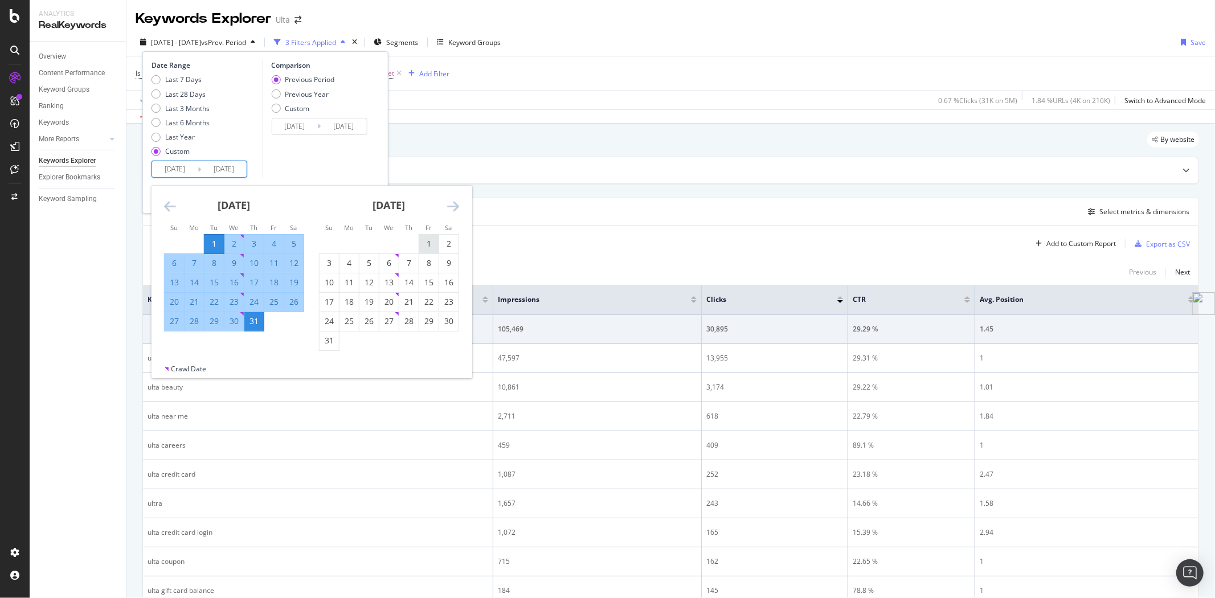
click at [423, 239] on div "1" at bounding box center [428, 243] width 19 height 11
type input "[DATE]"
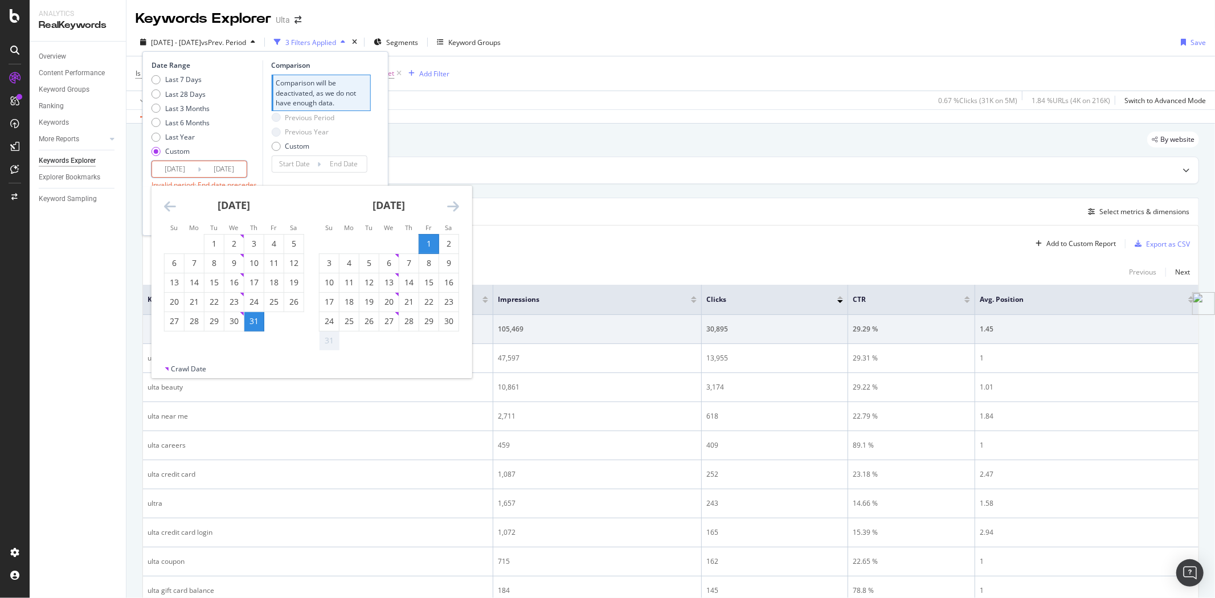
click at [242, 165] on input "[DATE]" at bounding box center [224, 169] width 46 height 16
click at [331, 339] on div "31" at bounding box center [329, 340] width 19 height 11
type input "[DATE]"
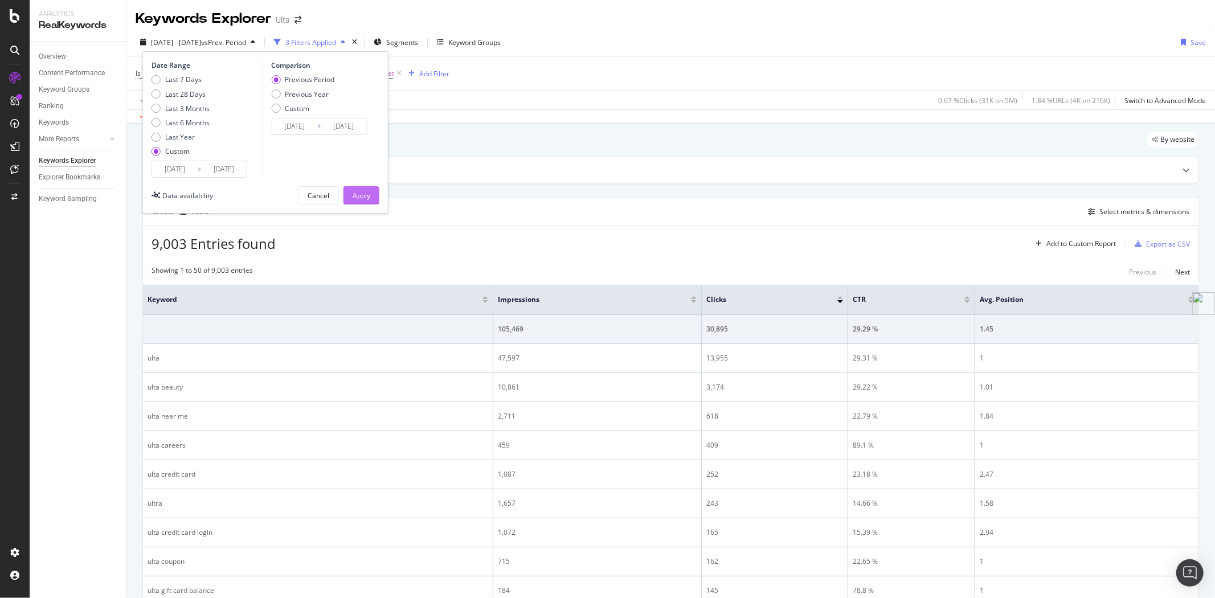
click at [361, 197] on div "Apply" at bounding box center [362, 196] width 18 height 10
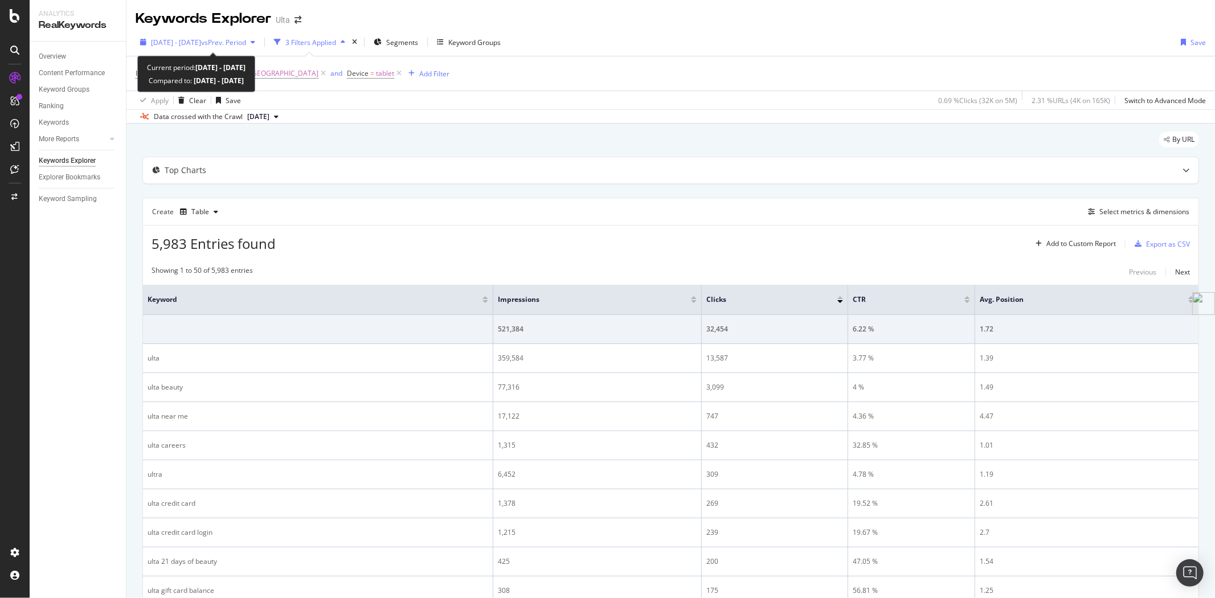
click at [235, 43] on span "vs Prev. Period" at bounding box center [223, 43] width 45 height 10
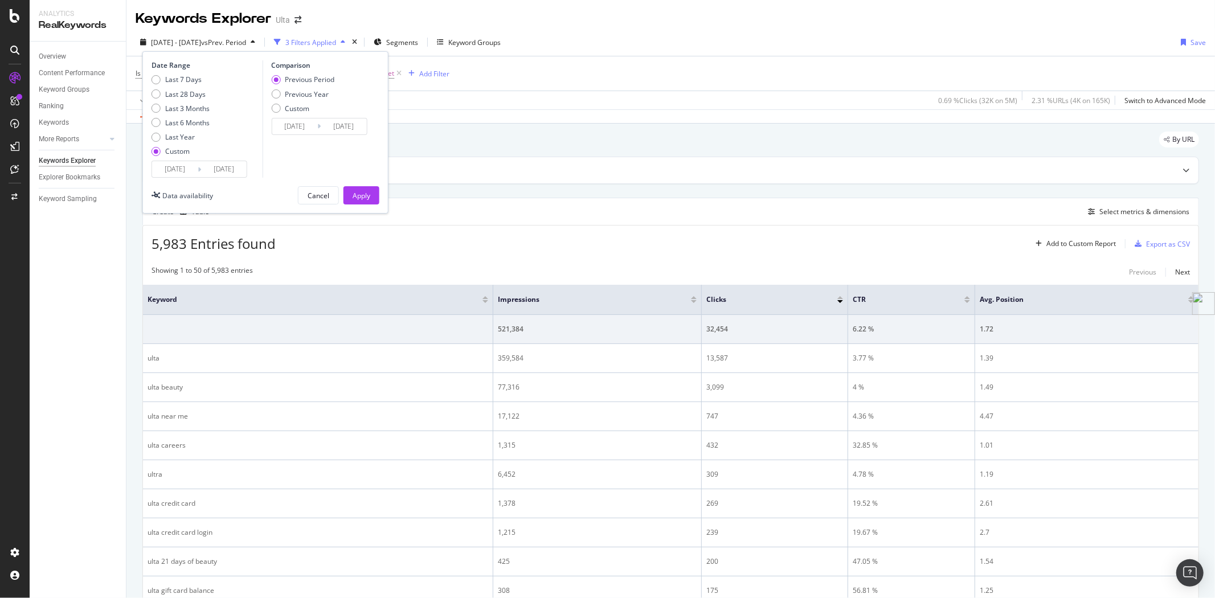
click at [246, 161] on input "[DATE]" at bounding box center [224, 169] width 46 height 16
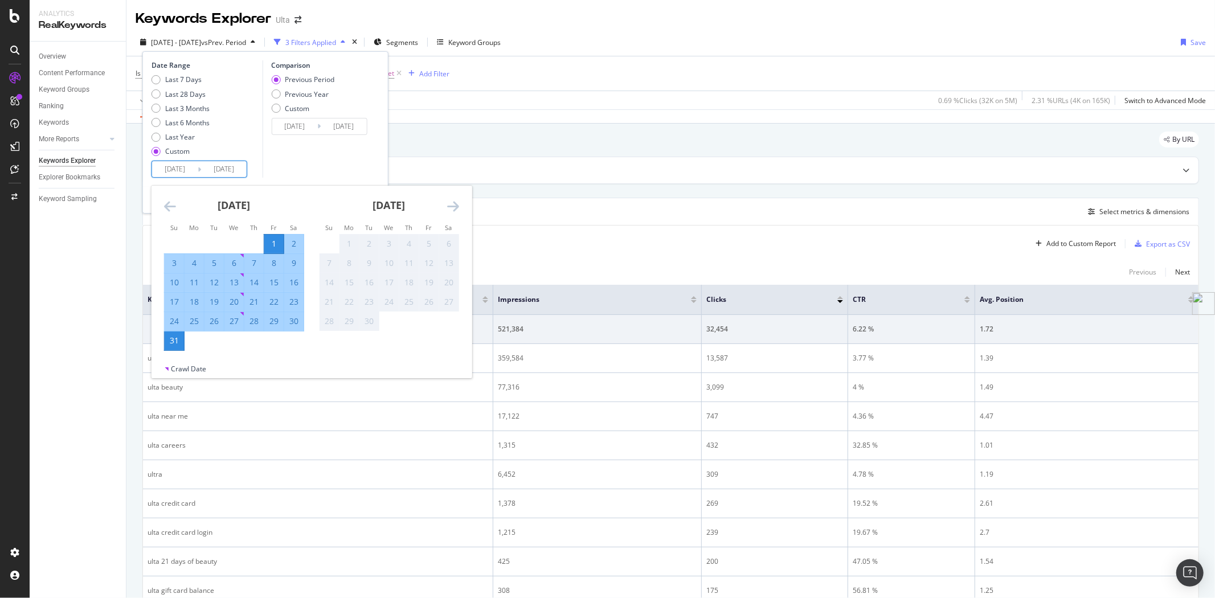
click at [293, 322] on div "30" at bounding box center [293, 321] width 19 height 11
type input "[DATE]"
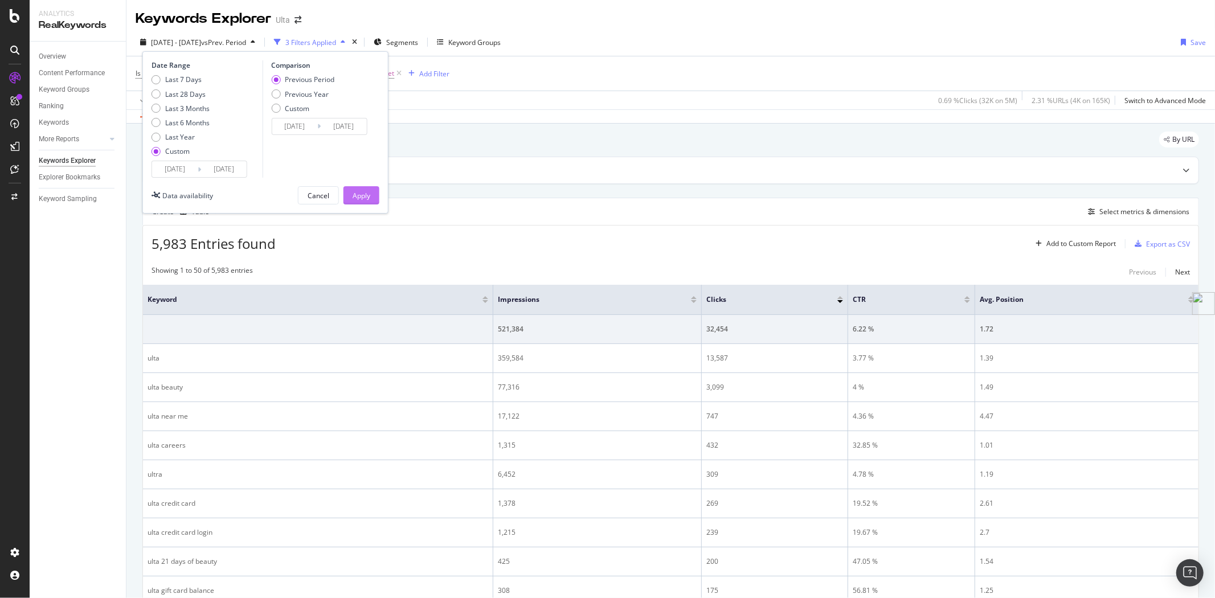
click at [373, 199] on button "Apply" at bounding box center [361, 195] width 36 height 18
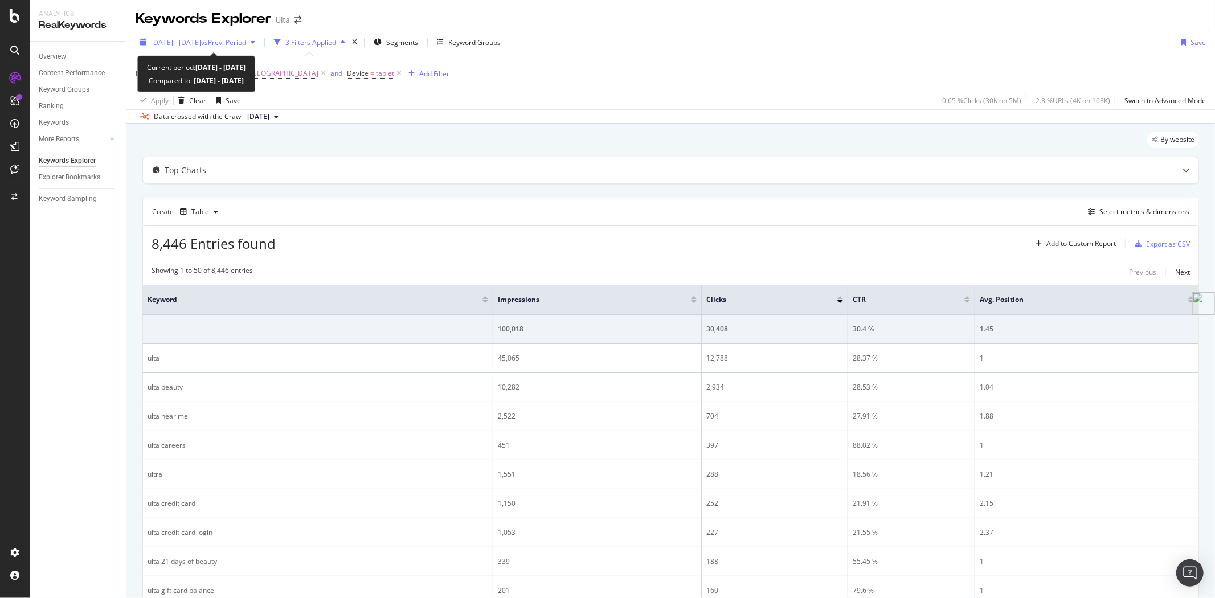
click at [201, 40] on span "[DATE] - [DATE]" at bounding box center [176, 43] width 50 height 10
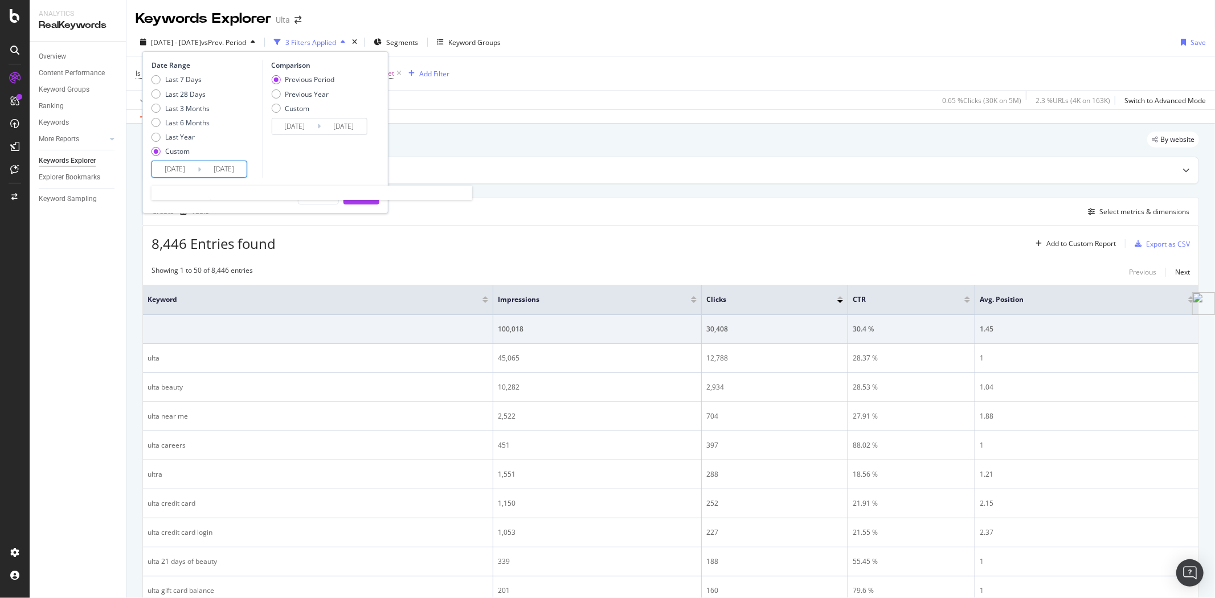
click at [194, 170] on input "[DATE]" at bounding box center [175, 169] width 46 height 16
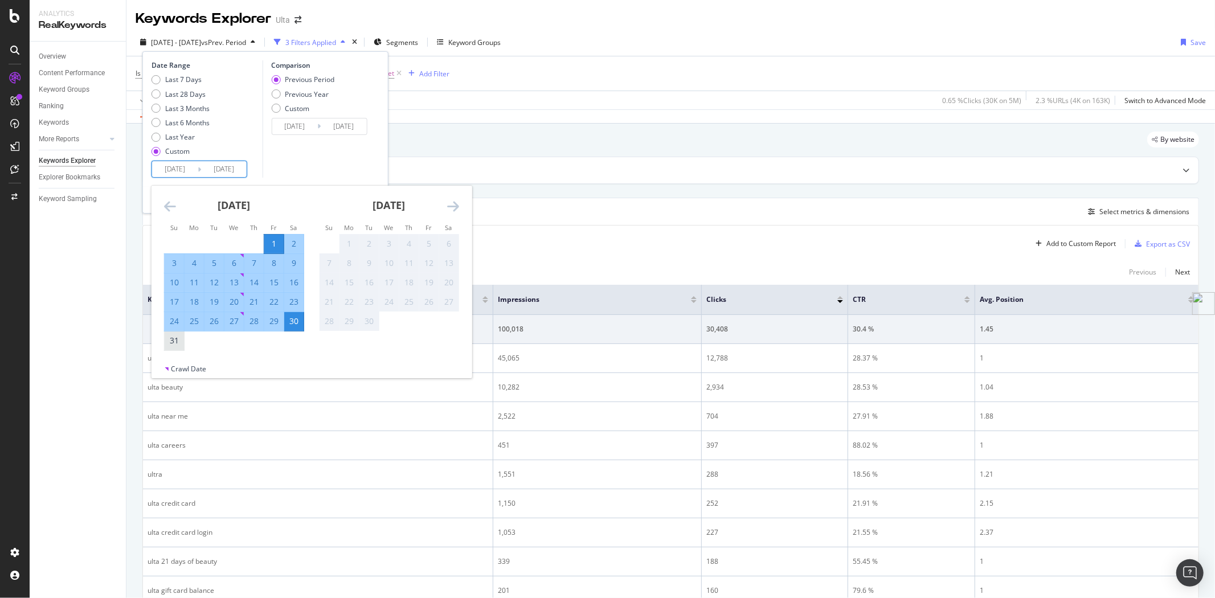
click at [173, 345] on div "31" at bounding box center [174, 340] width 19 height 11
type input "[DATE]"
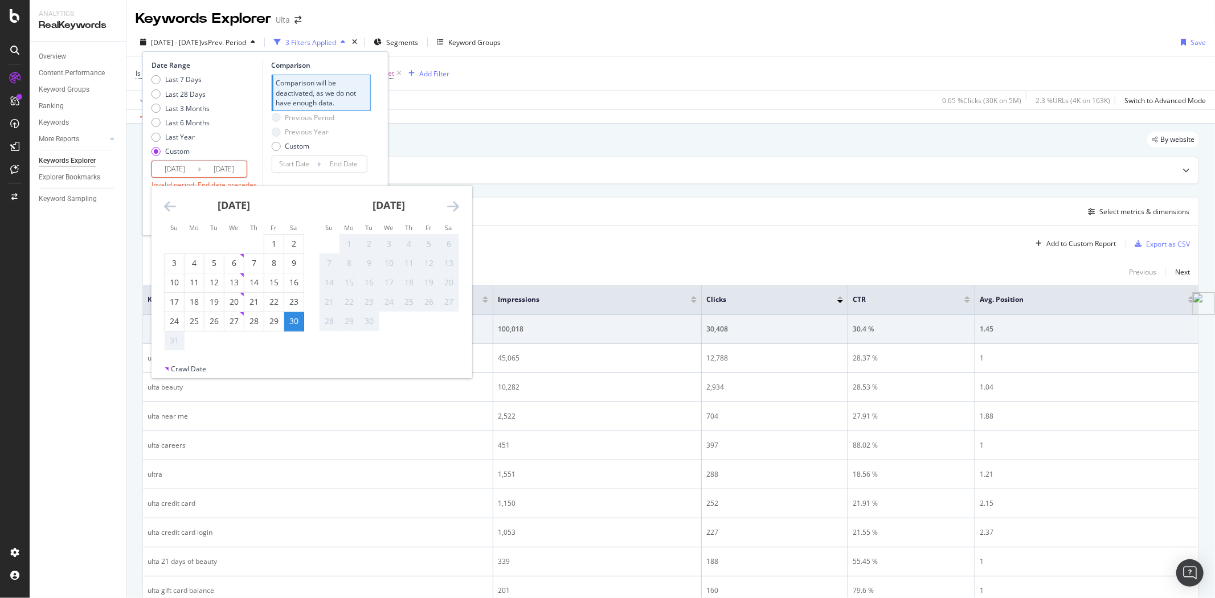
click at [177, 342] on div "31" at bounding box center [174, 340] width 19 height 11
type input "[DATE]"
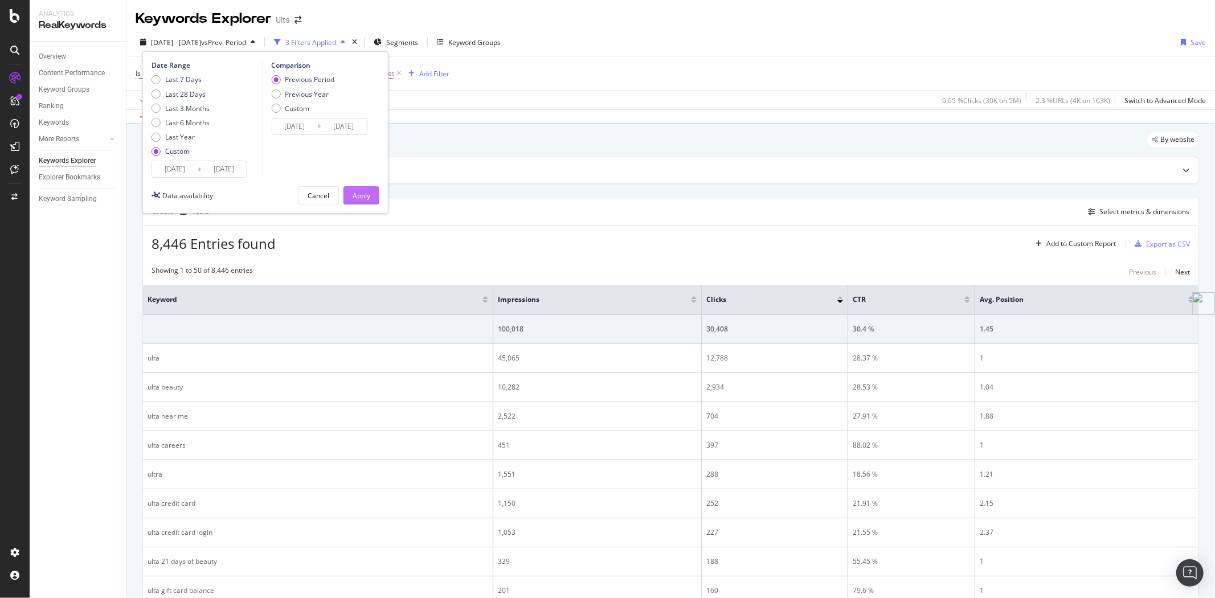
click at [362, 191] on div "Apply" at bounding box center [362, 196] width 18 height 10
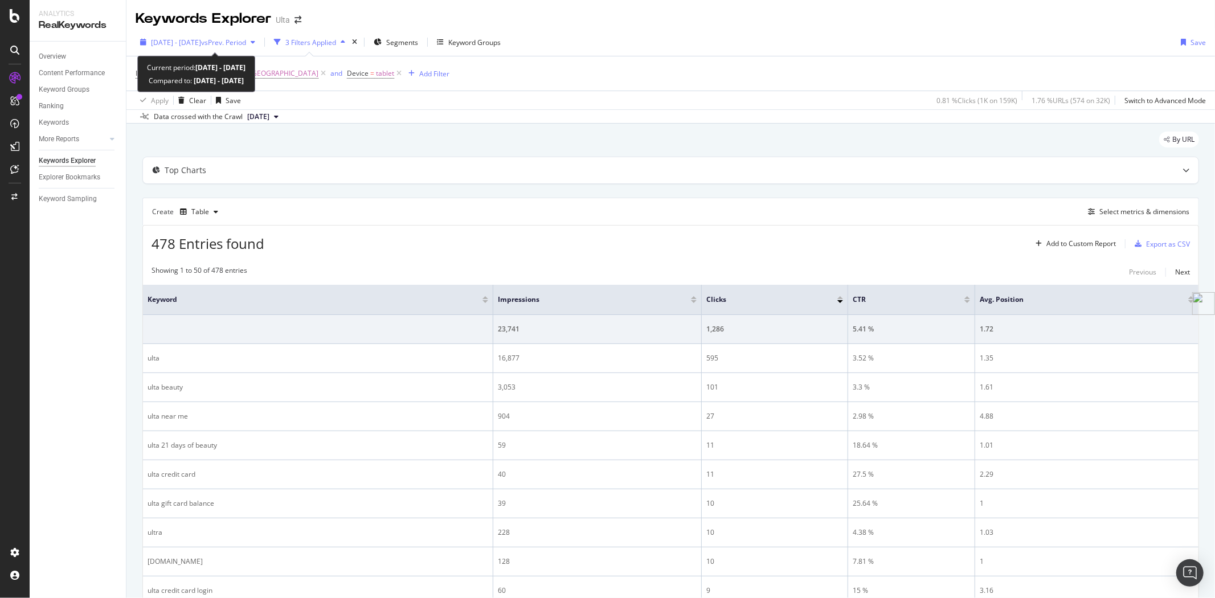
click at [201, 42] on span "[DATE] - [DATE]" at bounding box center [176, 43] width 50 height 10
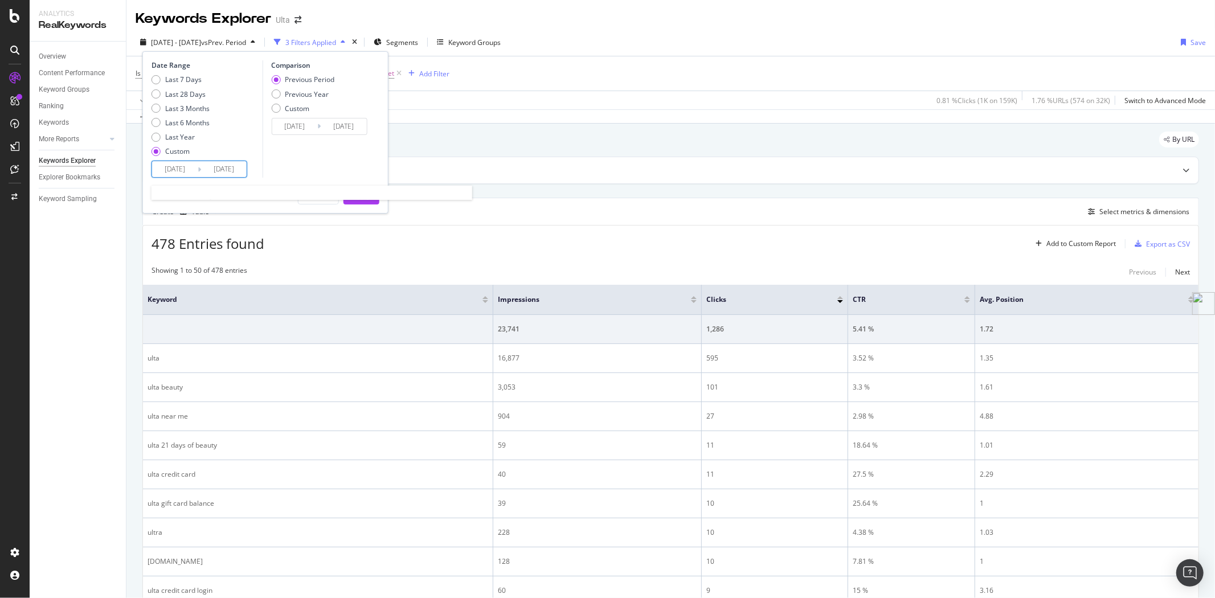
click at [196, 171] on input "[DATE]" at bounding box center [175, 169] width 46 height 16
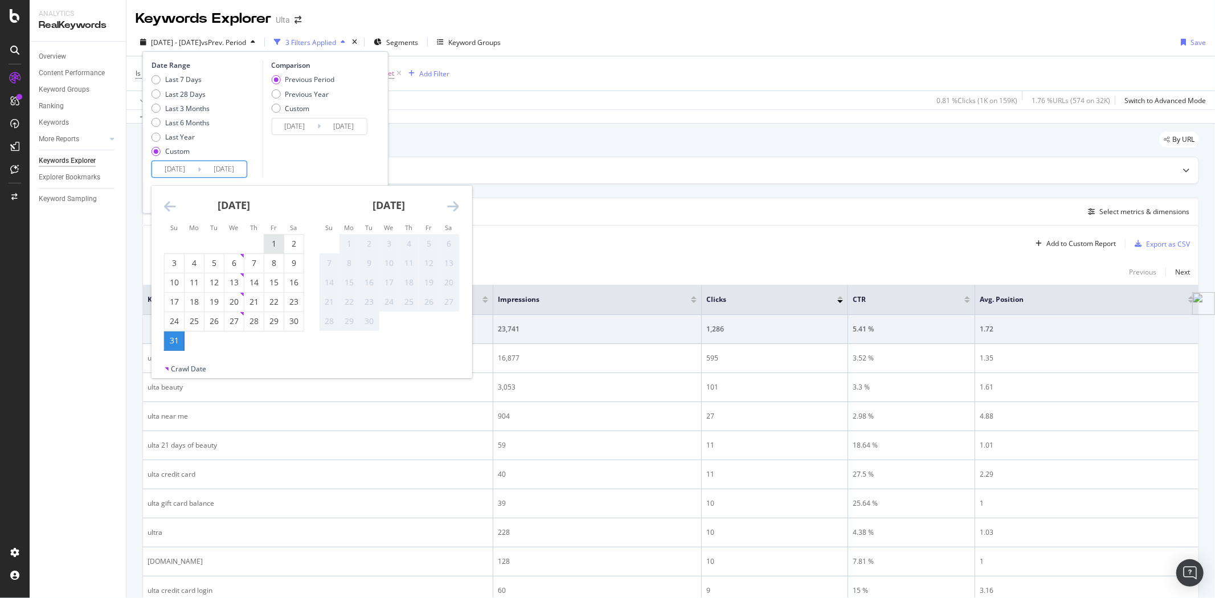
click at [274, 244] on div "1" at bounding box center [273, 243] width 19 height 11
type input "[DATE]"
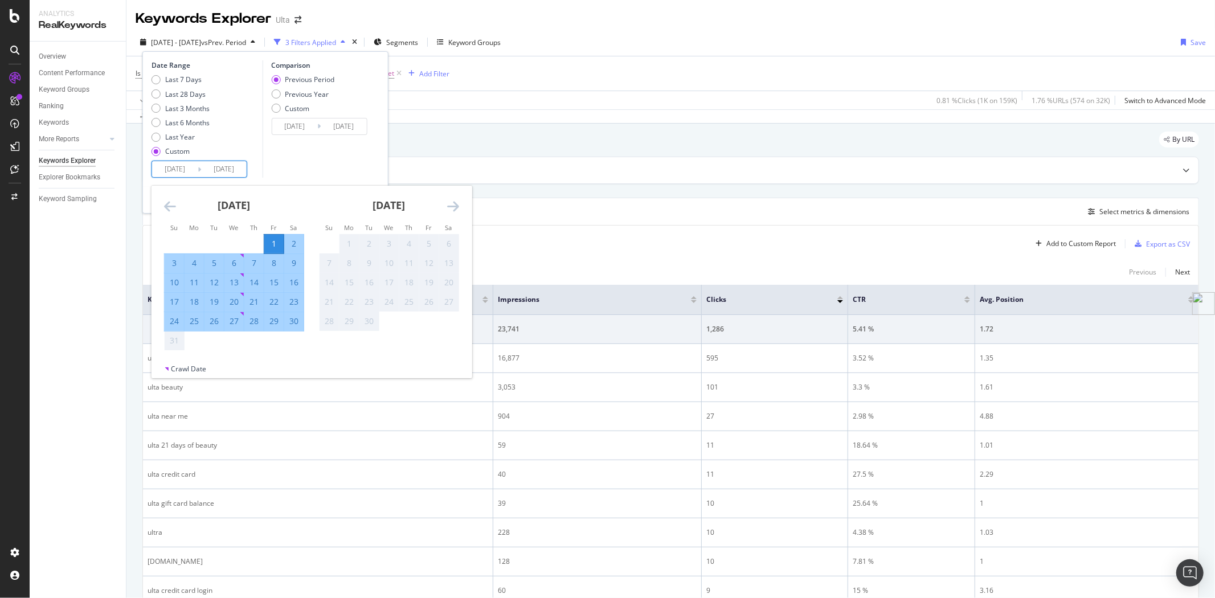
click at [242, 165] on input "[DATE]" at bounding box center [224, 169] width 46 height 16
click at [339, 173] on div "Comparison Previous Period Previous Year Custom [DATE] Navigate forward to inte…" at bounding box center [316, 118] width 108 height 117
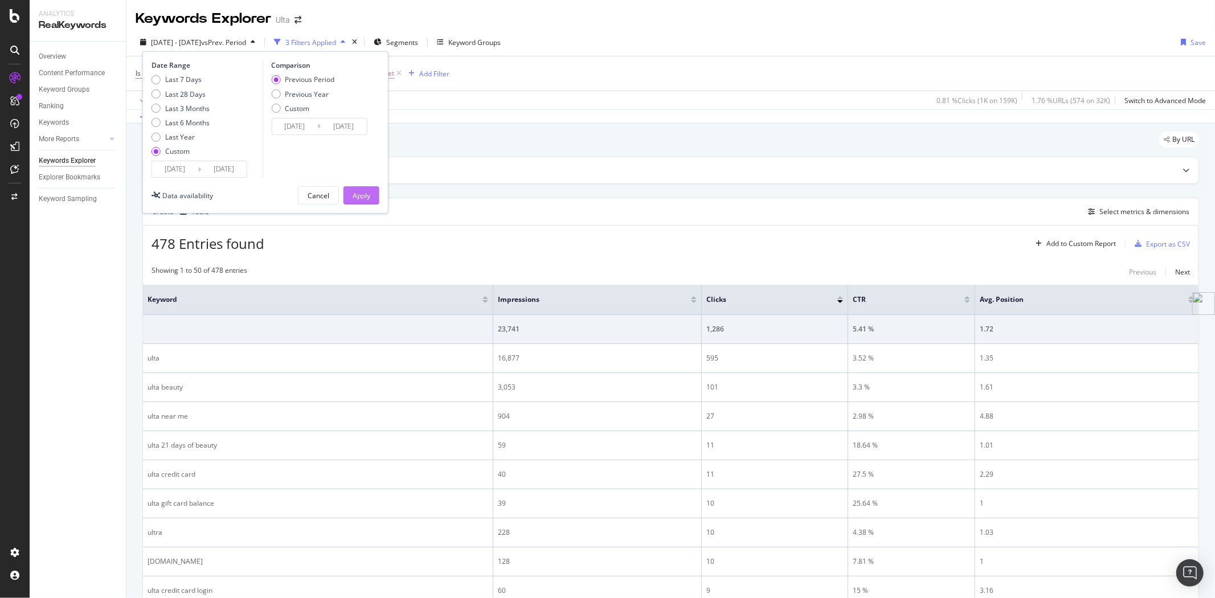
click at [363, 192] on div "Apply" at bounding box center [362, 196] width 18 height 10
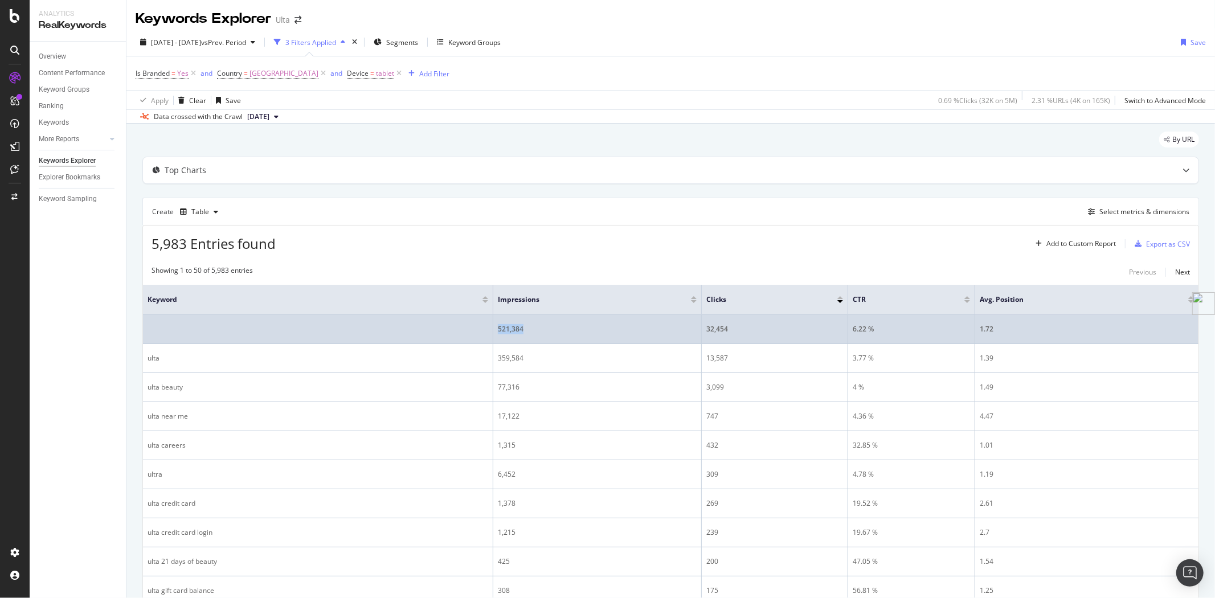
drag, startPoint x: 526, startPoint y: 333, endPoint x: 496, endPoint y: 329, distance: 30.4
click at [496, 329] on td "521,384" at bounding box center [597, 329] width 208 height 29
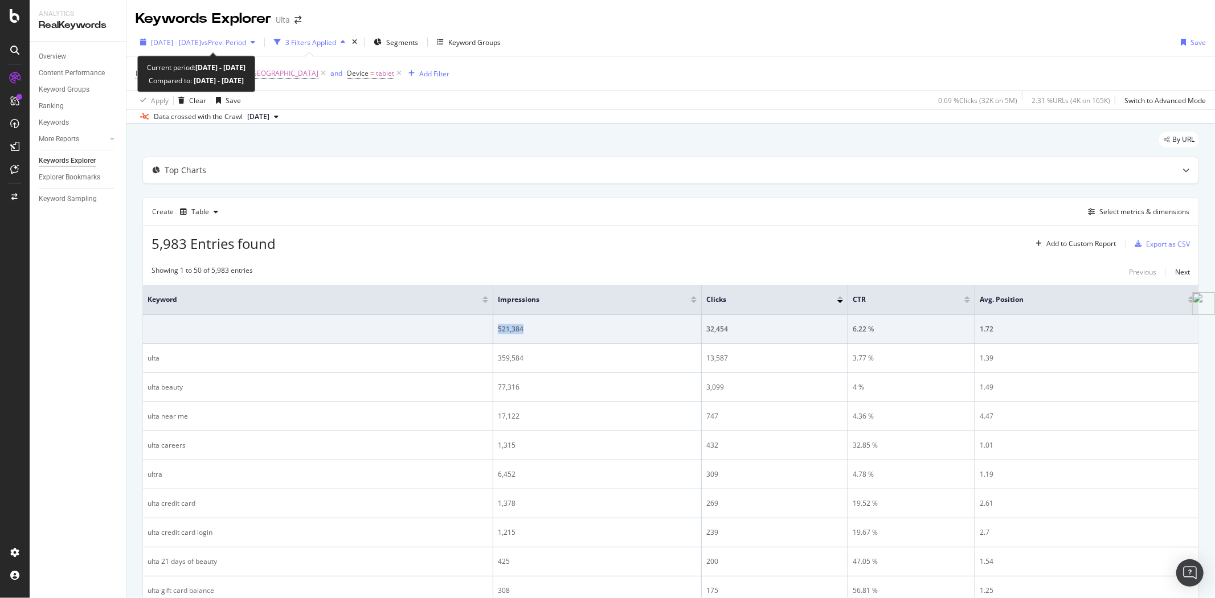
click at [246, 47] on span "vs Prev. Period" at bounding box center [223, 43] width 45 height 10
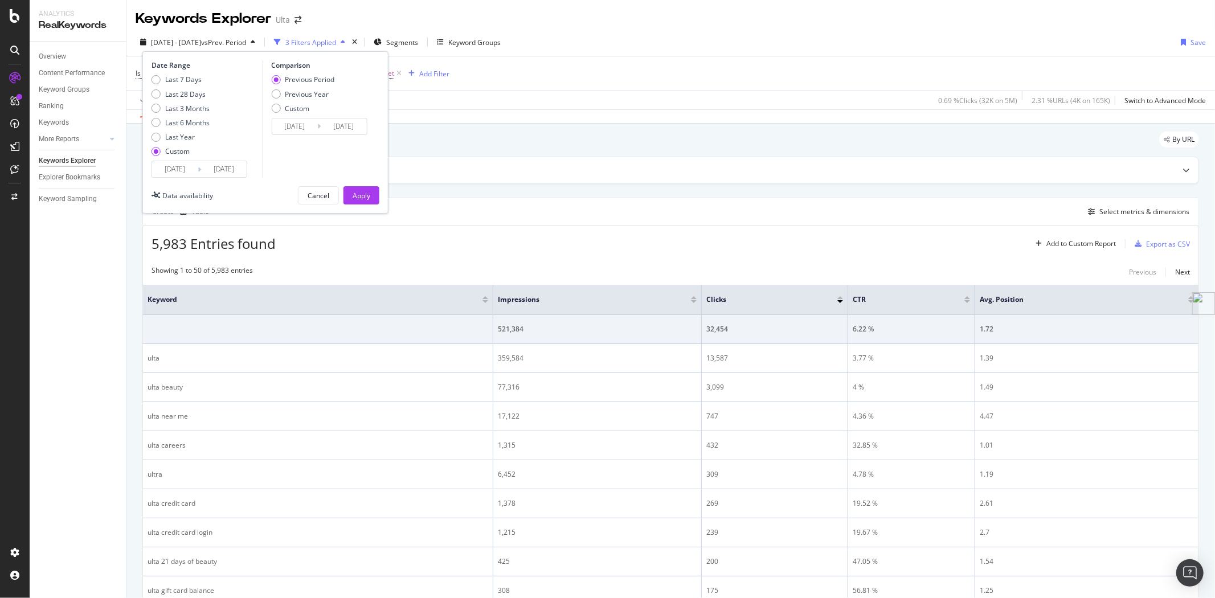
click at [241, 168] on input "[DATE]" at bounding box center [224, 169] width 46 height 16
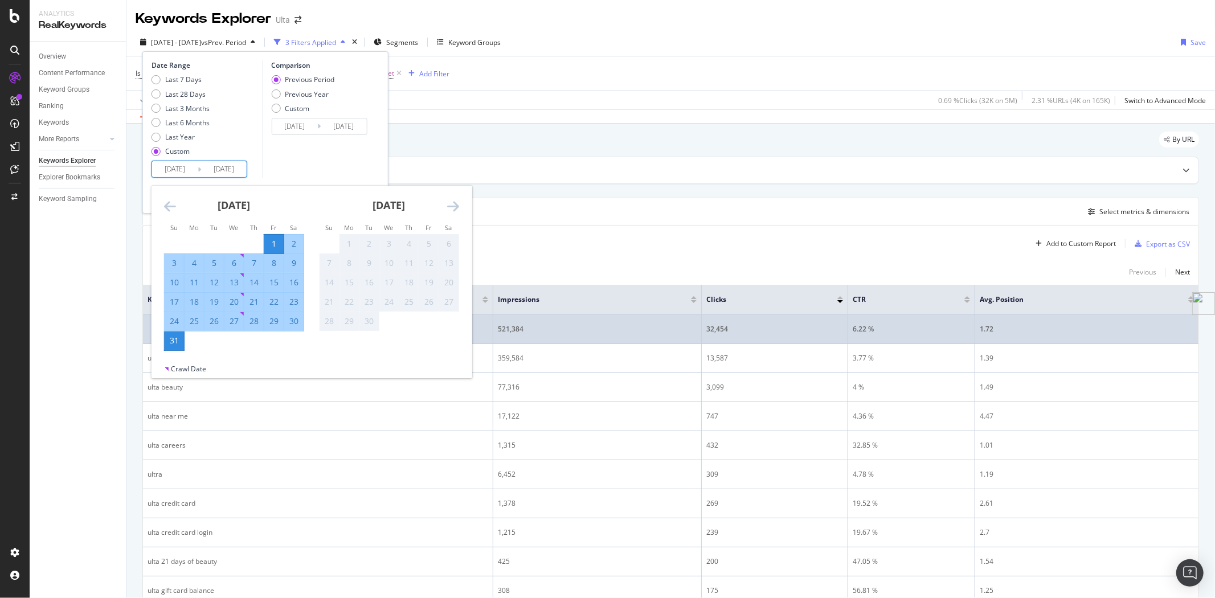
click at [291, 320] on div "30" at bounding box center [293, 321] width 19 height 11
type input "[DATE]"
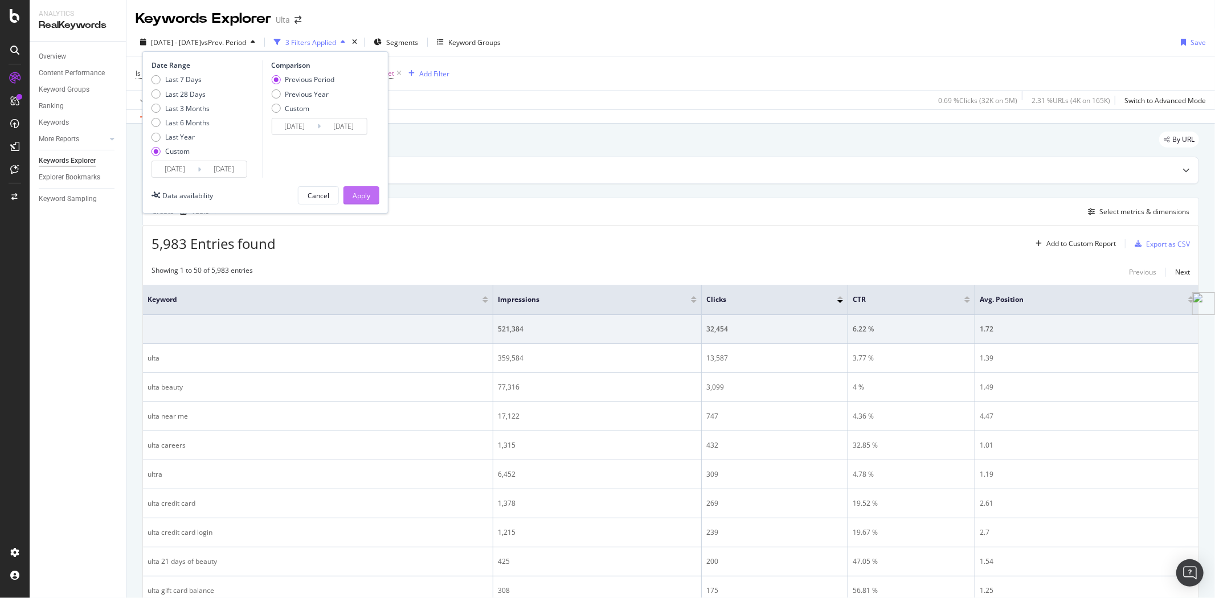
click at [363, 194] on div "Apply" at bounding box center [362, 196] width 18 height 10
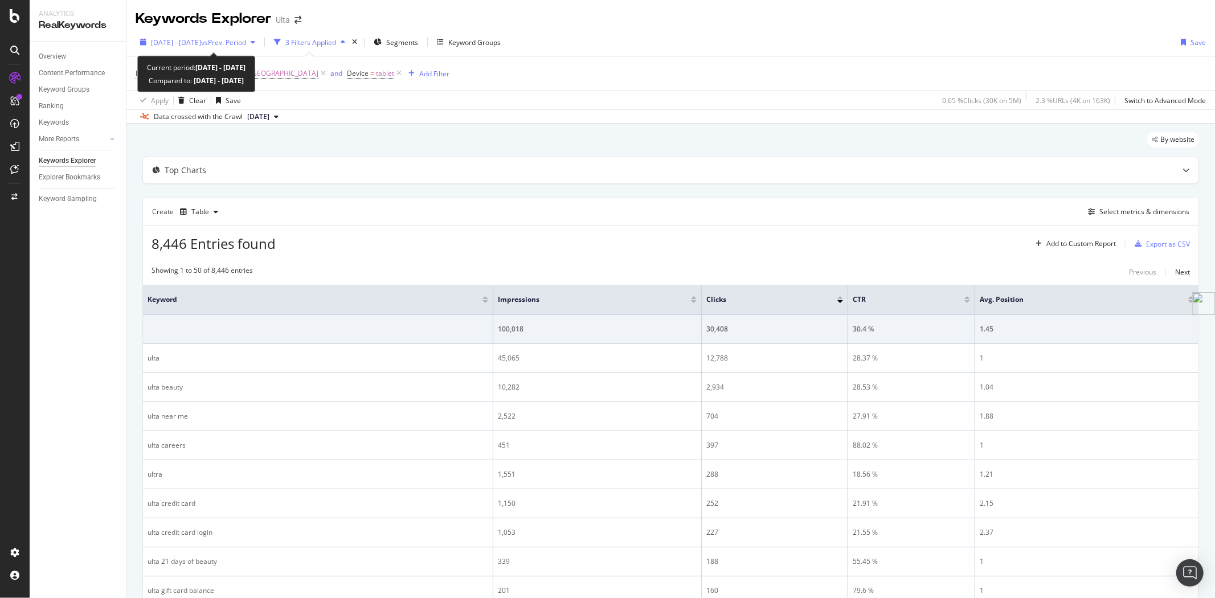
click at [197, 40] on span "[DATE] - [DATE]" at bounding box center [176, 43] width 50 height 10
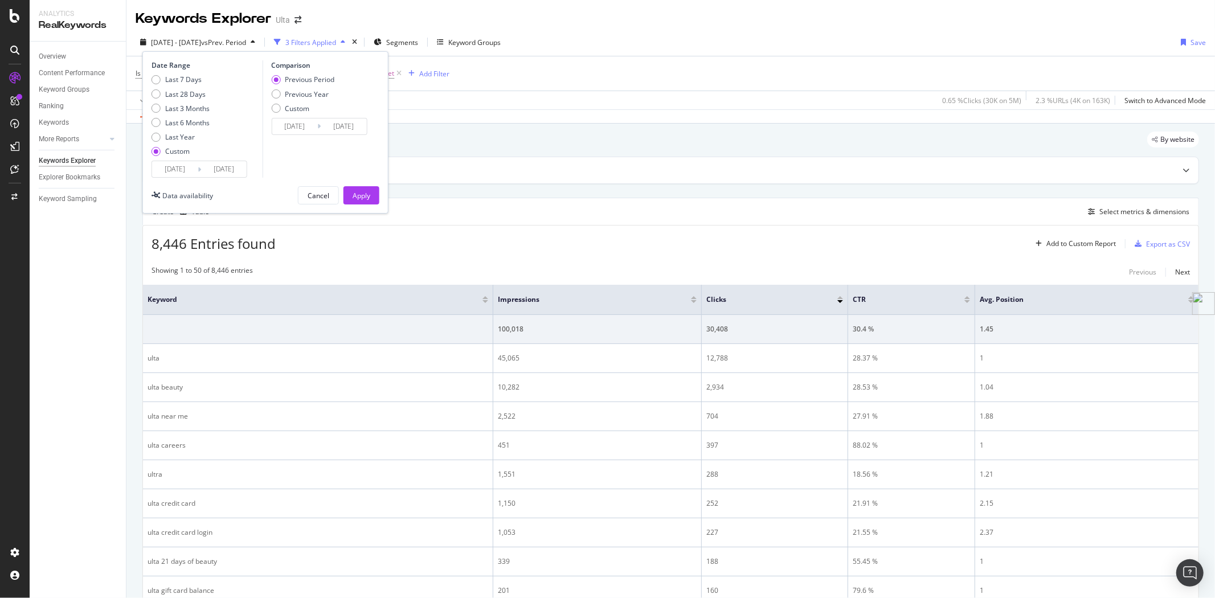
click at [200, 171] on icon at bounding box center [199, 169] width 3 height 11
click at [195, 166] on input "[DATE]" at bounding box center [175, 169] width 46 height 16
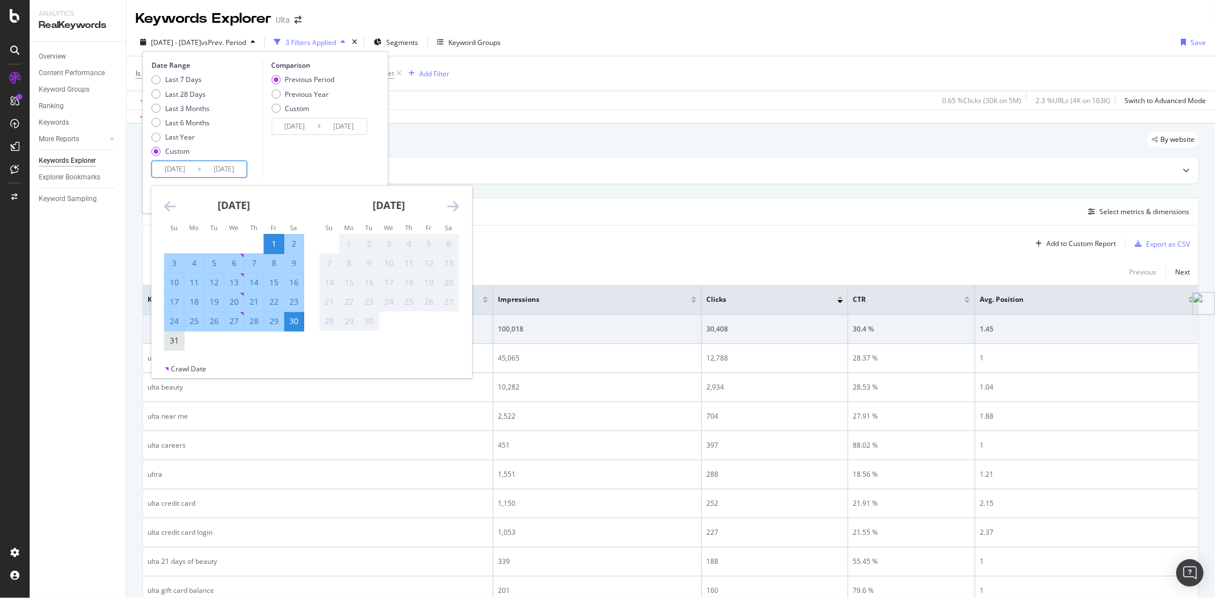
click at [174, 341] on div "31" at bounding box center [174, 340] width 19 height 11
type input "[DATE]"
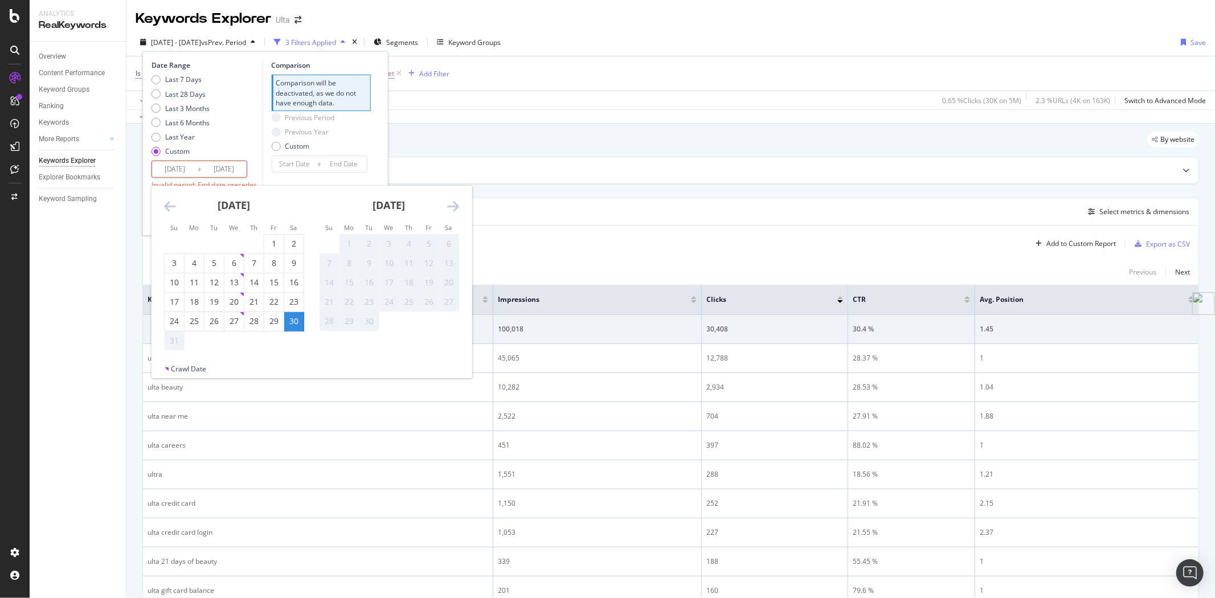
click at [242, 169] on input "[DATE]" at bounding box center [224, 169] width 46 height 16
click at [174, 338] on div "31" at bounding box center [174, 340] width 19 height 11
type input "[DATE]"
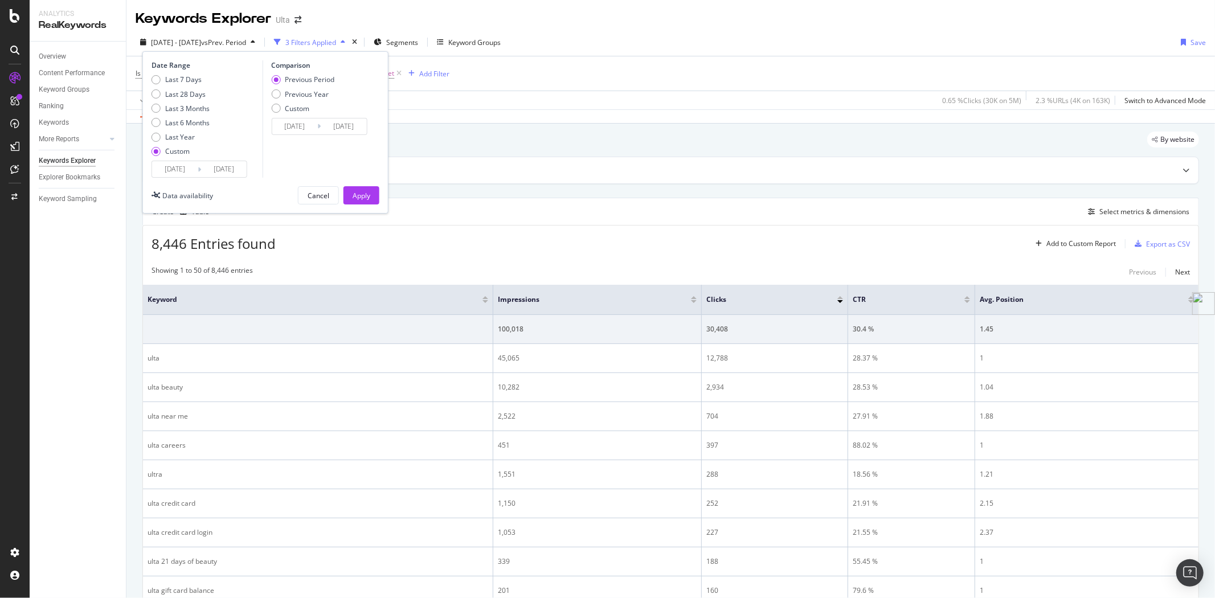
click at [366, 188] on div "Apply" at bounding box center [362, 195] width 18 height 17
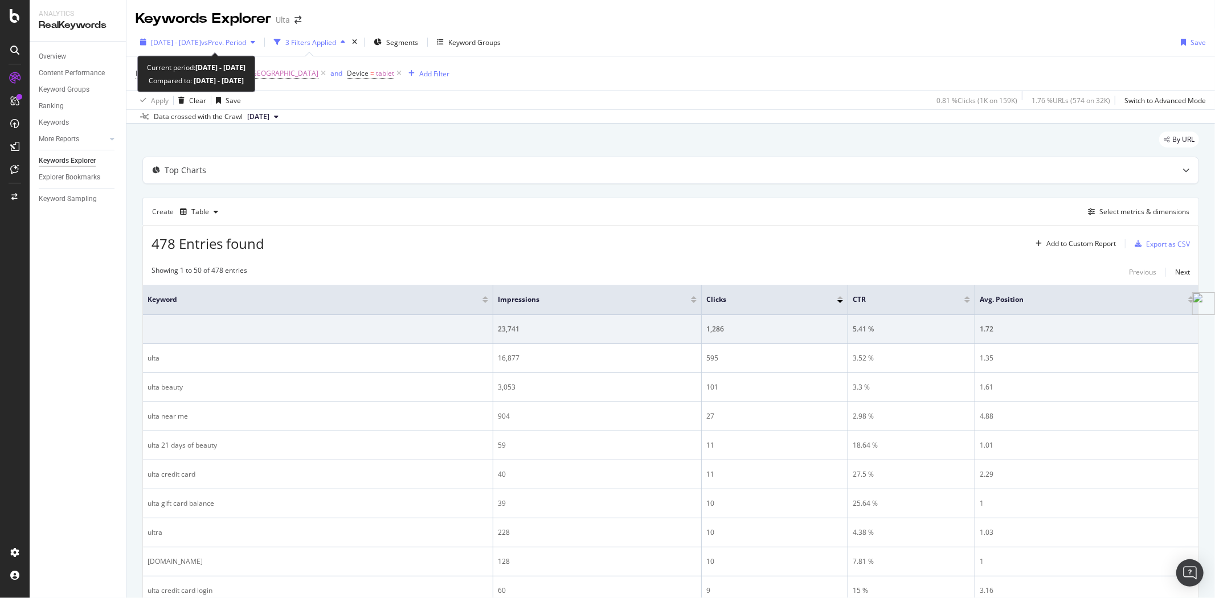
click at [201, 40] on span "[DATE] - [DATE]" at bounding box center [176, 43] width 50 height 10
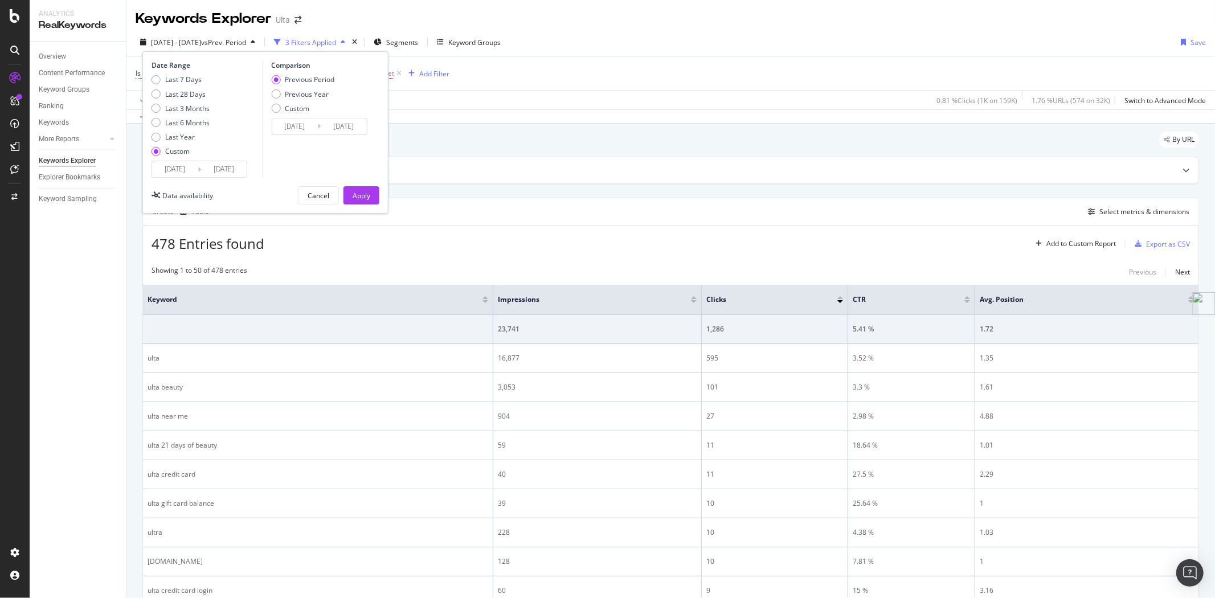
click at [193, 165] on input "[DATE]" at bounding box center [175, 169] width 46 height 16
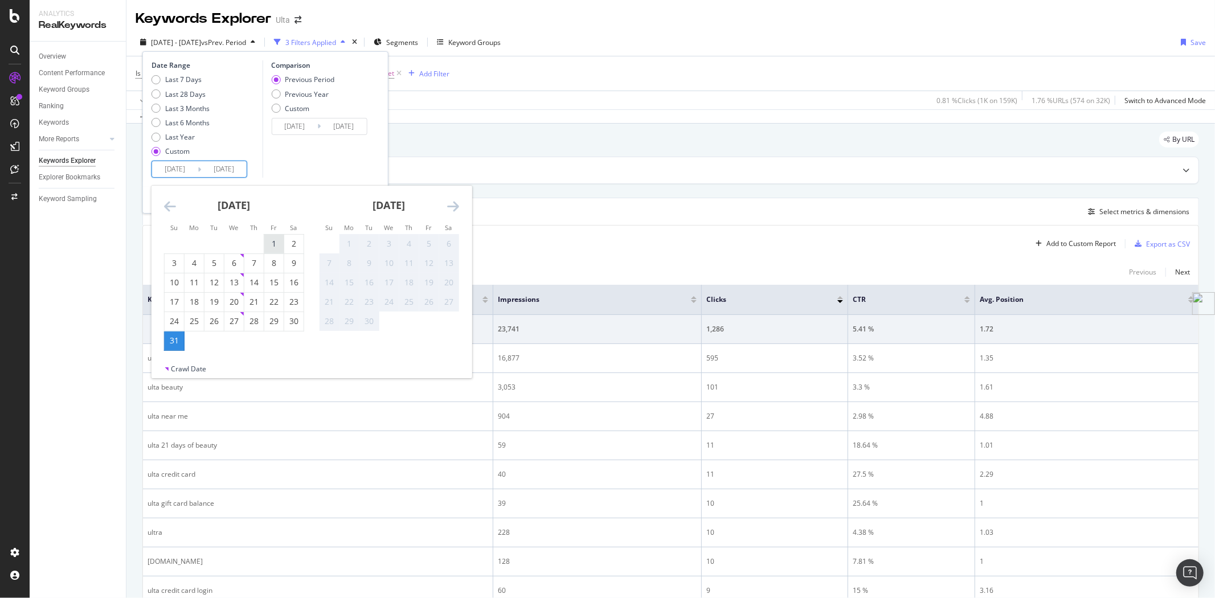
click at [271, 240] on div "1" at bounding box center [273, 243] width 19 height 11
type input "[DATE]"
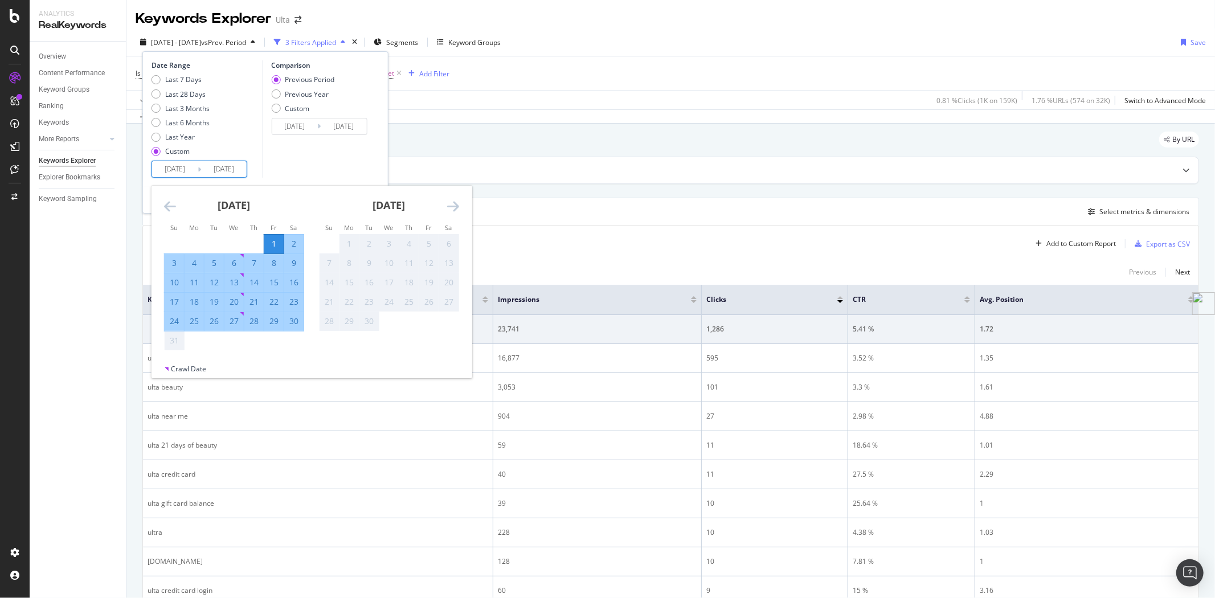
click at [243, 166] on input "[DATE]" at bounding box center [224, 169] width 46 height 16
click at [284, 167] on div "Comparison Previous Period Previous Year Custom [DATE] Navigate forward to inte…" at bounding box center [316, 118] width 108 height 117
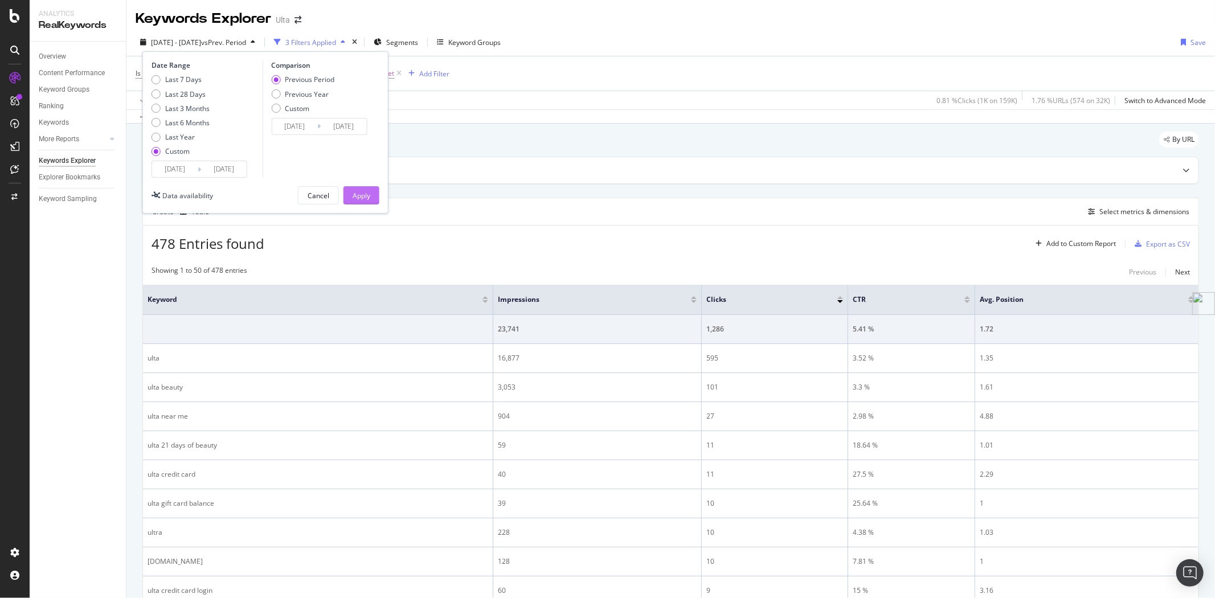
click at [365, 191] on div "Apply" at bounding box center [362, 196] width 18 height 10
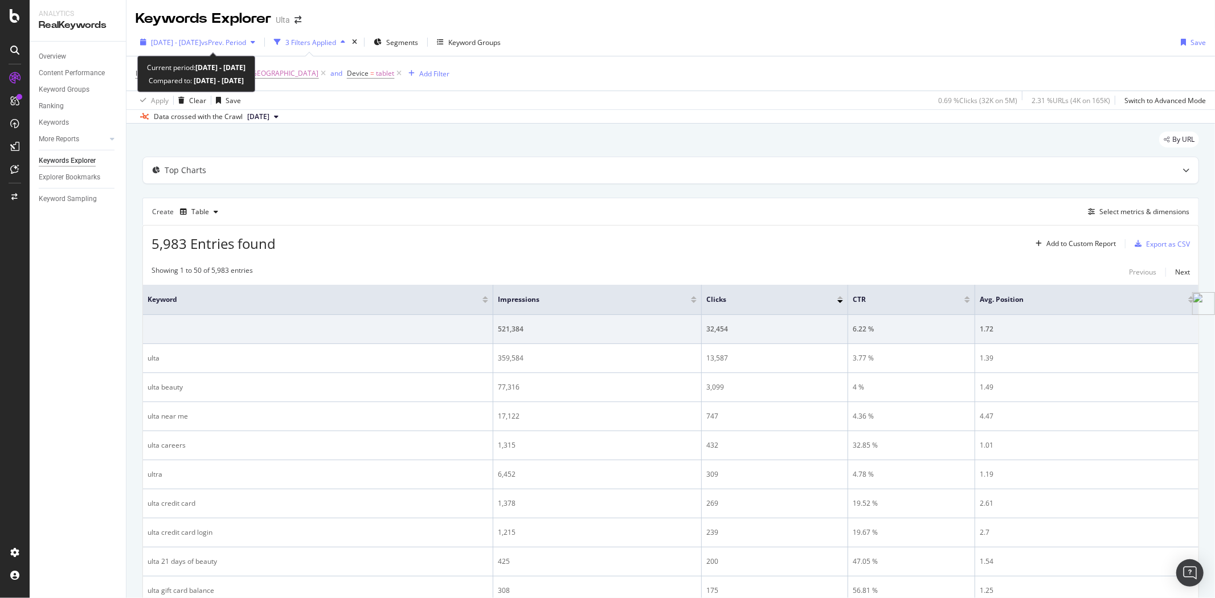
click at [201, 43] on span "[DATE] - [DATE]" at bounding box center [176, 43] width 50 height 10
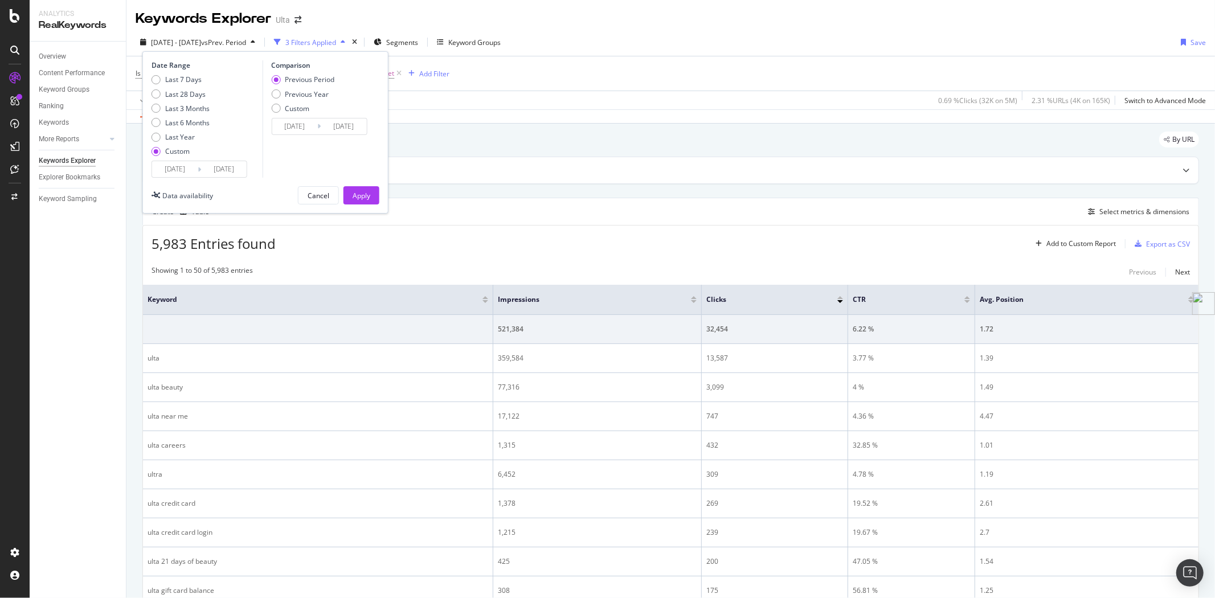
click at [242, 166] on input "[DATE]" at bounding box center [224, 169] width 46 height 16
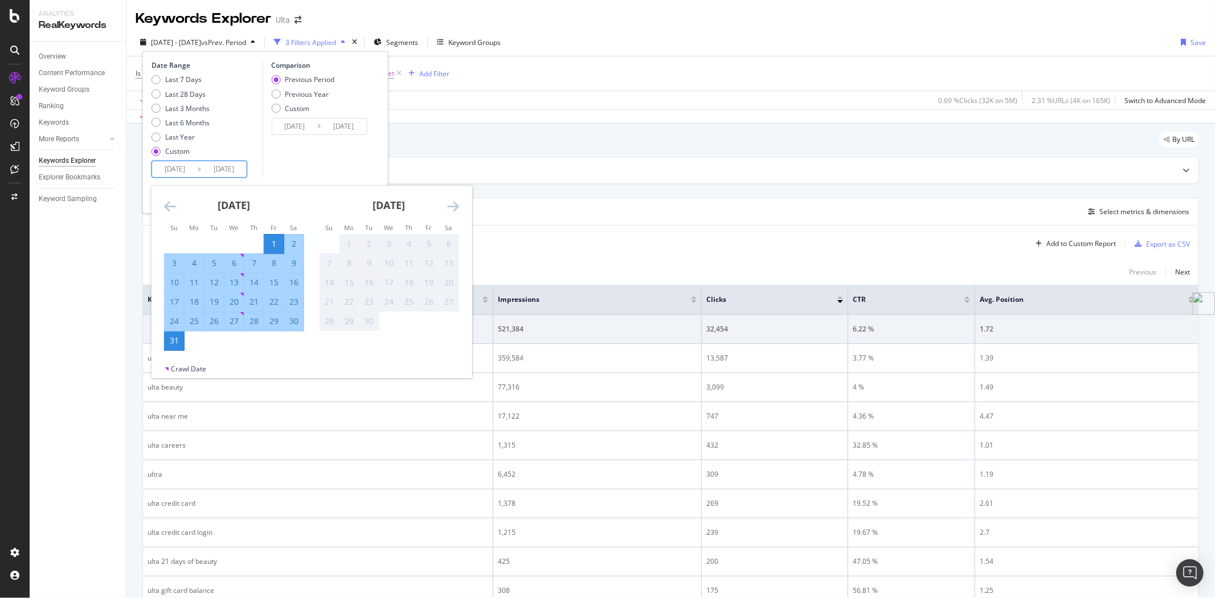
click at [292, 322] on div "30" at bounding box center [293, 321] width 19 height 11
type input "[DATE]"
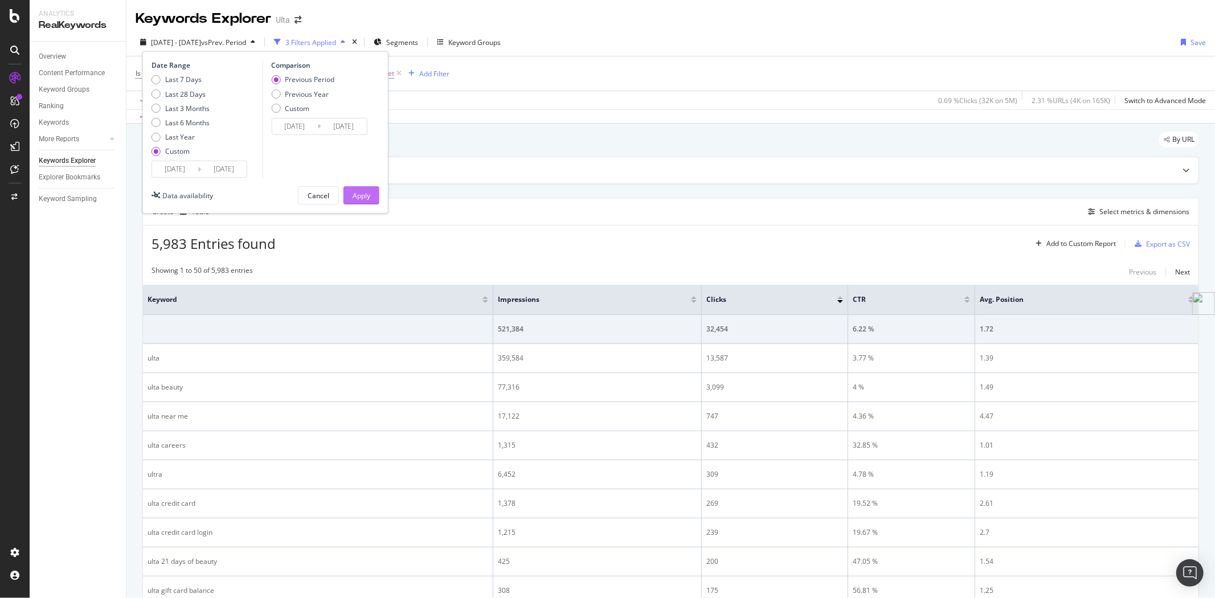
click at [365, 197] on div "Apply" at bounding box center [362, 196] width 18 height 10
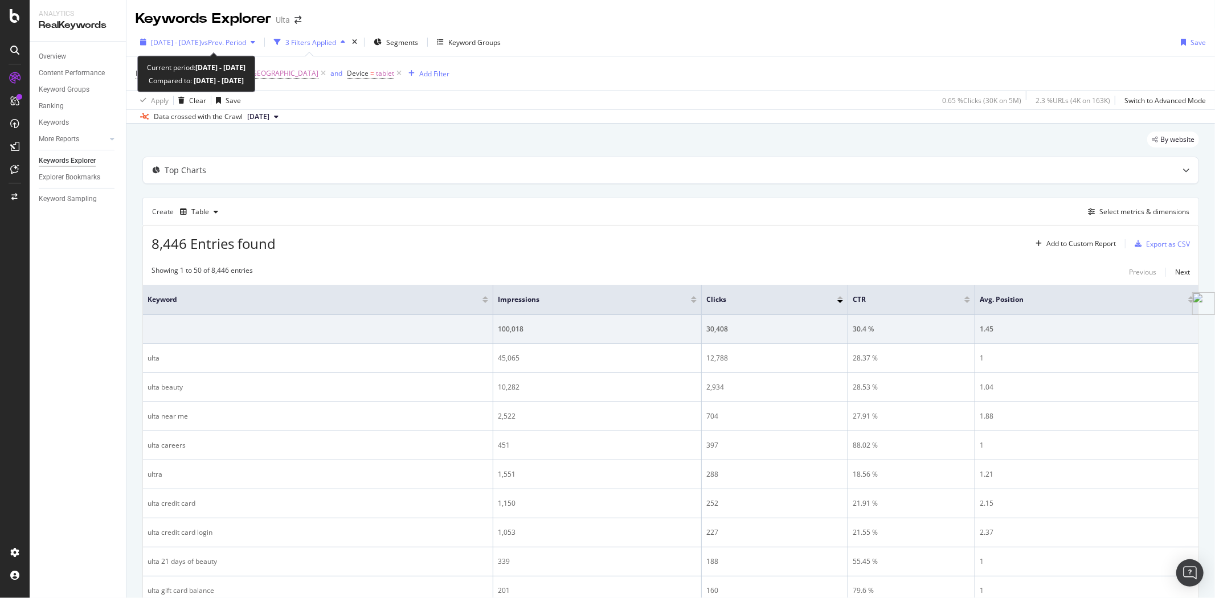
click at [201, 40] on span "[DATE] - [DATE]" at bounding box center [176, 43] width 50 height 10
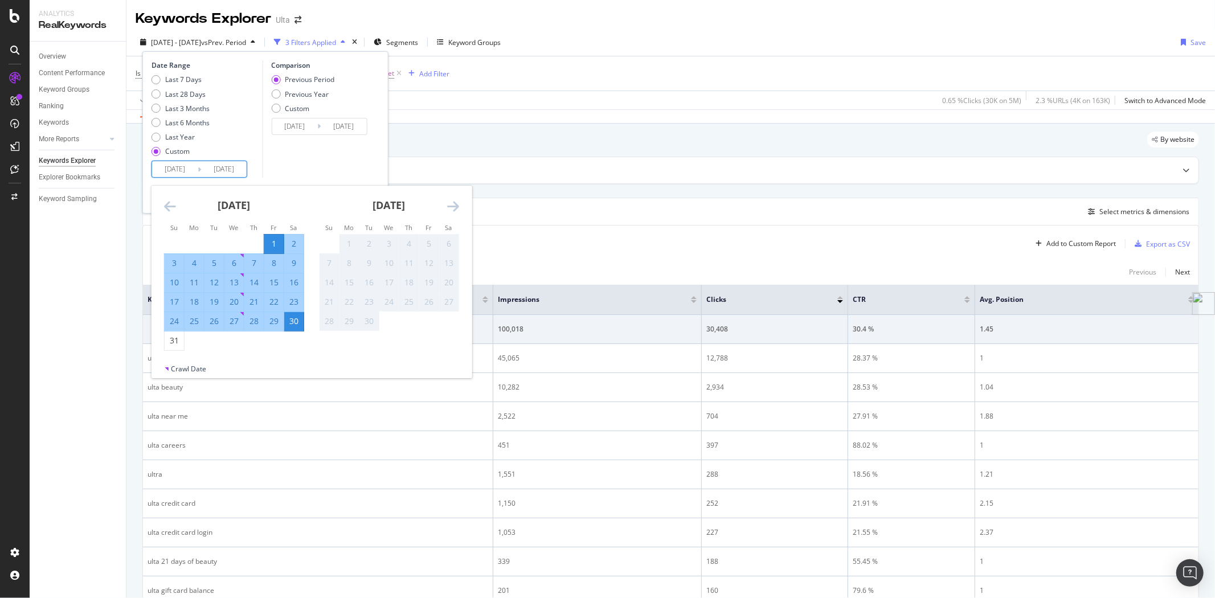
click at [191, 169] on input "[DATE]" at bounding box center [175, 169] width 46 height 16
click at [168, 341] on div "31" at bounding box center [174, 340] width 19 height 11
type input "[DATE]"
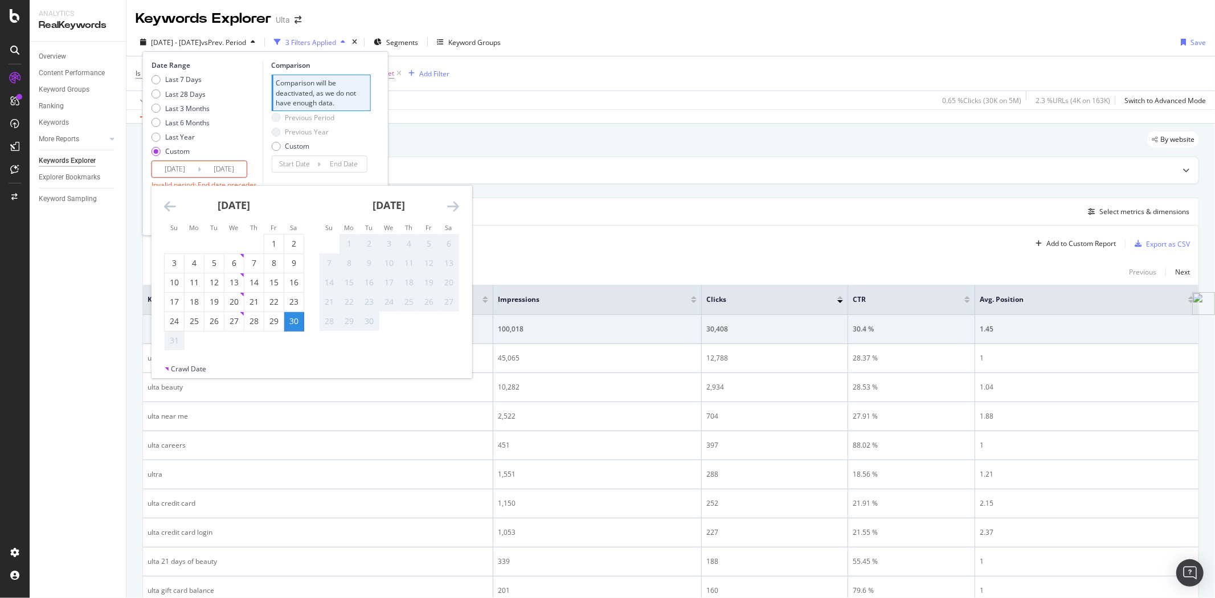
click at [174, 339] on div "31" at bounding box center [174, 340] width 19 height 11
type input "[DATE]"
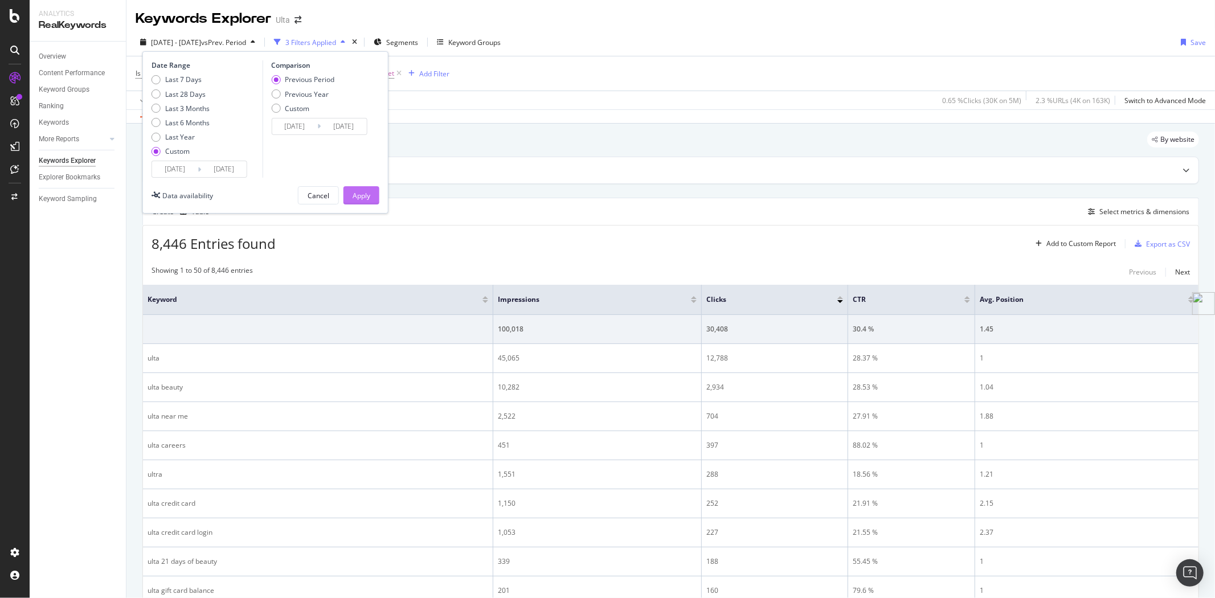
click at [367, 195] on div "Apply" at bounding box center [362, 196] width 18 height 10
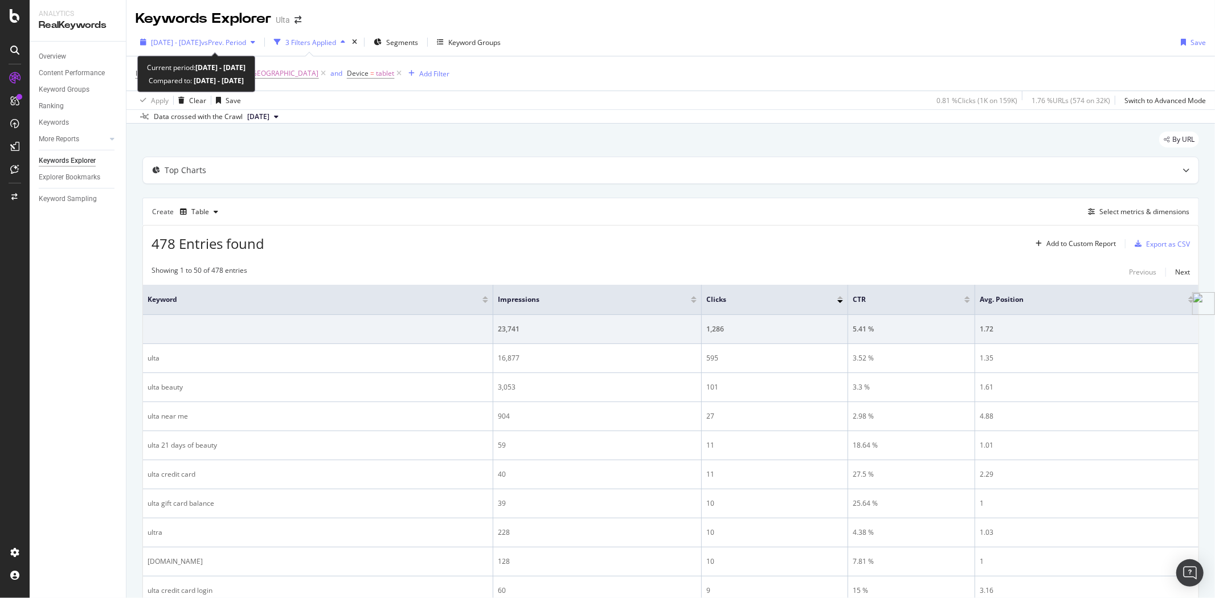
click at [188, 44] on span "[DATE] - [DATE]" at bounding box center [176, 43] width 50 height 10
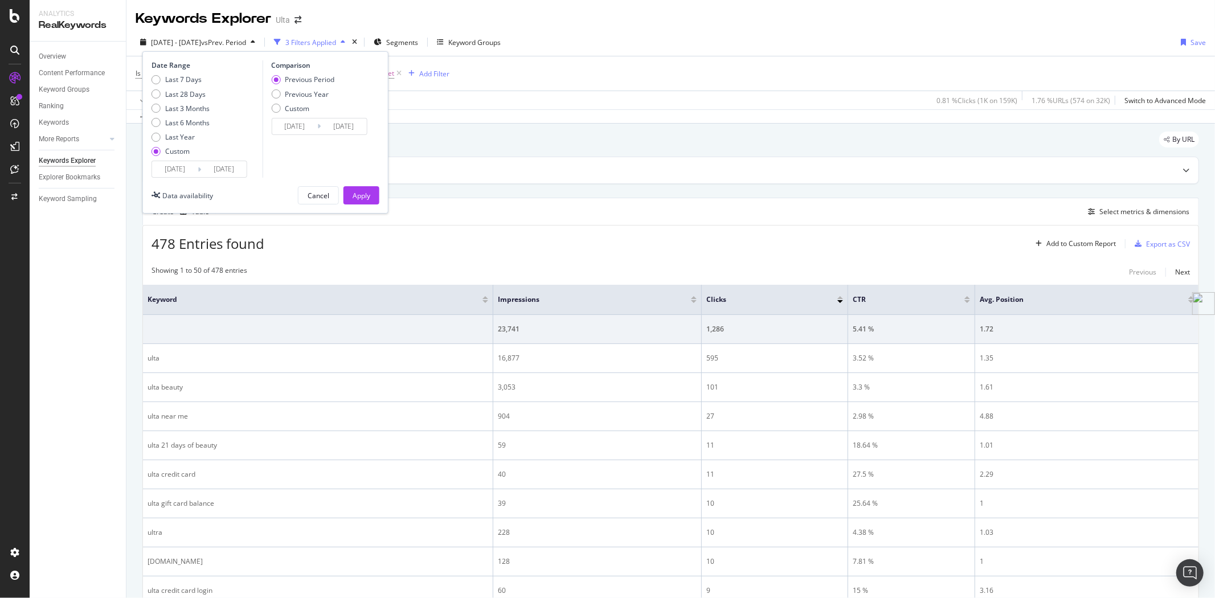
click at [191, 171] on input "[DATE]" at bounding box center [175, 169] width 46 height 16
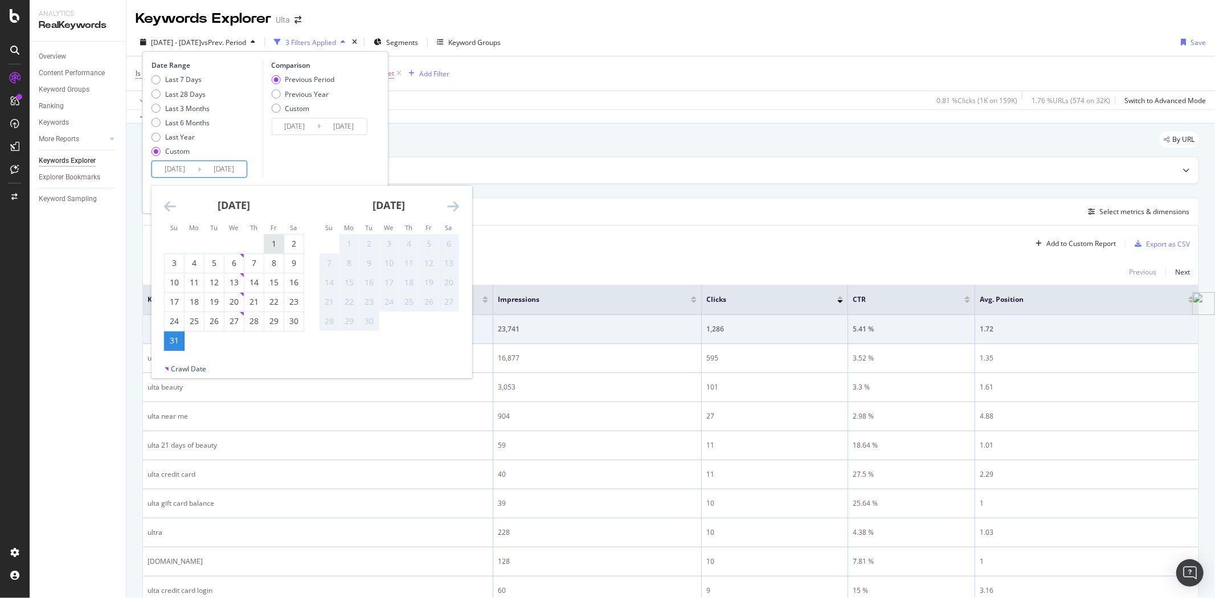
click at [269, 243] on div "1" at bounding box center [273, 243] width 19 height 11
type input "[DATE]"
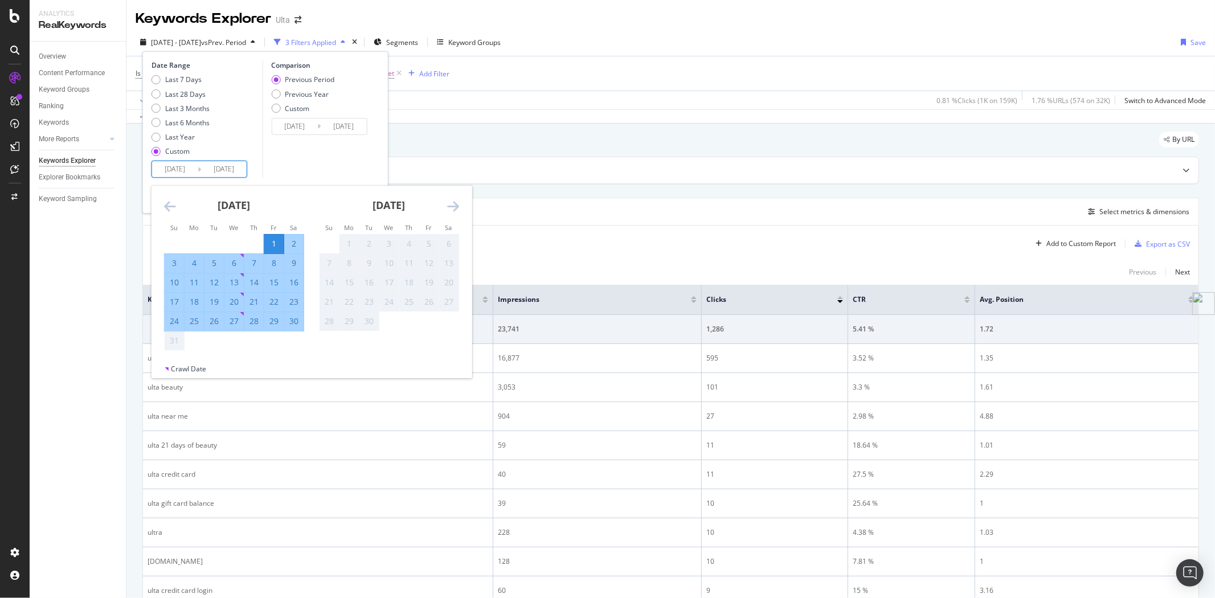
click at [175, 341] on div "31" at bounding box center [174, 340] width 19 height 11
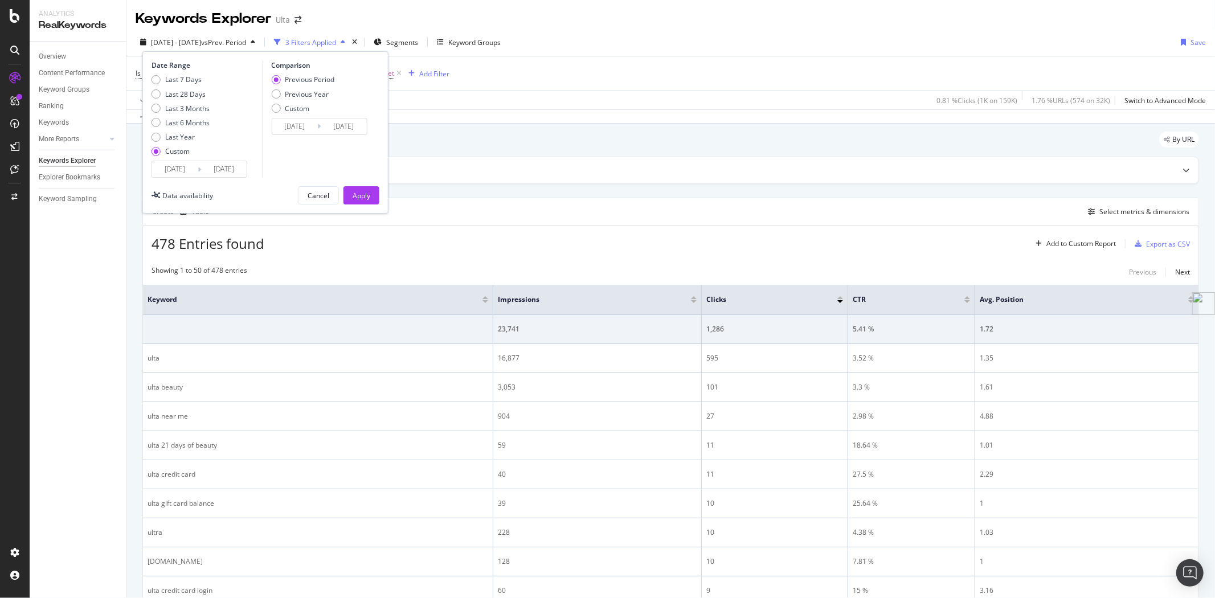
click at [379, 191] on div "Date Range Last 7 Days Last 28 Days Last 3 Months Last 6 Months Last Year Custo…" at bounding box center [265, 132] width 246 height 162
click at [366, 193] on div "Apply" at bounding box center [362, 196] width 18 height 10
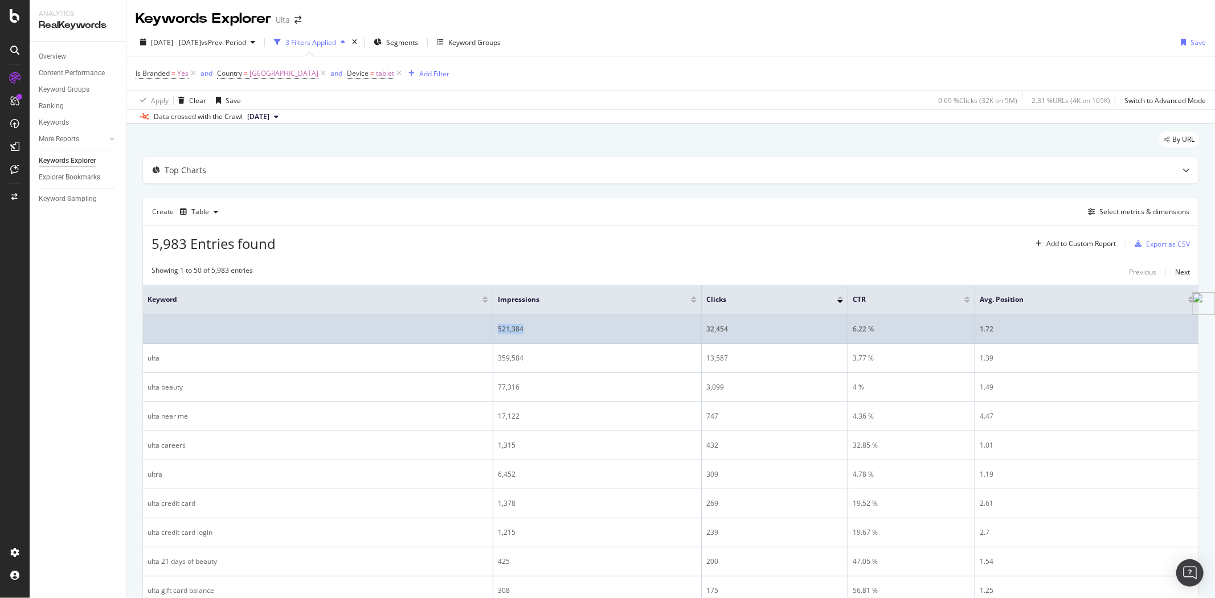
drag, startPoint x: 532, startPoint y: 327, endPoint x: 477, endPoint y: 328, distance: 54.7
click at [477, 328] on tr "521,384 32,454 6.22 % 1.72" at bounding box center [670, 329] width 1055 height 29
